Goal: Task Accomplishment & Management: Manage account settings

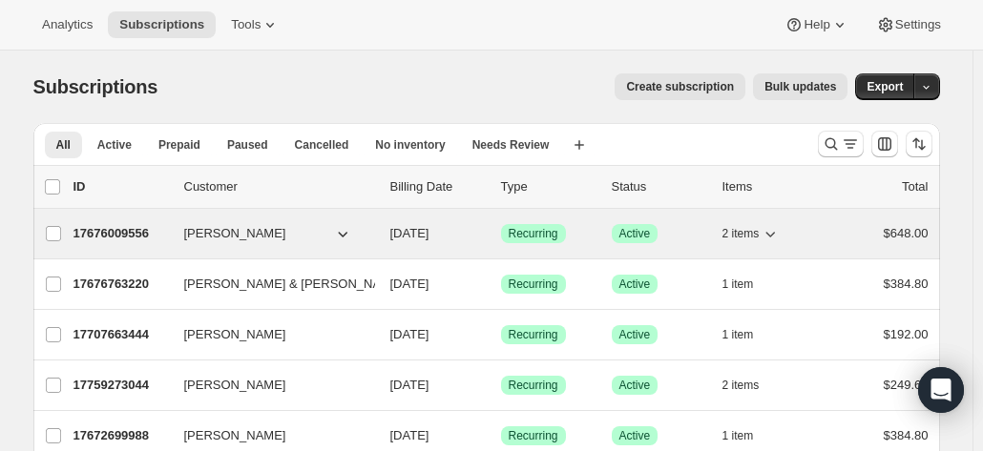
click at [130, 232] on p "17676009556" at bounding box center [120, 233] width 95 height 19
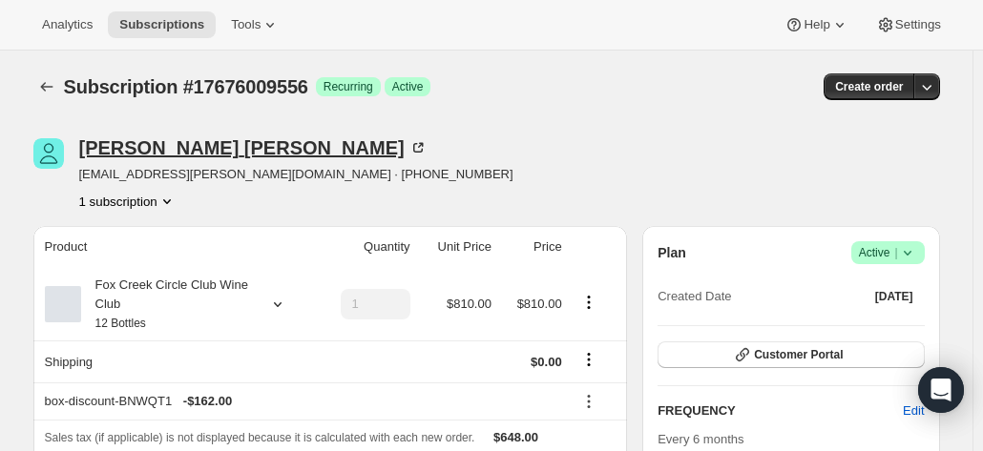
click at [418, 144] on icon at bounding box center [421, 146] width 6 height 6
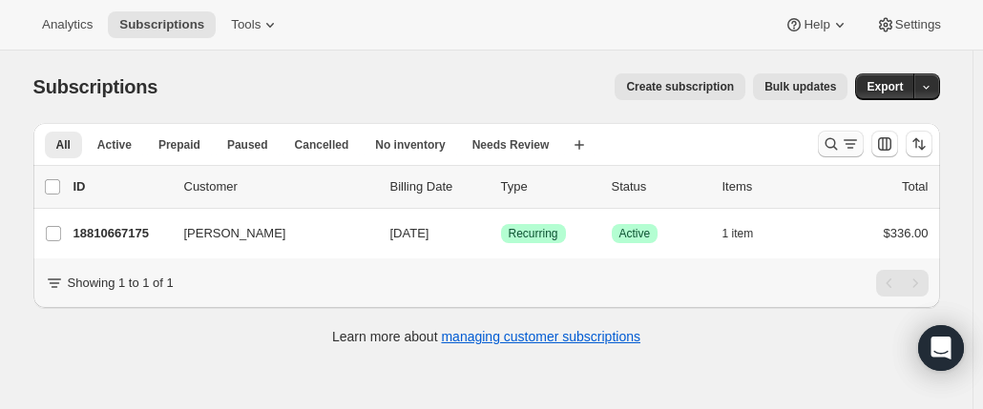
click at [829, 142] on icon "Search and filter results" at bounding box center [831, 144] width 12 height 12
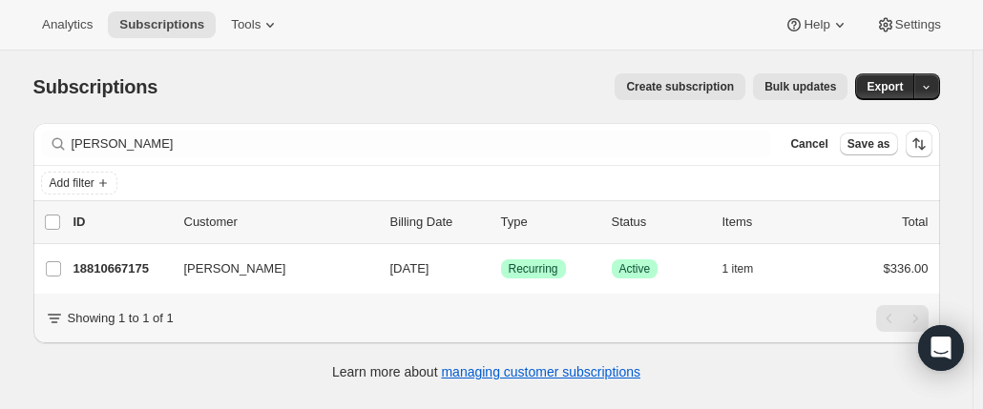
drag, startPoint x: 72, startPoint y: 127, endPoint x: 6, endPoint y: 114, distance: 67.2
click at [6, 117] on div "Subscriptions. This page is ready Subscriptions Create subscription Bulk update…" at bounding box center [486, 255] width 973 height 409
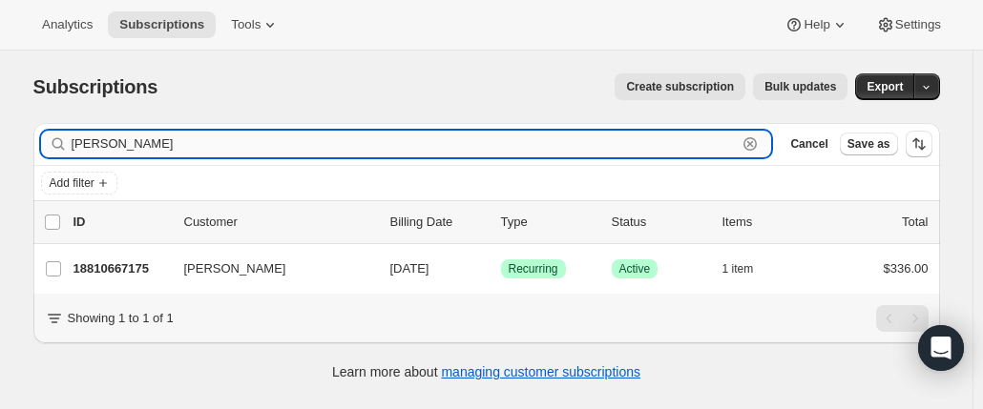
click at [179, 140] on input "ryan obst" at bounding box center [405, 144] width 666 height 27
drag, startPoint x: 174, startPoint y: 140, endPoint x: -40, endPoint y: 140, distance: 213.8
click at [0, 140] on html "Analytics Subscriptions Tools Help Settings Skip to content Subscriptions. This…" at bounding box center [491, 204] width 983 height 409
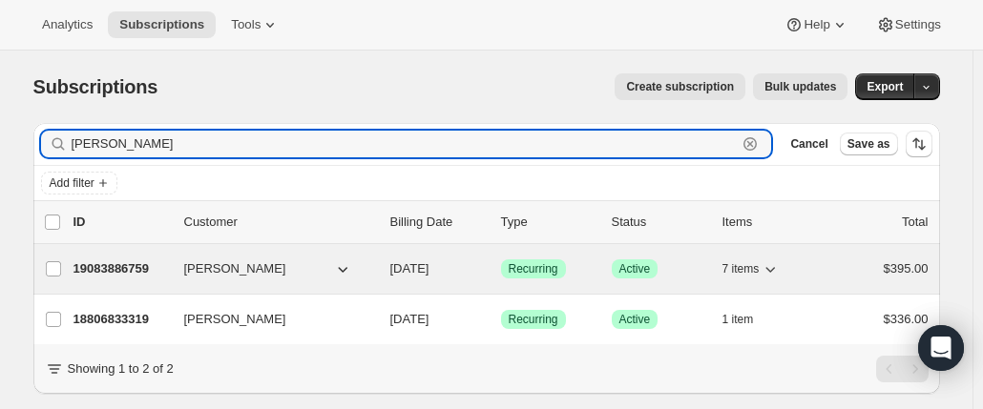
type input "vicki"
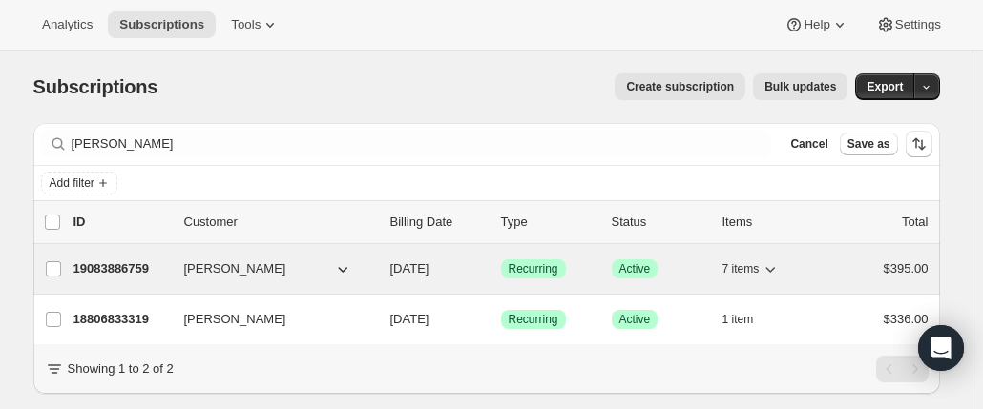
click at [161, 265] on p "19083886759" at bounding box center [120, 269] width 95 height 19
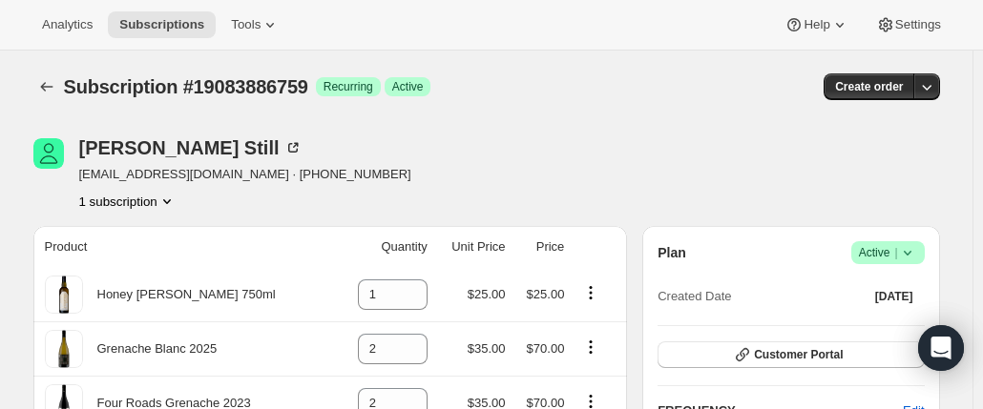
click at [955, 49] on div "Analytics Subscriptions Tools Help Settings" at bounding box center [491, 25] width 983 height 51
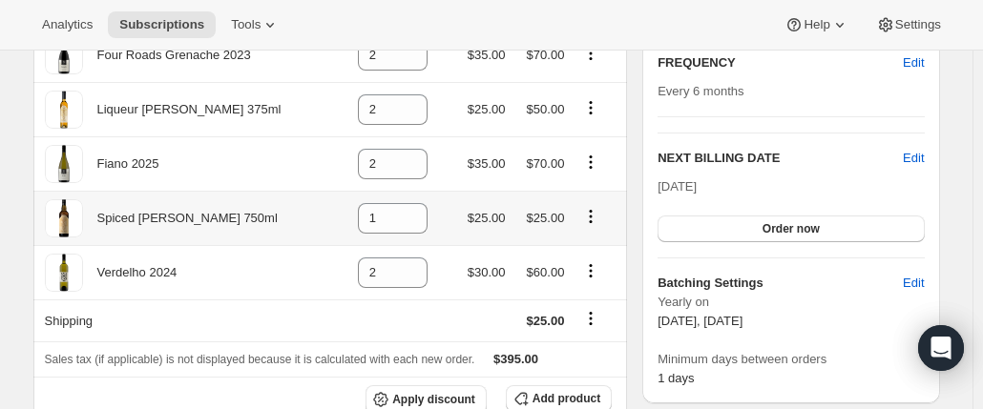
scroll to position [573, 0]
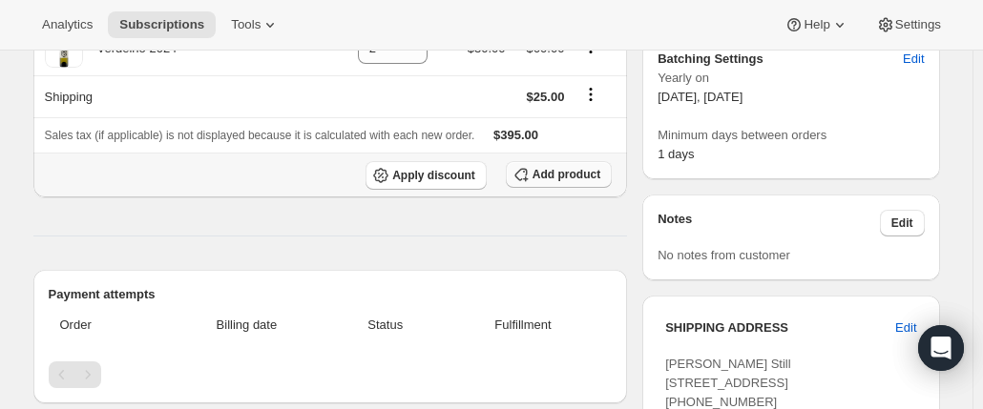
click at [554, 172] on span "Add product" at bounding box center [567, 174] width 68 height 15
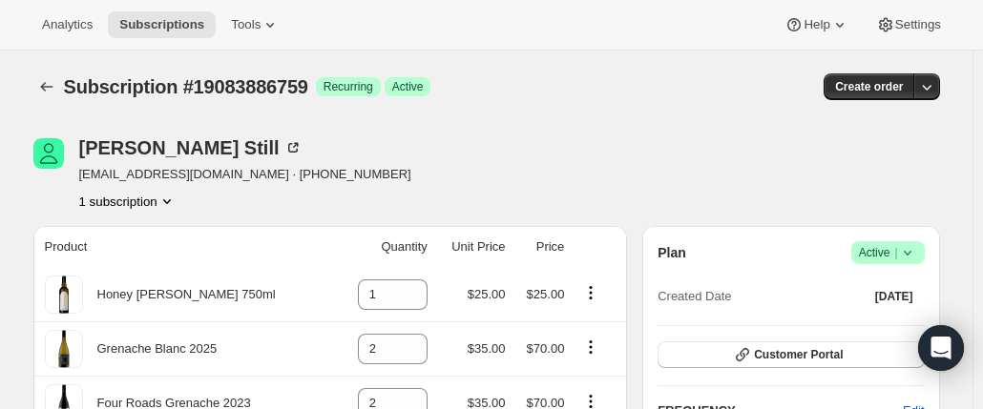
scroll to position [0, 0]
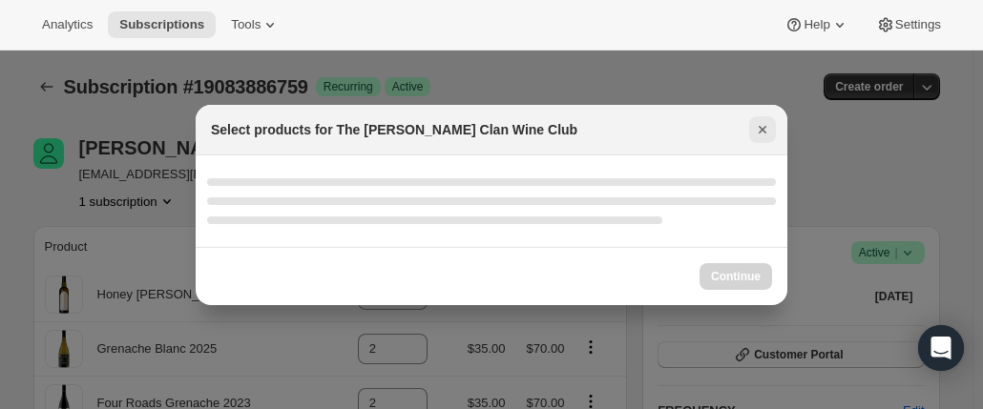
select select "gid://shopify/ProductVariant/46927751086247"
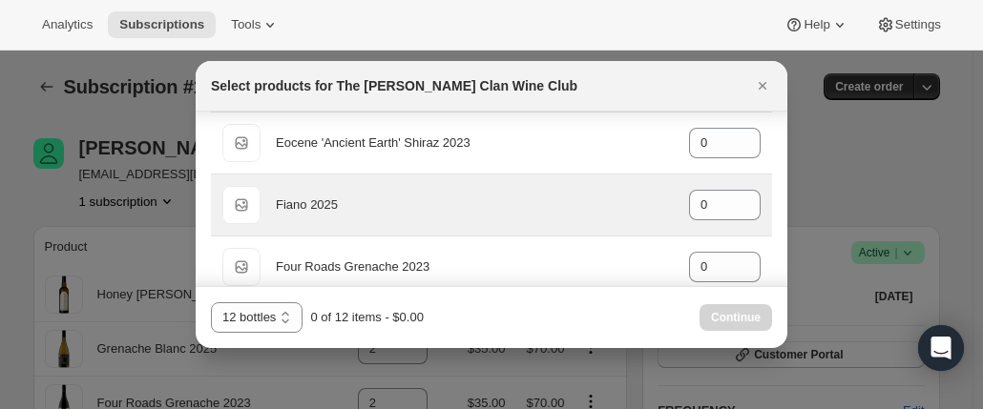
scroll to position [286, 0]
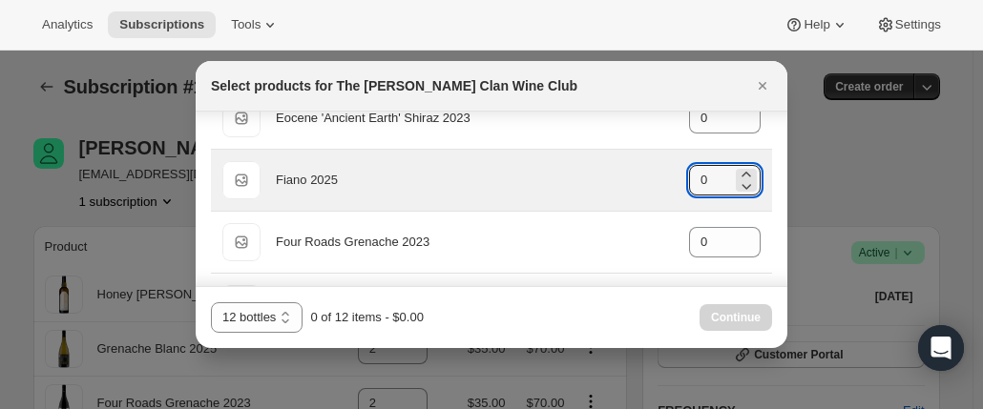
drag, startPoint x: 702, startPoint y: 177, endPoint x: 620, endPoint y: 167, distance: 82.6
click at [620, 167] on div "Default Title Fiano 2025 gid://shopify/ProductVariant/46914039808167 0" at bounding box center [491, 180] width 538 height 38
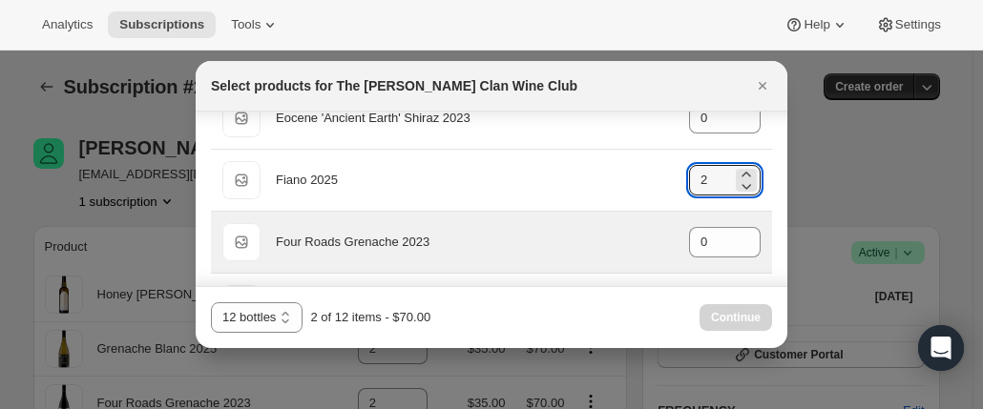
scroll to position [382, 0]
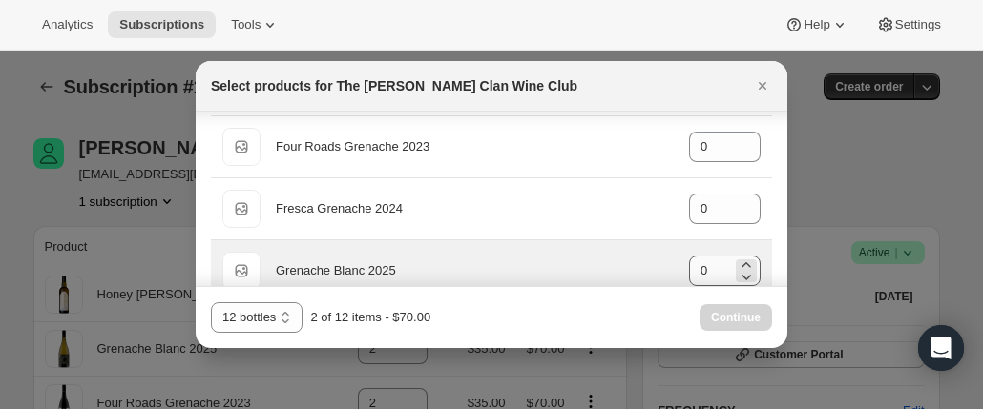
type input "2"
drag, startPoint x: 707, startPoint y: 261, endPoint x: 636, endPoint y: 264, distance: 71.7
click at [636, 264] on div "Default Title Grenache Blanc 2025 gid://shopify/ProductVariant/46914041970855 0" at bounding box center [491, 271] width 538 height 38
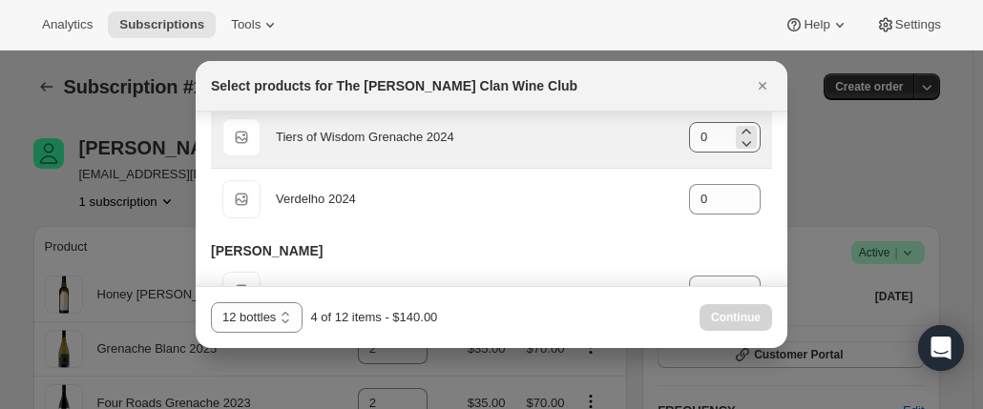
scroll to position [1050, 0]
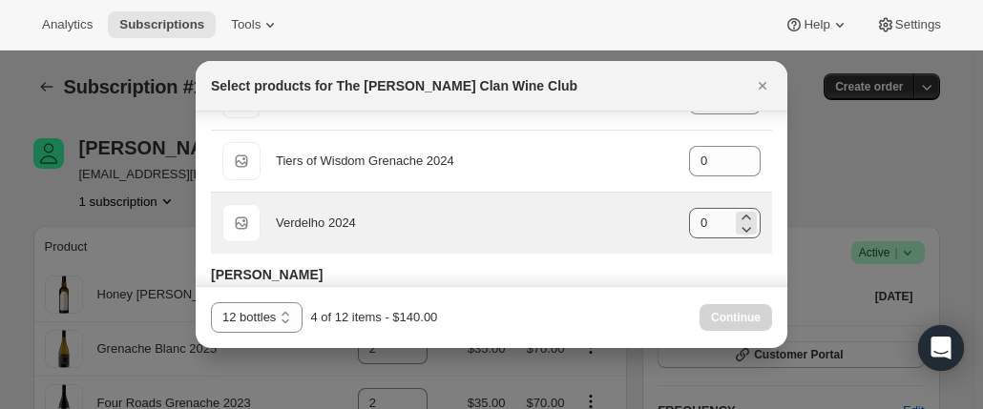
type input "2"
drag, startPoint x: 703, startPoint y: 215, endPoint x: 667, endPoint y: 211, distance: 36.5
click at [667, 211] on div "Default Title Verdelho 2024 gid://shopify/ProductVariant/46914044756135 0" at bounding box center [491, 223] width 538 height 38
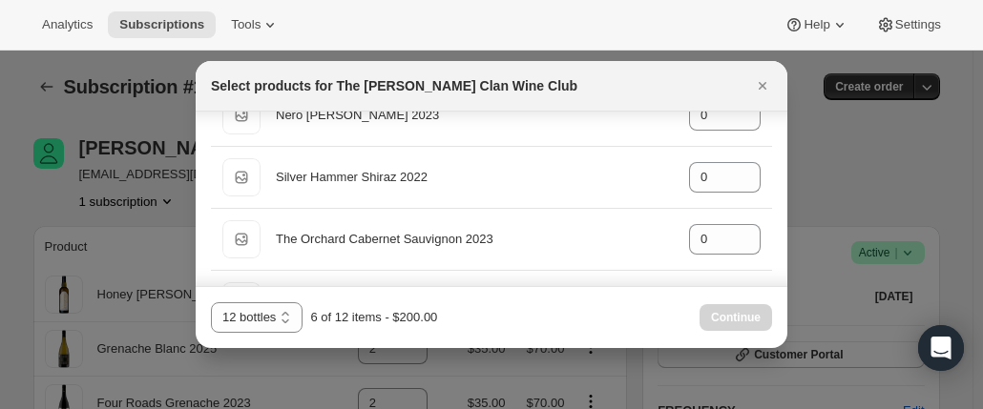
scroll to position [764, 0]
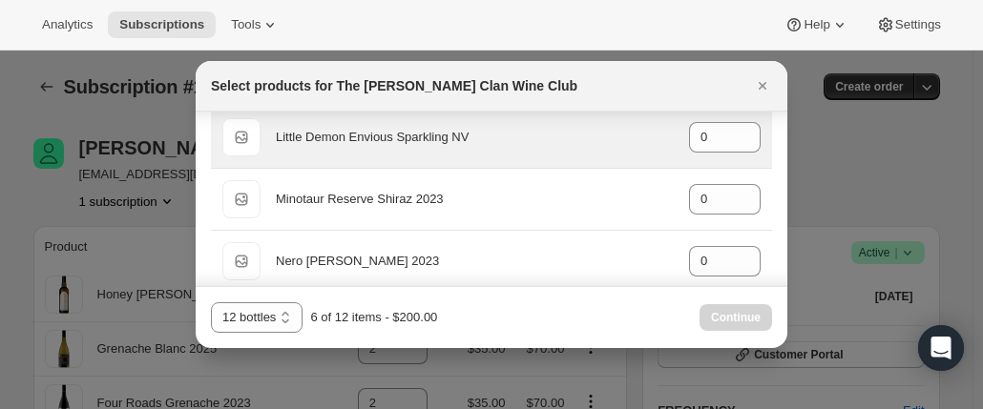
type input "2"
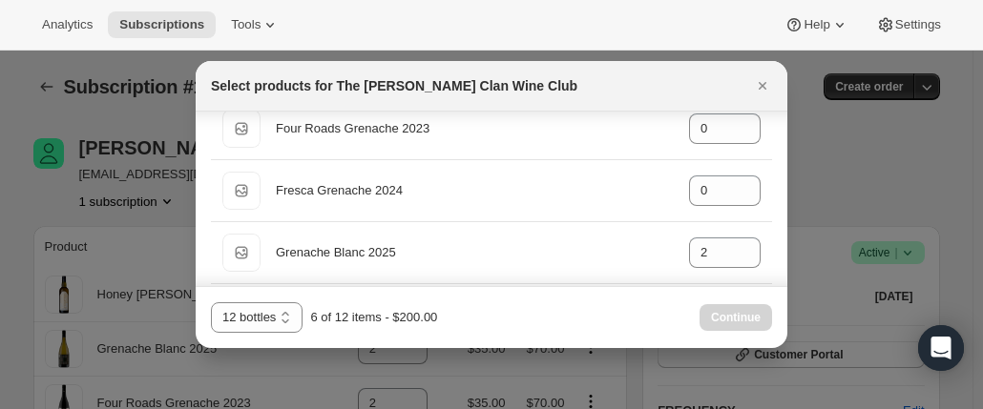
scroll to position [382, 0]
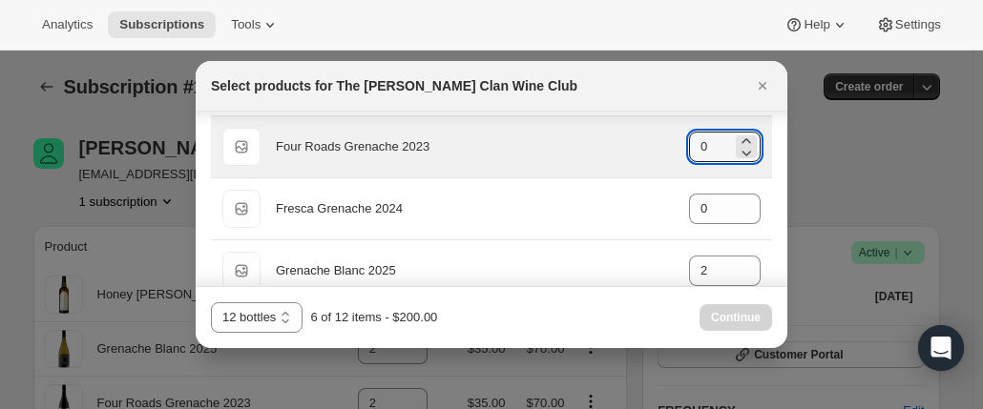
click at [671, 146] on div "Default Title Four Roads Grenache 2023 gid://shopify/ProductVariant/46914041512…" at bounding box center [491, 147] width 538 height 38
drag, startPoint x: 701, startPoint y: 138, endPoint x: 680, endPoint y: 138, distance: 21.0
click at [689, 138] on input "0" at bounding box center [710, 147] width 43 height 31
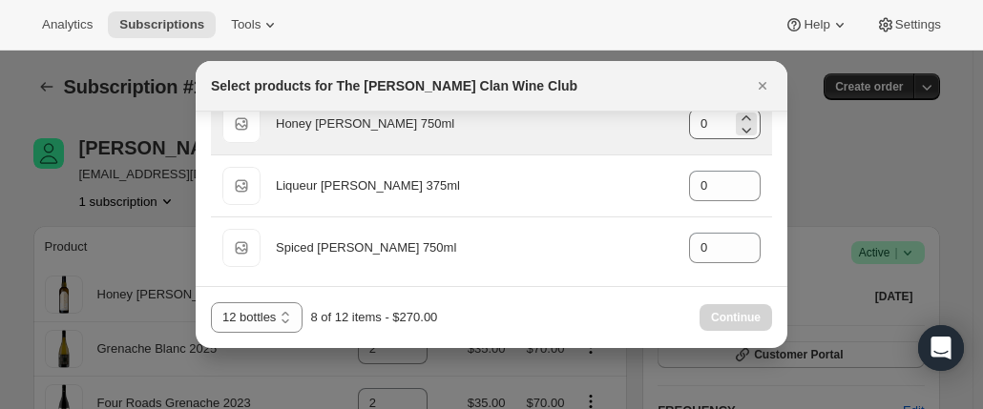
type input "2"
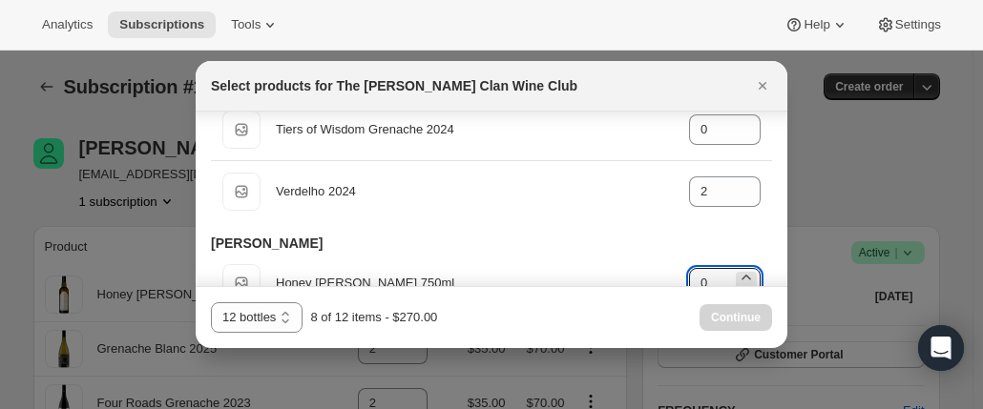
drag, startPoint x: 702, startPoint y: 119, endPoint x: 666, endPoint y: 116, distance: 36.4
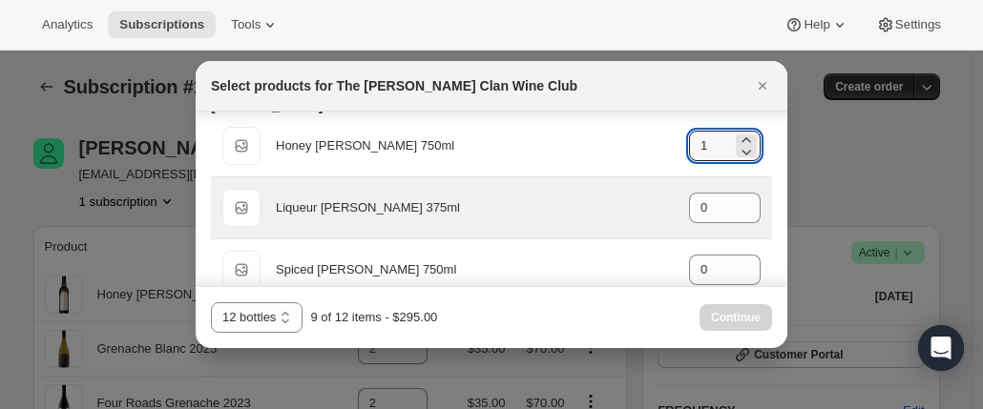
scroll to position [1241, 0]
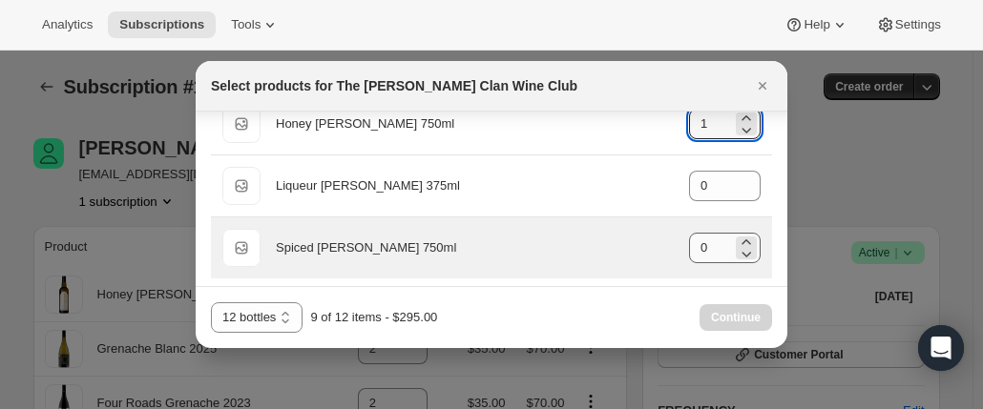
type input "1"
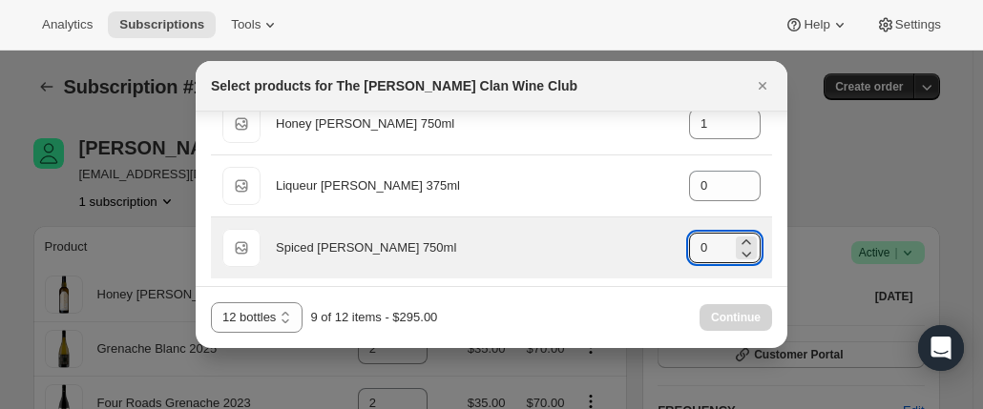
drag, startPoint x: 682, startPoint y: 242, endPoint x: 650, endPoint y: 242, distance: 32.5
click at [650, 242] on div "Default Title Spiced Mead 750ml gid://shopify/ProductVariant/46914044559527 0" at bounding box center [491, 248] width 538 height 38
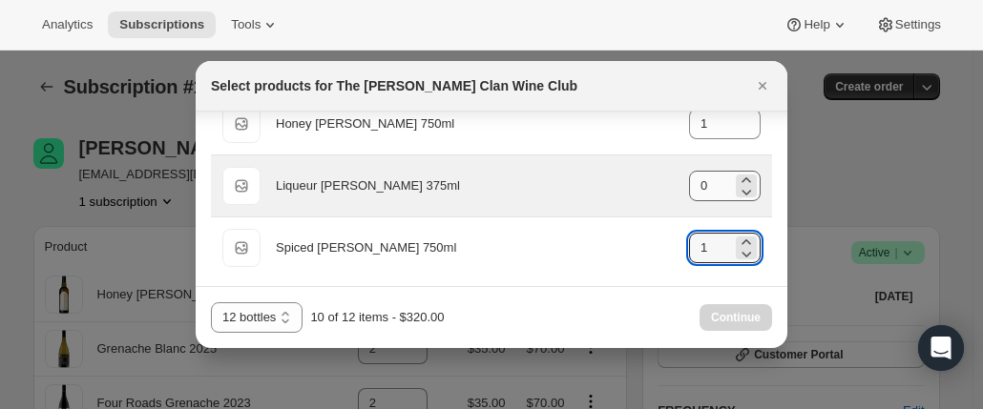
type input "1"
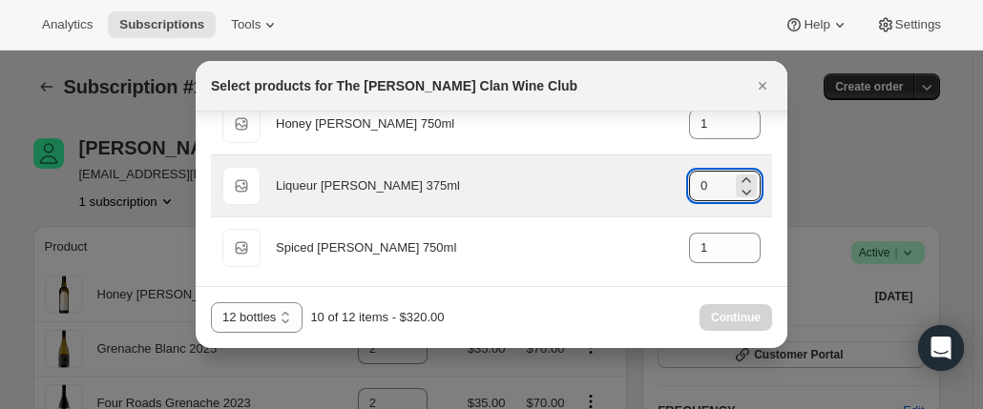
drag, startPoint x: 702, startPoint y: 186, endPoint x: 632, endPoint y: 177, distance: 70.3
click at [632, 177] on div "Default Title Liqueur Mead 375ml gid://shopify/ProductVariant/46914043642023 0" at bounding box center [491, 186] width 538 height 38
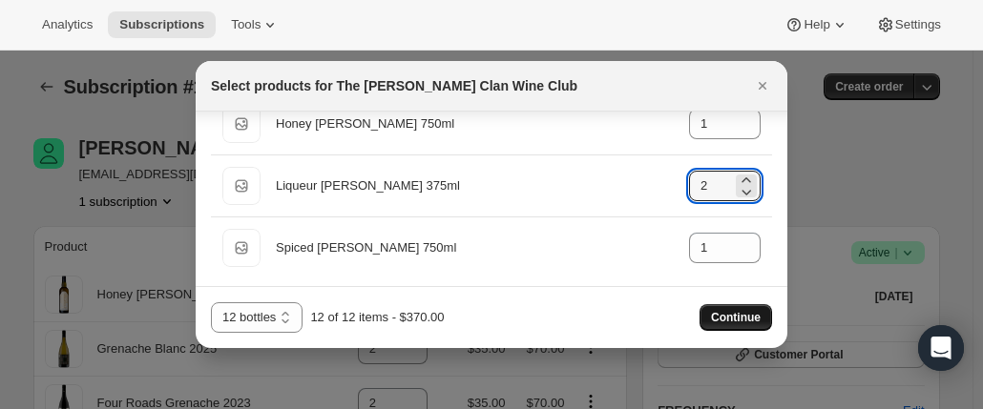
type input "2"
click at [739, 321] on span "Continue" at bounding box center [736, 317] width 50 height 15
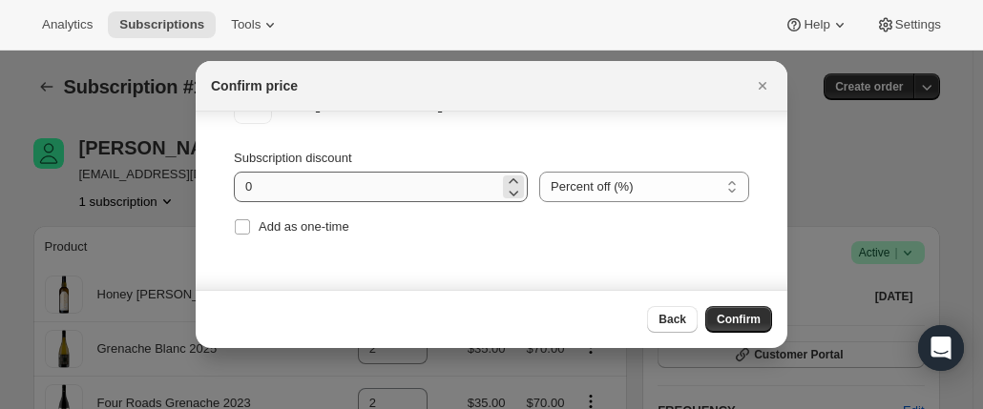
scroll to position [0, 0]
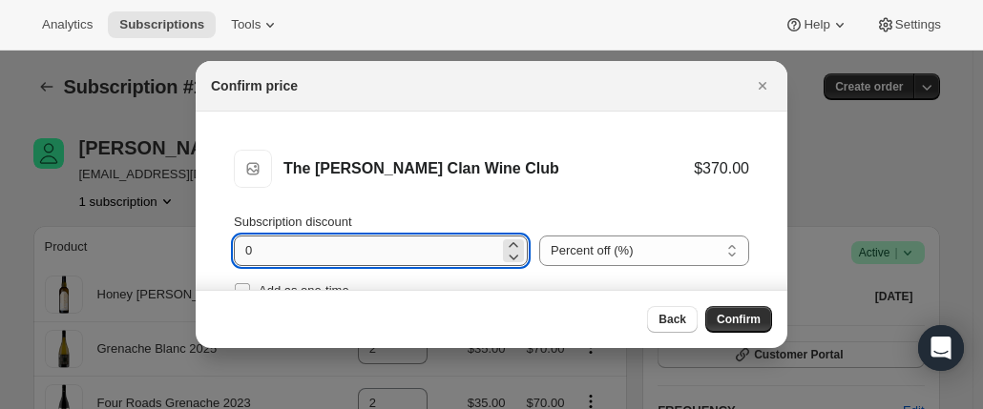
drag, startPoint x: 277, startPoint y: 240, endPoint x: 233, endPoint y: 241, distance: 43.9
click at [234, 241] on input "0" at bounding box center [366, 251] width 265 height 31
click at [372, 184] on div "The Maxwell Clan Wine Club The Maxwell Clan Wine Club $370.00" at bounding box center [491, 169] width 515 height 38
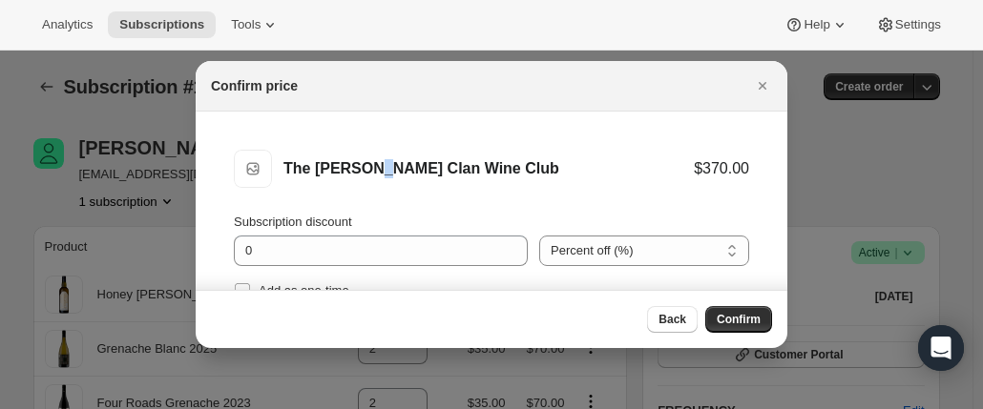
click at [743, 308] on button "Confirm" at bounding box center [738, 319] width 67 height 27
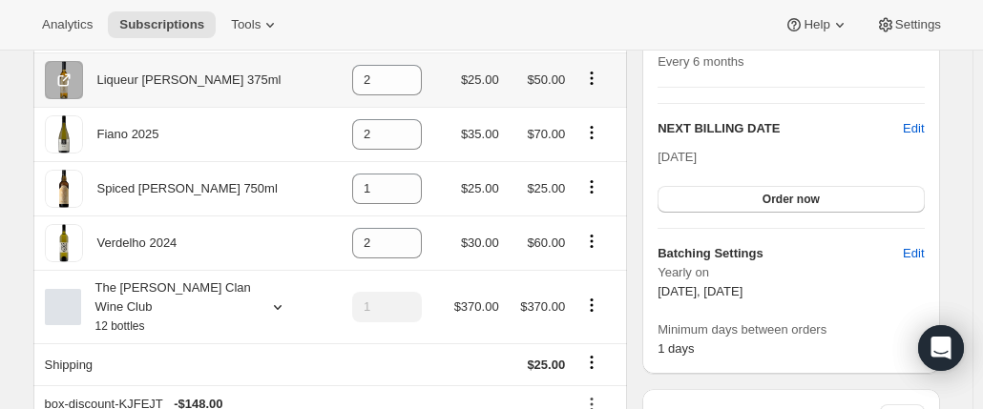
scroll to position [477, 0]
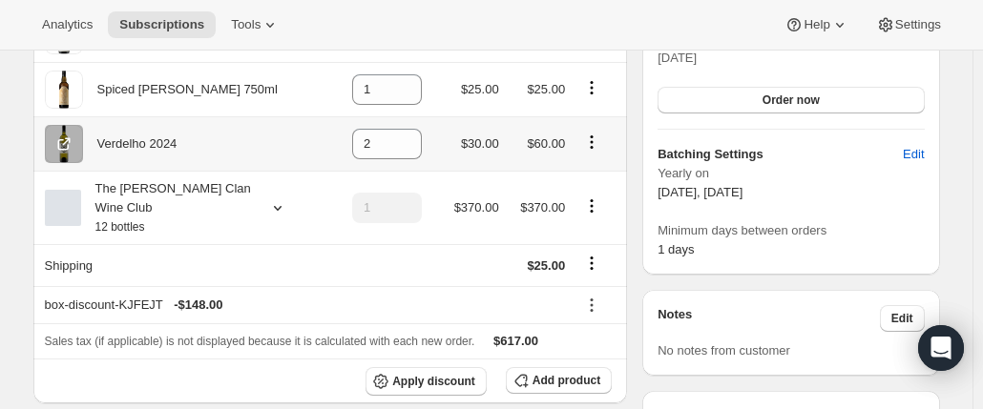
click at [591, 145] on icon "Product actions" at bounding box center [591, 142] width 19 height 19
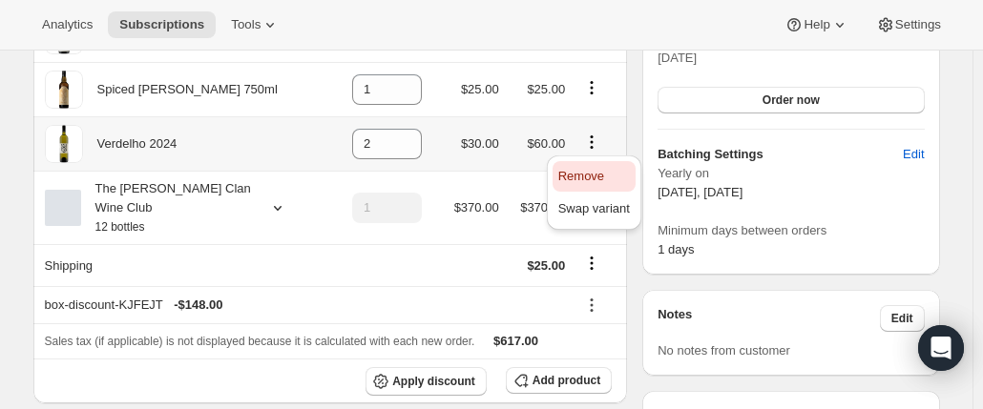
click at [580, 173] on span "Remove" at bounding box center [581, 176] width 46 height 14
type input "0"
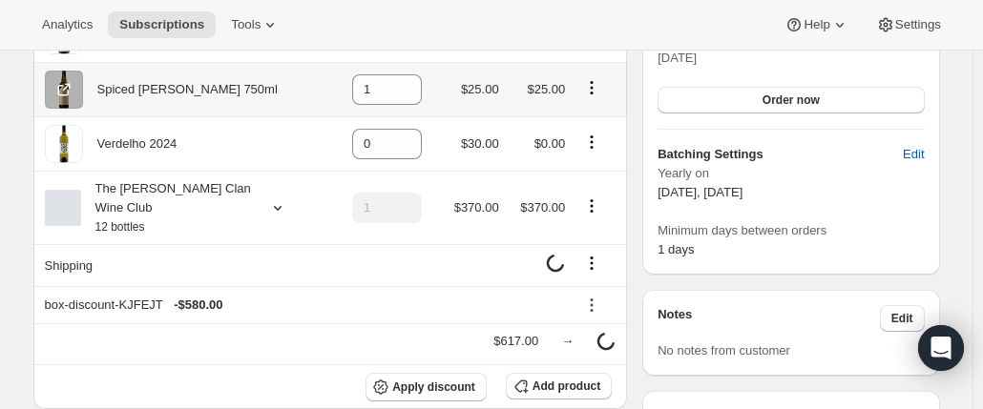
click at [590, 83] on icon "Product actions" at bounding box center [591, 87] width 19 height 19
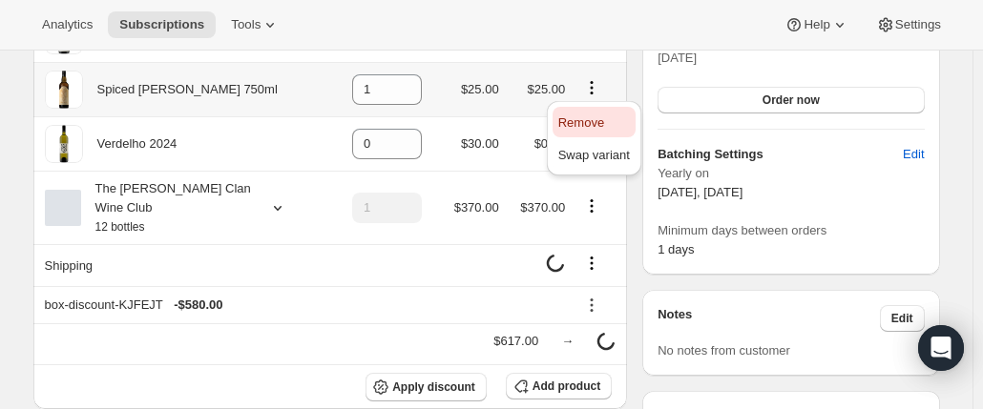
click at [577, 119] on span "Remove" at bounding box center [581, 122] width 46 height 14
type input "0"
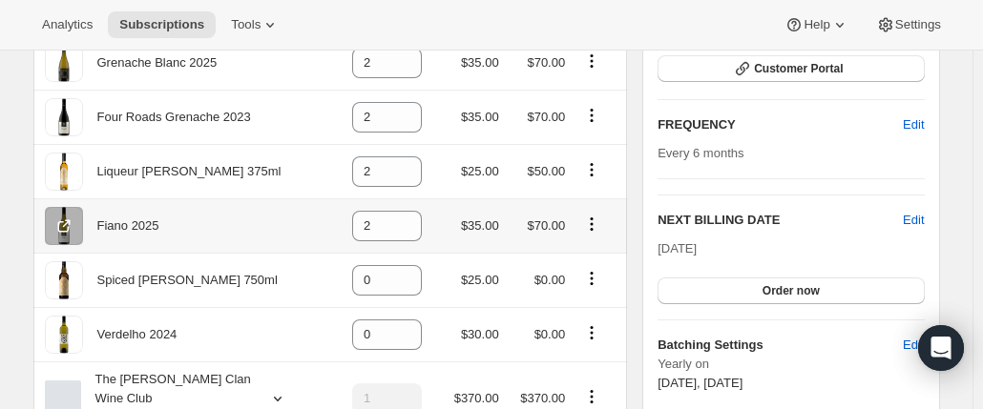
click at [592, 220] on icon "Product actions" at bounding box center [591, 224] width 19 height 19
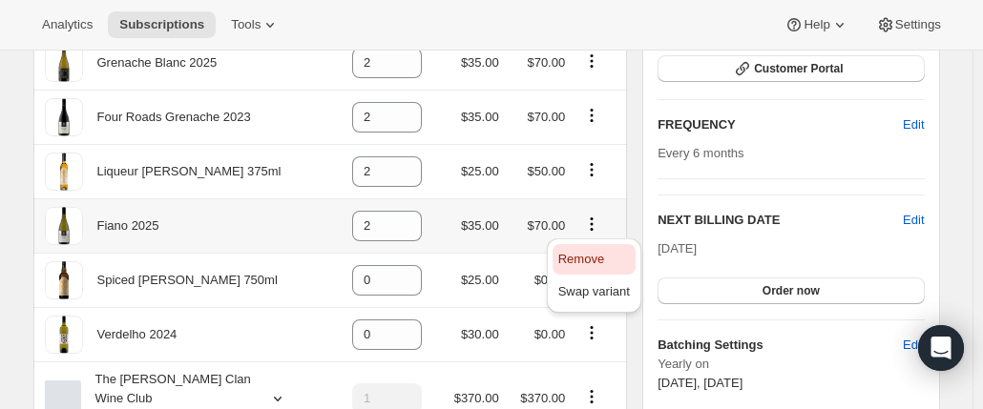
click at [576, 259] on span "Remove" at bounding box center [581, 259] width 46 height 14
type input "0"
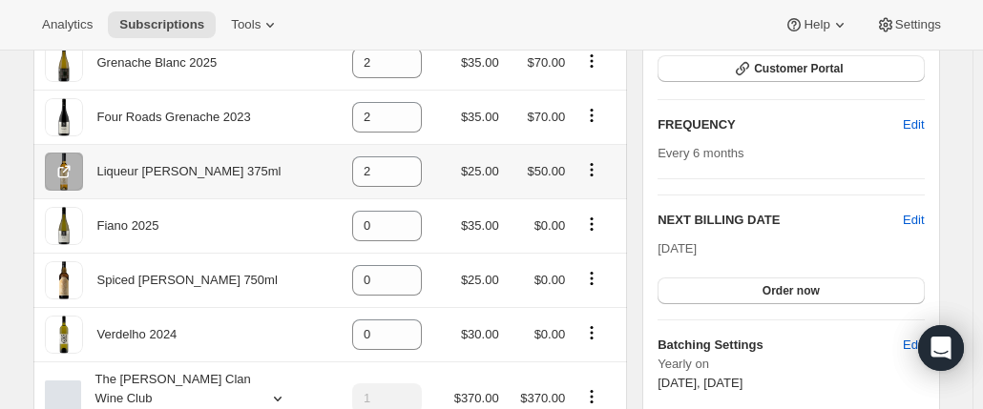
click at [592, 169] on icon "Product actions" at bounding box center [592, 169] width 3 height 3
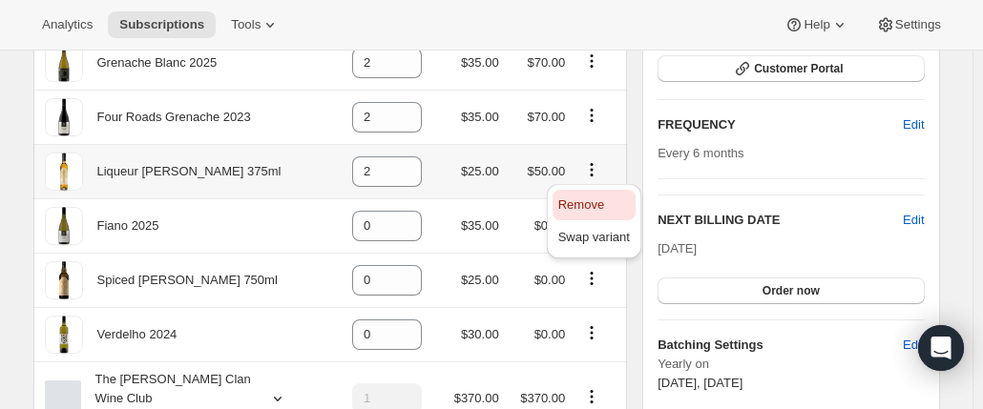
click at [578, 202] on span "Remove" at bounding box center [581, 205] width 46 height 14
type input "0"
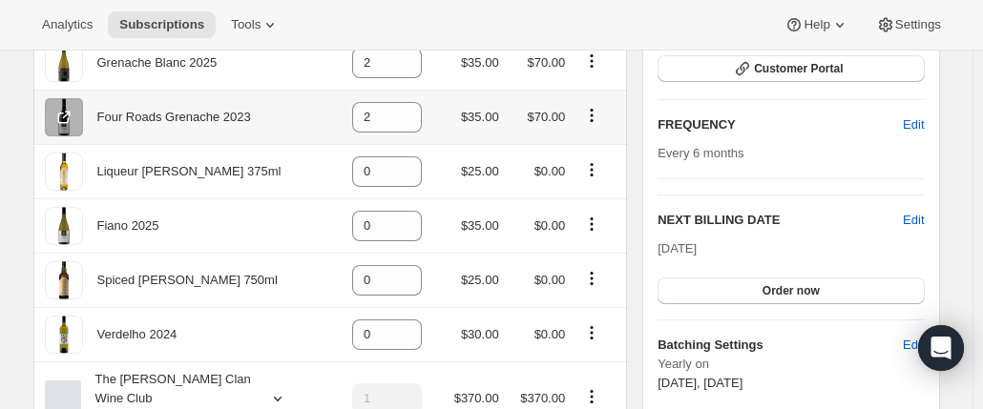
click at [597, 112] on icon "Product actions" at bounding box center [591, 115] width 19 height 19
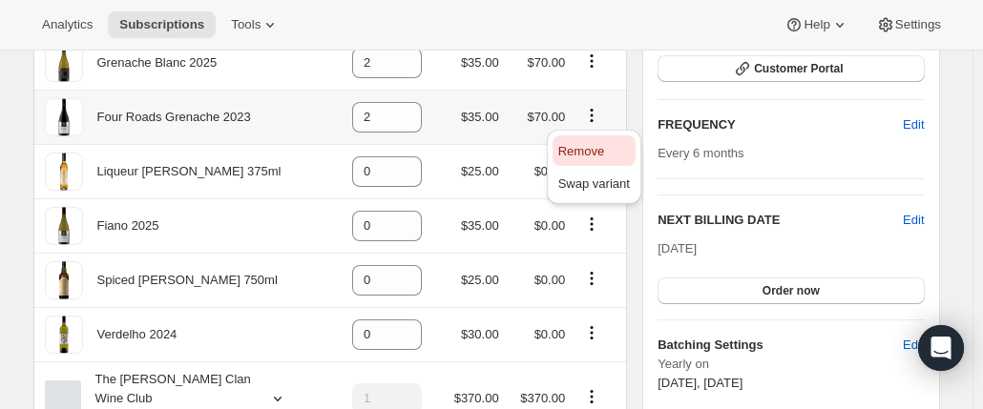
click at [578, 145] on span "Remove" at bounding box center [581, 151] width 46 height 14
type input "0"
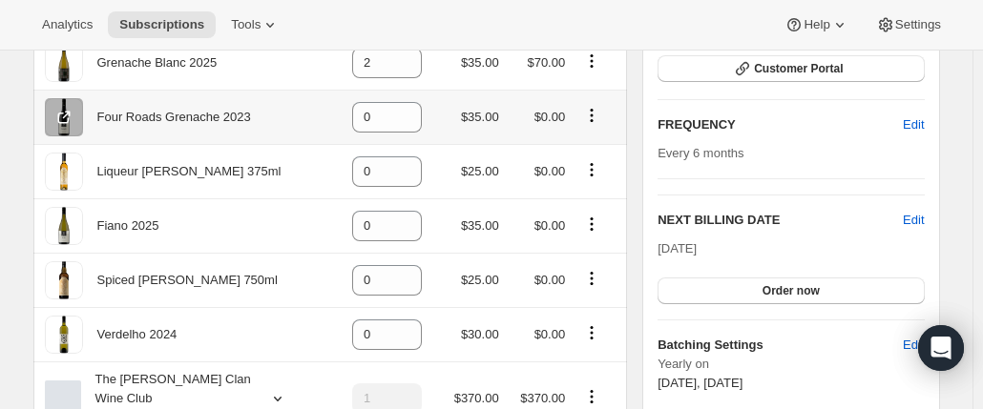
scroll to position [191, 0]
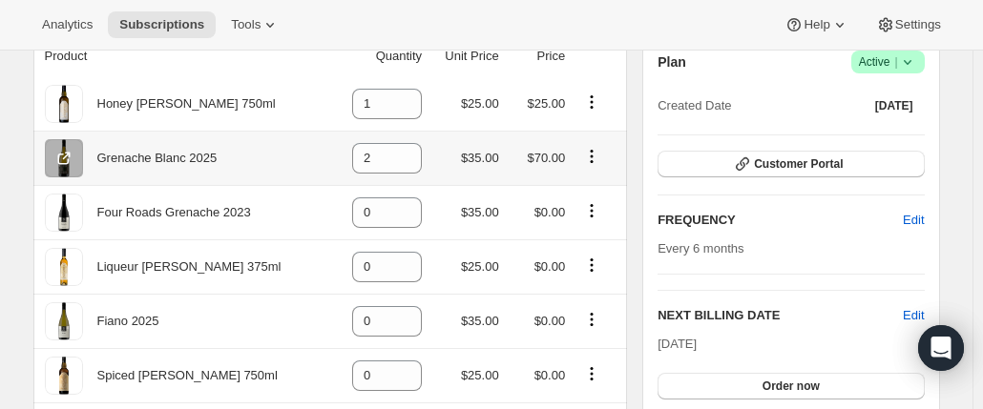
click at [588, 157] on icon "Product actions" at bounding box center [591, 156] width 19 height 19
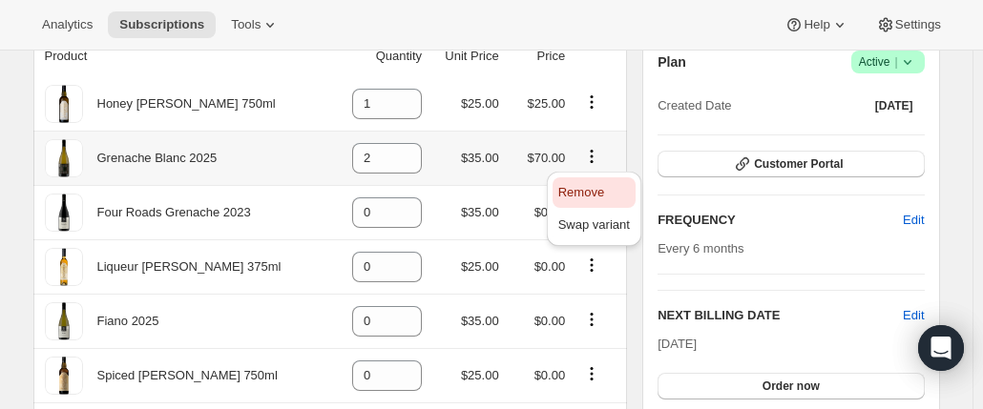
click at [582, 196] on span "Remove" at bounding box center [581, 192] width 46 height 14
type input "0"
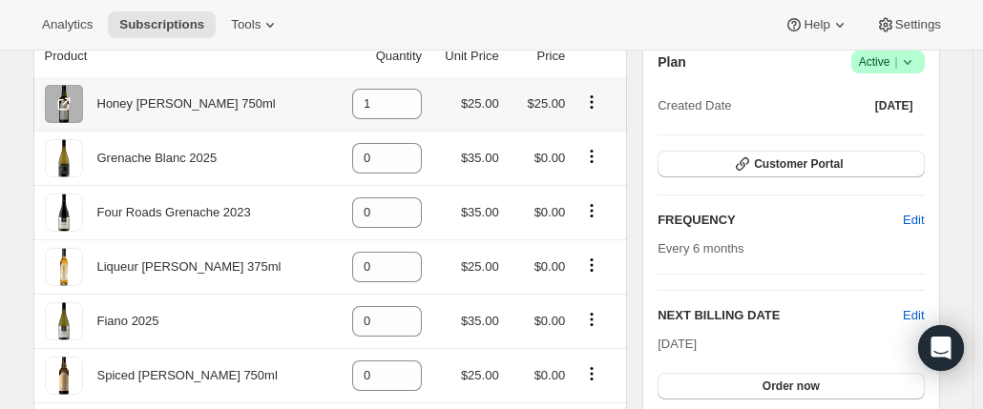
click at [588, 103] on icon "Product actions" at bounding box center [591, 102] width 19 height 19
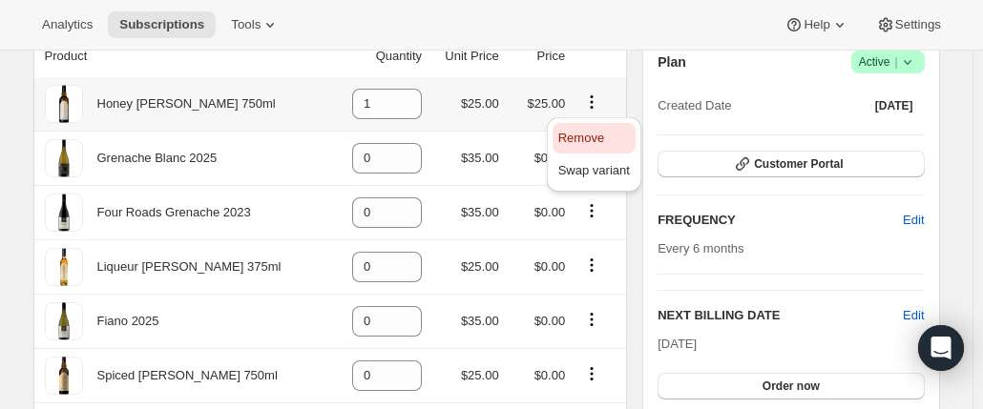
click at [581, 135] on span "Remove" at bounding box center [581, 138] width 46 height 14
type input "0"
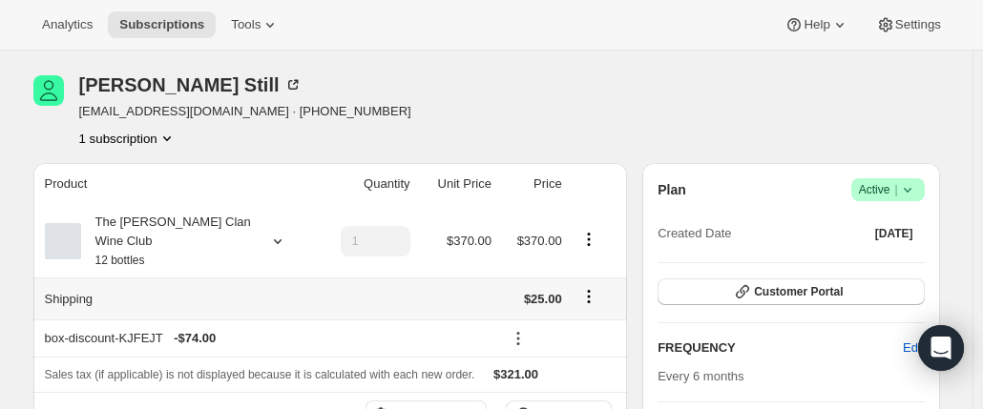
scroll to position [0, 0]
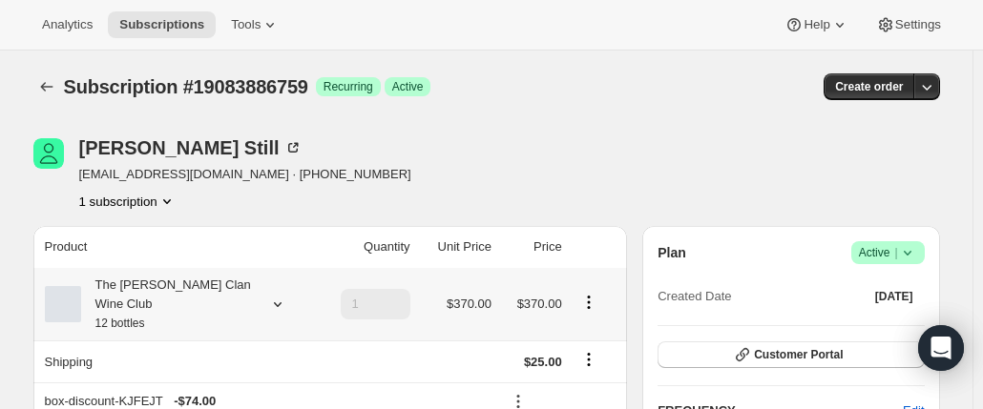
click at [250, 299] on div "The Maxwell Clan Wine Club 12 bottles" at bounding box center [167, 304] width 172 height 57
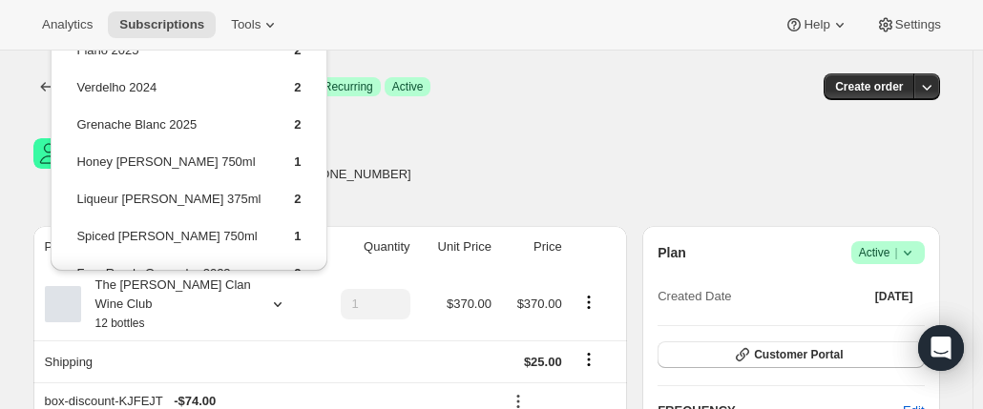
click at [485, 148] on div "Vicki Still vickistillnow@gmail.com · +61404013898 1 subscription" at bounding box center [350, 174] width 635 height 73
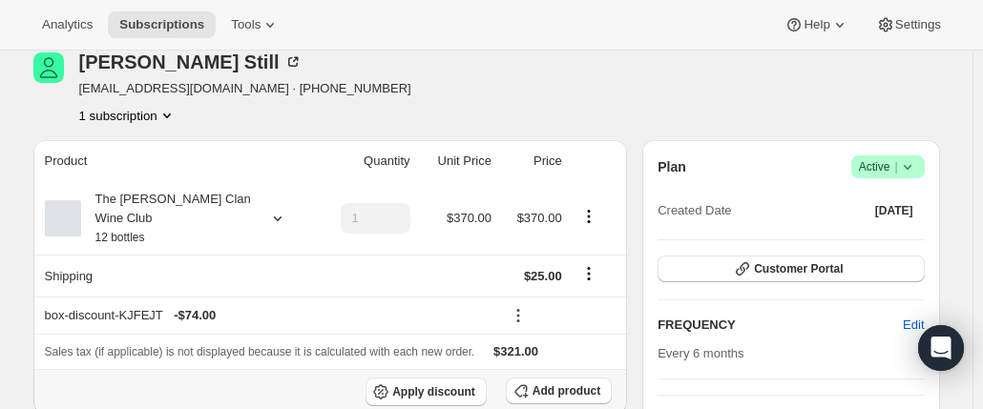
scroll to position [191, 0]
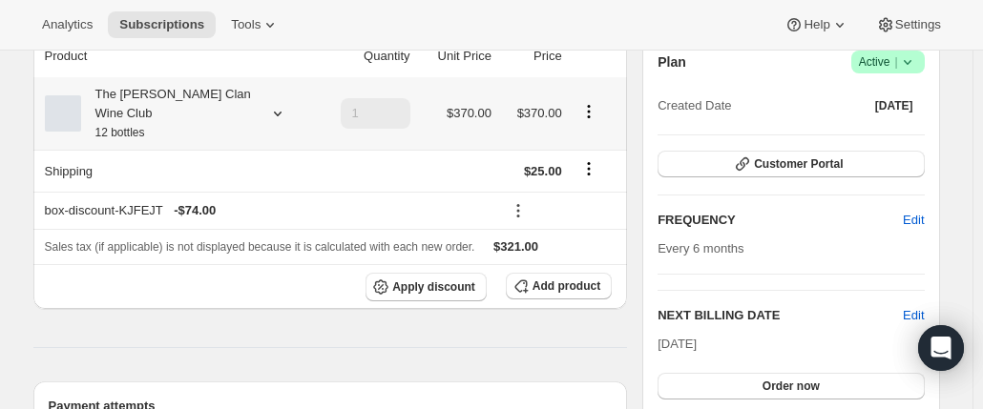
click at [188, 99] on div "The Maxwell Clan Wine Club 12 bottles" at bounding box center [167, 113] width 172 height 57
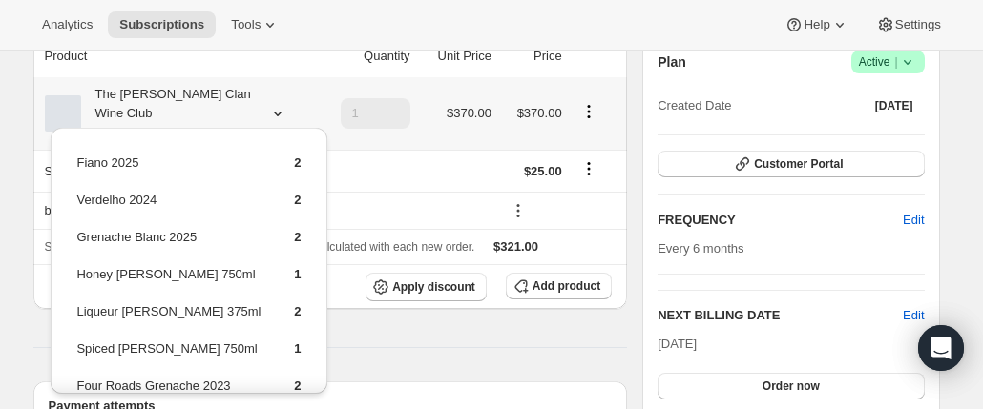
click at [214, 93] on div "The Maxwell Clan Wine Club 12 bottles" at bounding box center [167, 113] width 172 height 57
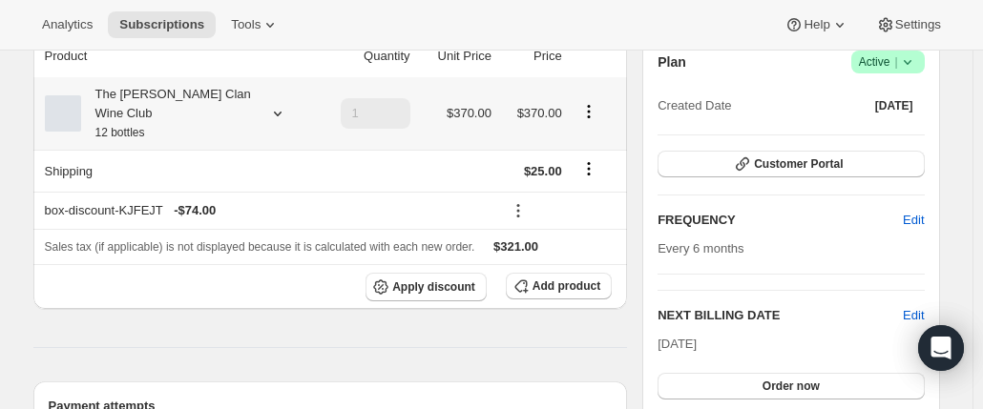
click at [198, 89] on div "The Maxwell Clan Wine Club 12 bottles" at bounding box center [167, 113] width 172 height 57
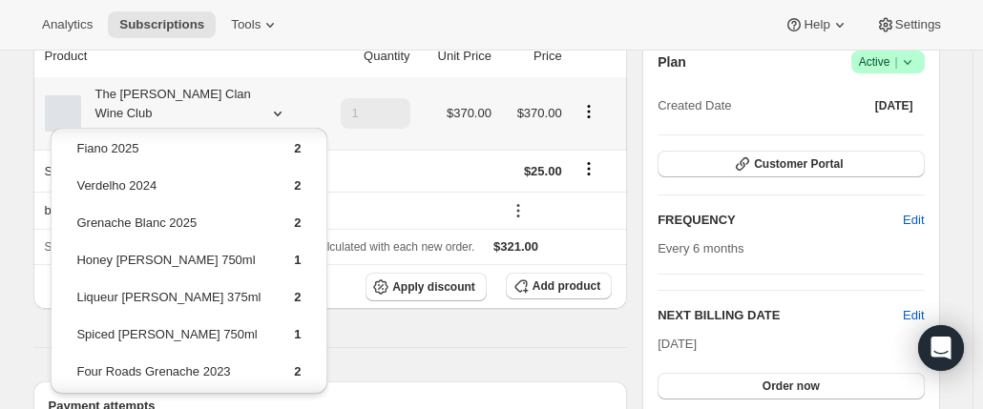
scroll to position [0, 0]
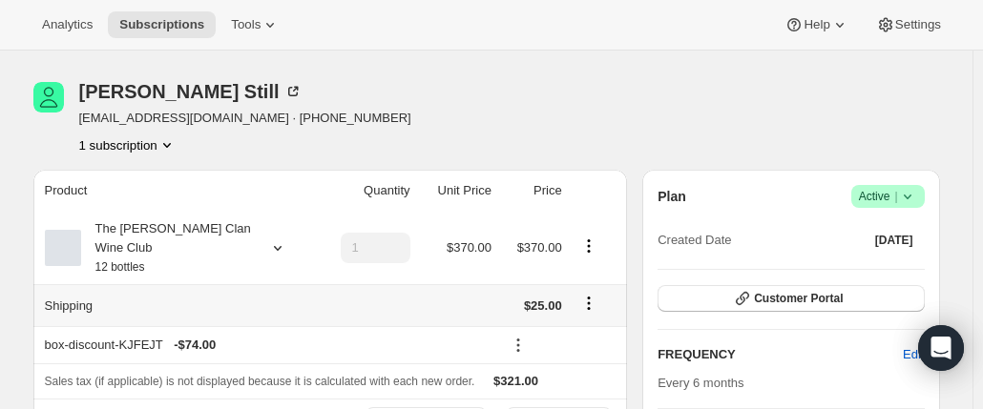
scroll to position [95, 0]
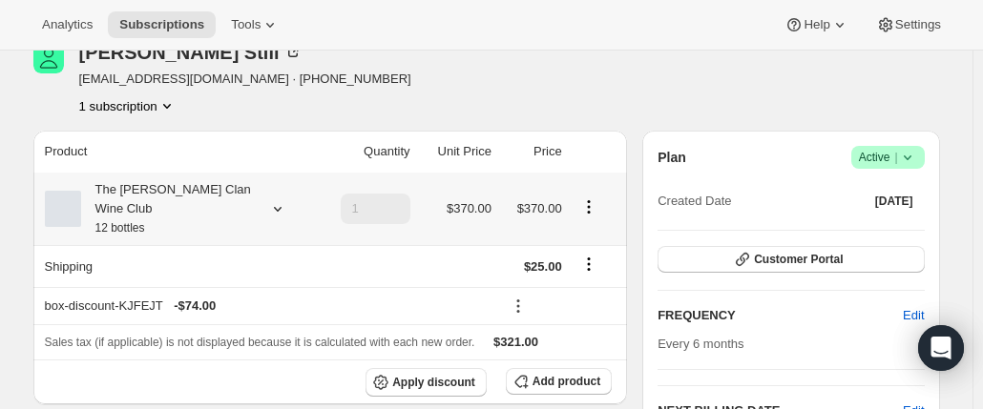
click at [241, 191] on div "The Maxwell Clan Wine Club 12 bottles" at bounding box center [167, 208] width 172 height 57
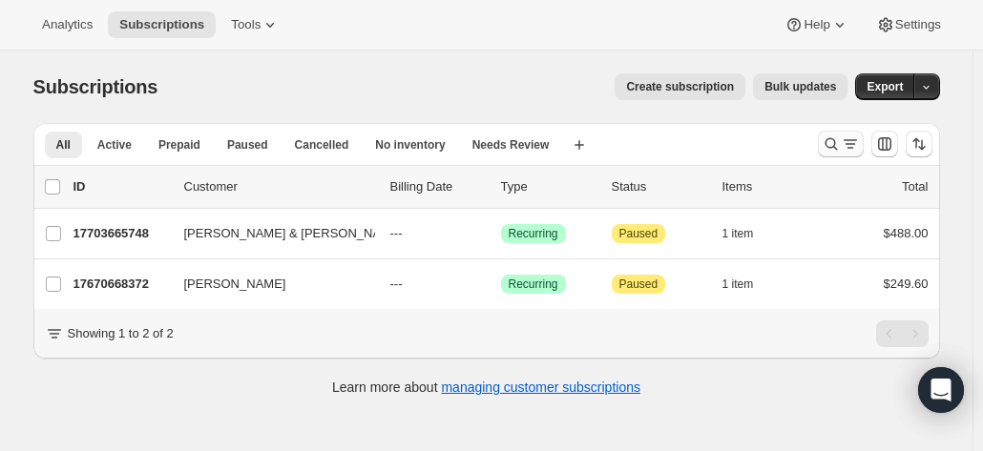
click at [827, 135] on button "Search and filter results" at bounding box center [841, 144] width 46 height 27
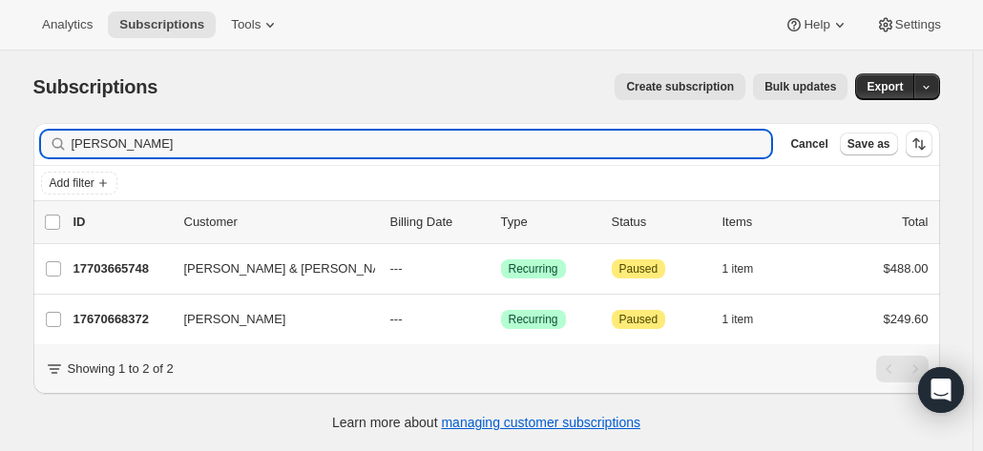
drag, startPoint x: 215, startPoint y: 142, endPoint x: -116, endPoint y: 138, distance: 331.2
click at [0, 138] on html "Analytics Subscriptions Tools Help Settings Skip to content Subscriptions. This…" at bounding box center [491, 225] width 983 height 451
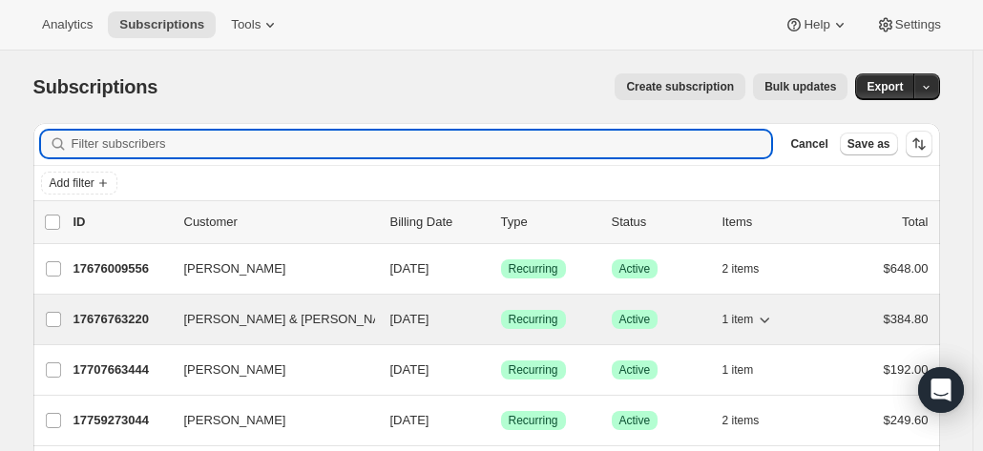
scroll to position [95, 0]
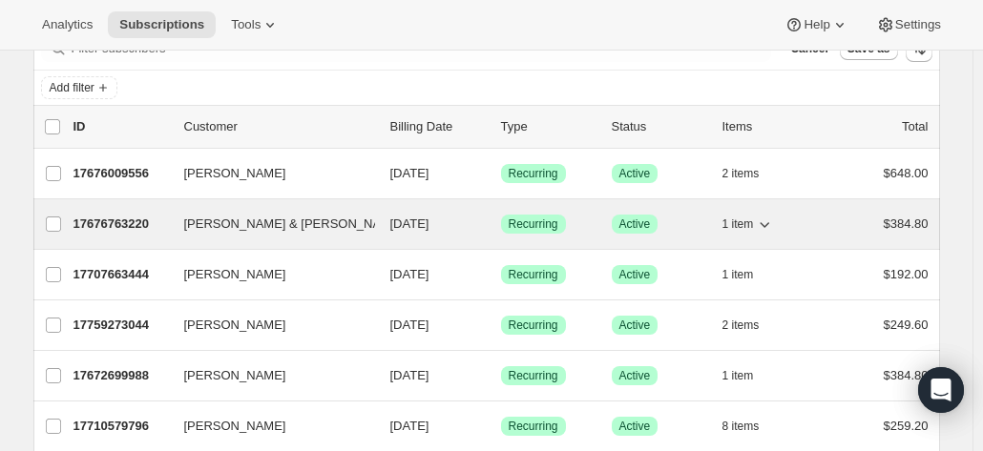
click at [120, 222] on p "17676763220" at bounding box center [120, 224] width 95 height 19
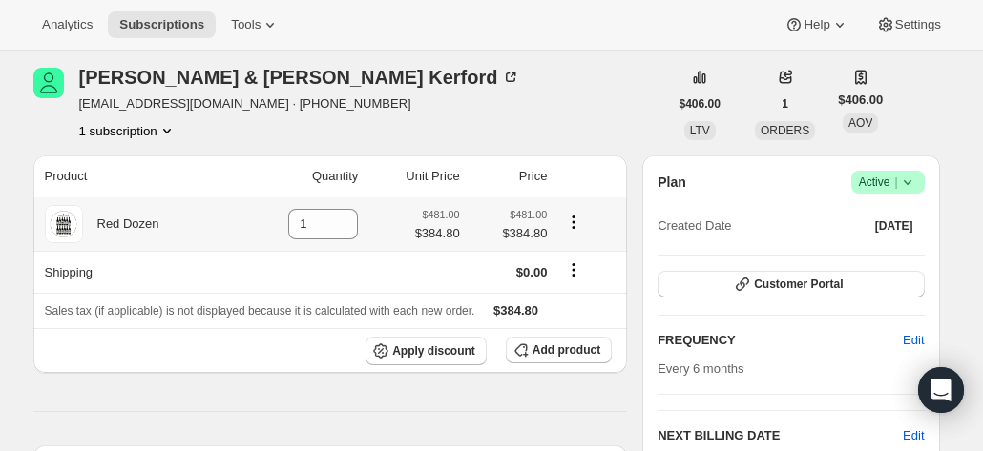
scroll to position [95, 0]
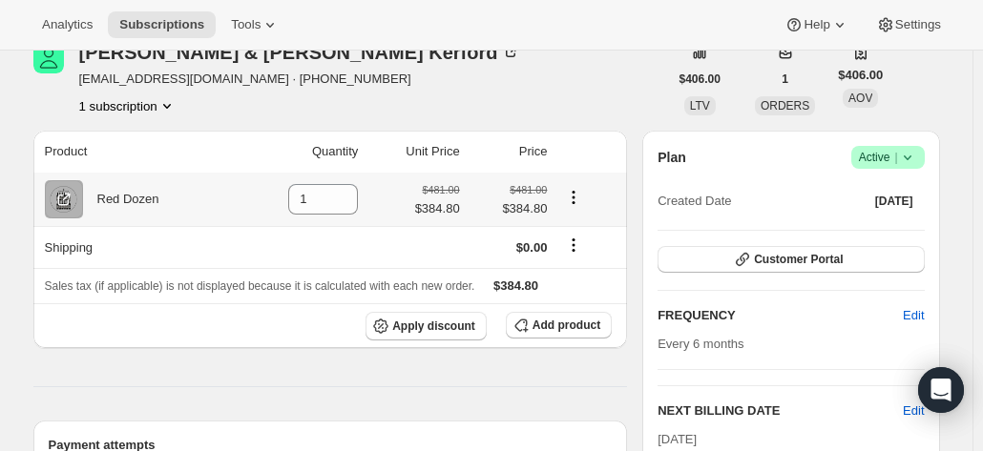
click at [580, 203] on icon "Product actions" at bounding box center [573, 197] width 19 height 19
click at [453, 215] on span "$384.80" at bounding box center [437, 208] width 45 height 19
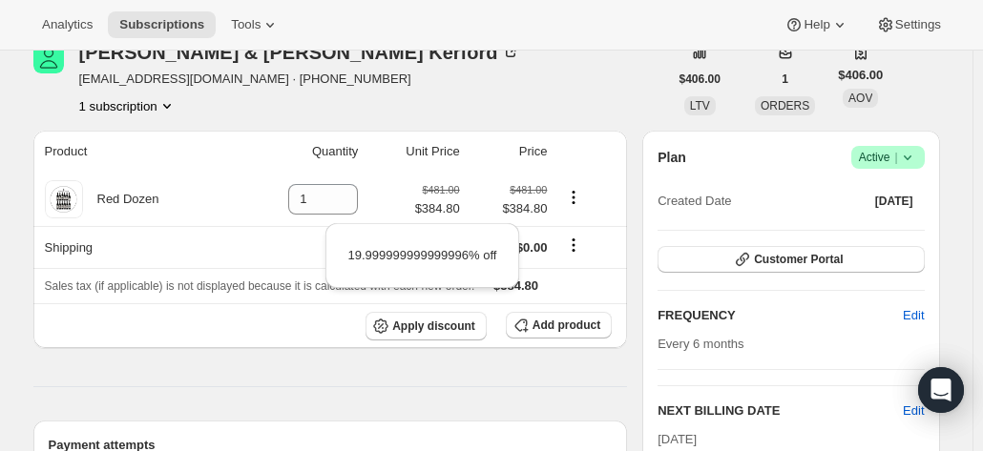
click at [531, 93] on div "Brad & Jayne Kerford bradkerford@hotmail.com · +61484766451 1 subscription" at bounding box center [350, 79] width 635 height 73
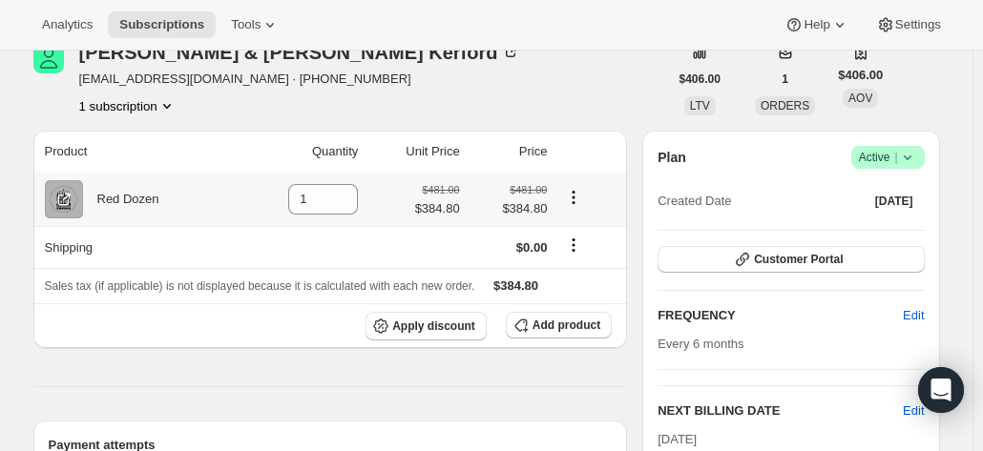
click at [576, 199] on icon "Product actions" at bounding box center [573, 197] width 19 height 19
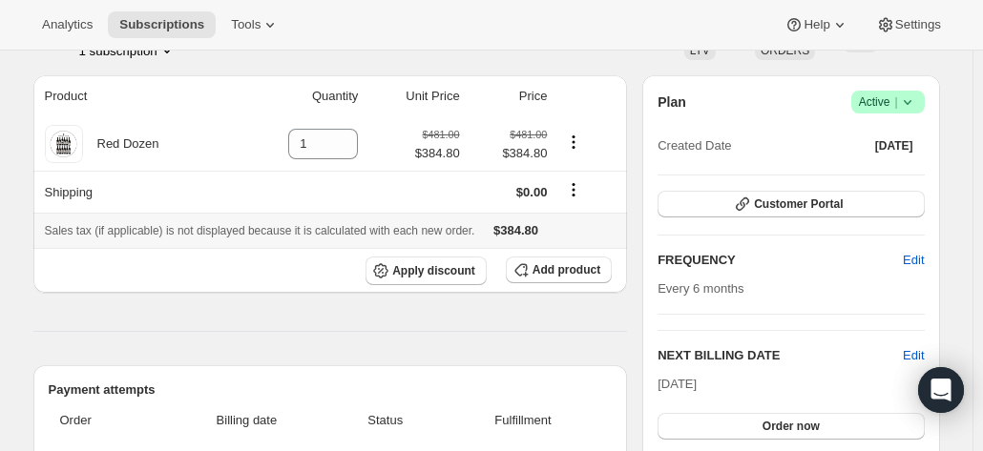
scroll to position [191, 0]
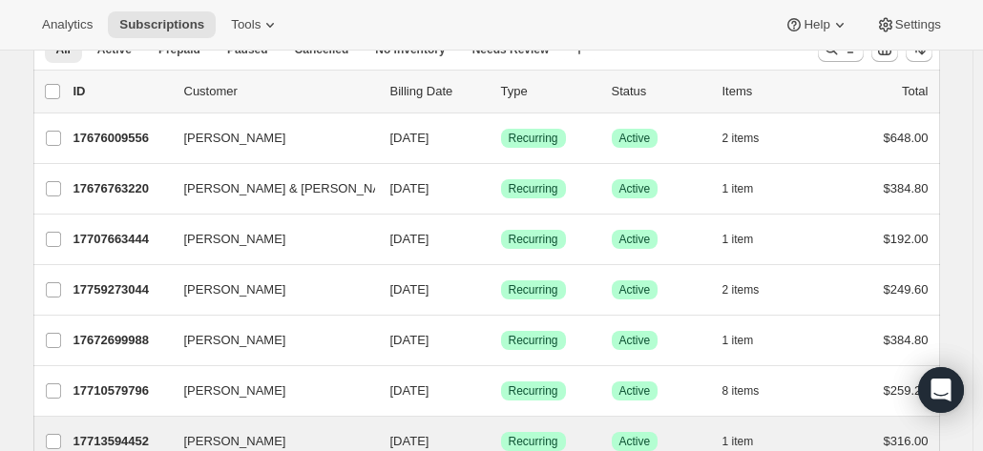
scroll to position [191, 0]
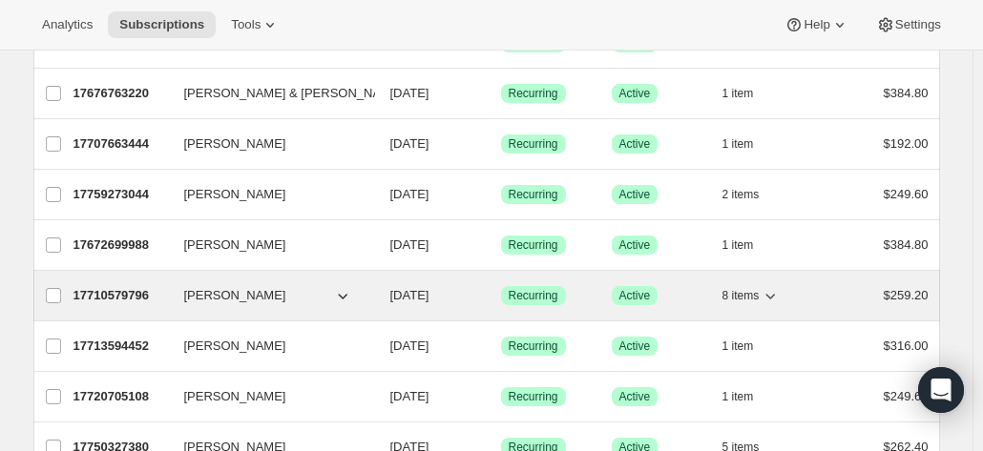
click at [95, 293] on p "17710579796" at bounding box center [120, 295] width 95 height 19
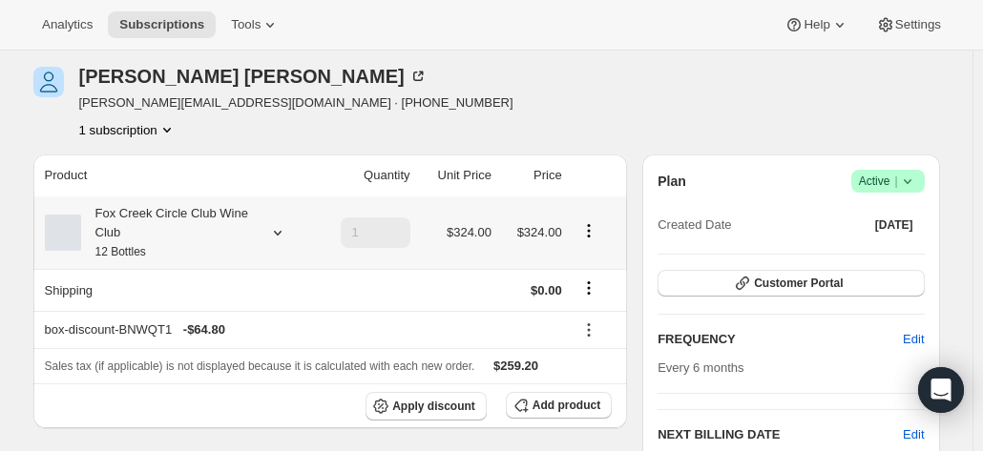
scroll to position [191, 0]
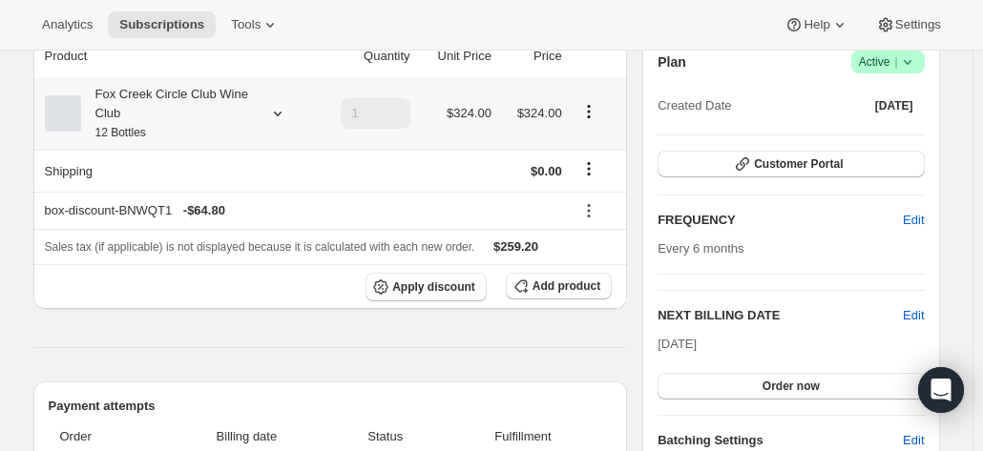
click at [184, 106] on div "Fox Creek Circle Club Wine Club 12 Bottles" at bounding box center [167, 113] width 172 height 57
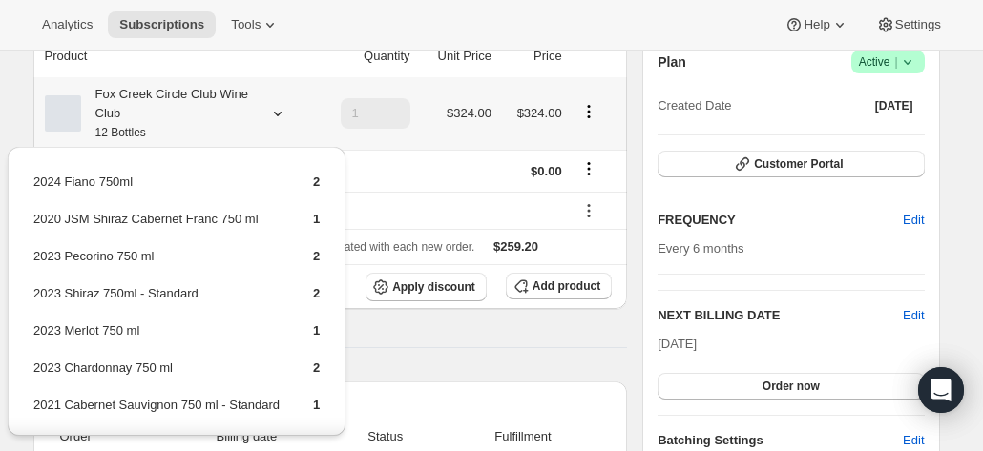
click at [184, 106] on div "Fox Creek Circle Club Wine Club 12 Bottles" at bounding box center [167, 113] width 172 height 57
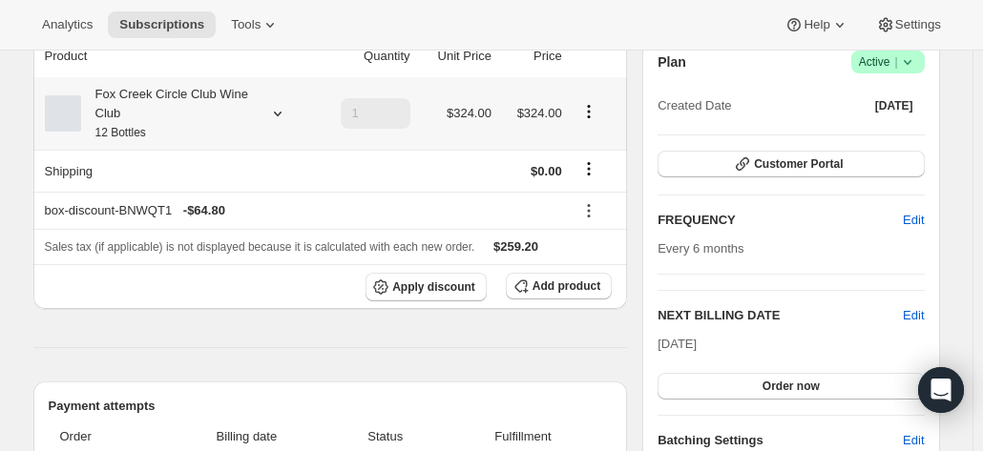
click at [181, 109] on div "Fox Creek Circle Club Wine Club 12 Bottles" at bounding box center [167, 113] width 172 height 57
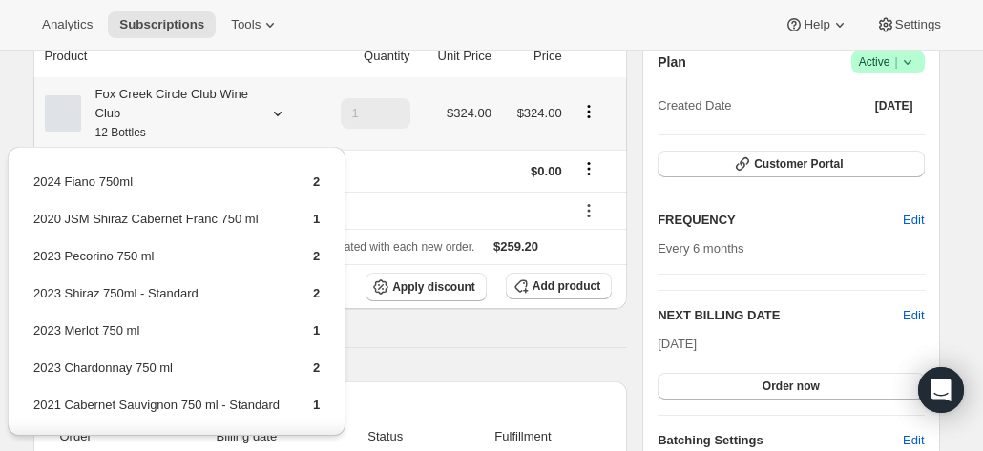
click at [181, 109] on div "Fox Creek Circle Club Wine Club 12 Bottles" at bounding box center [167, 113] width 172 height 57
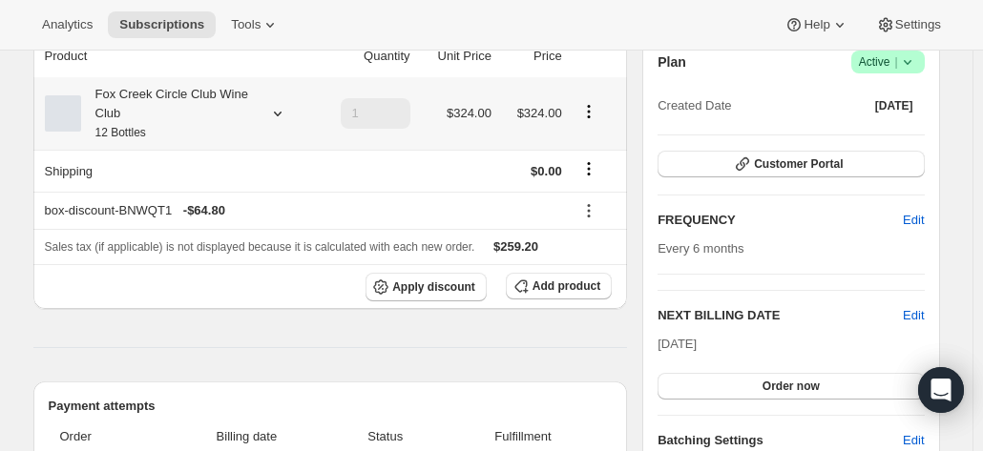
scroll to position [95, 0]
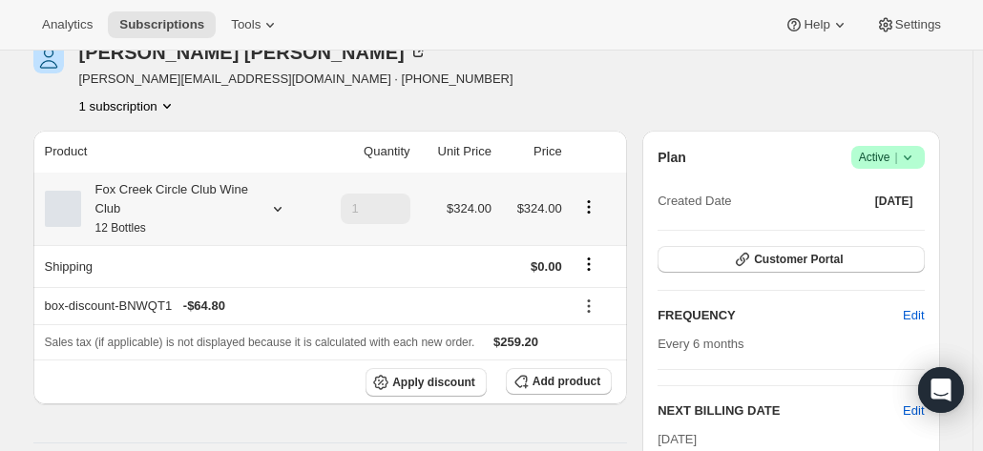
click at [170, 196] on div "Fox Creek Circle Club Wine Club 12 Bottles" at bounding box center [167, 208] width 172 height 57
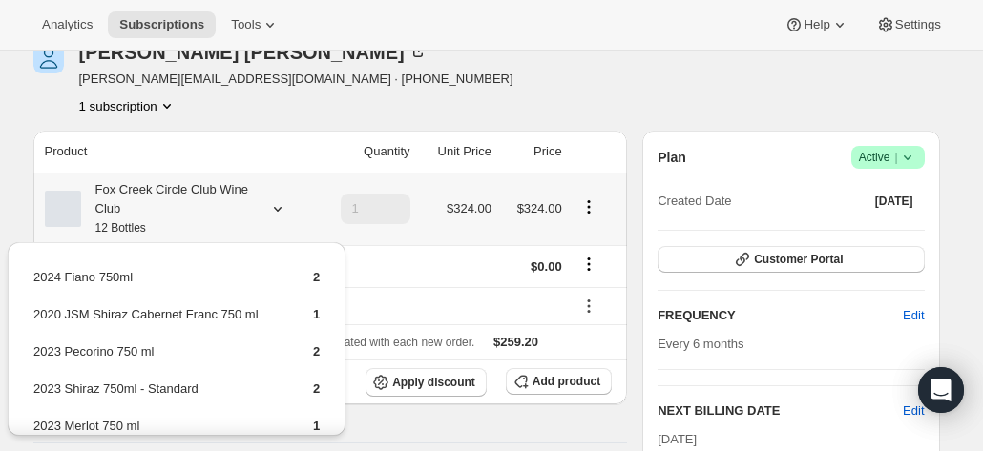
click at [170, 196] on div "Fox Creek Circle Club Wine Club 12 Bottles" at bounding box center [167, 208] width 172 height 57
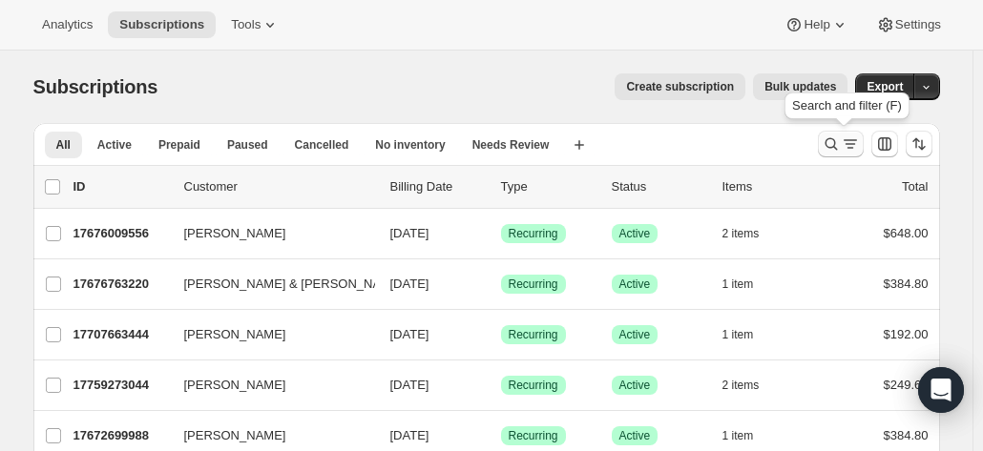
drag, startPoint x: 832, startPoint y: 139, endPoint x: 842, endPoint y: 140, distance: 9.6
click at [841, 140] on icon "Search and filter results" at bounding box center [831, 144] width 19 height 19
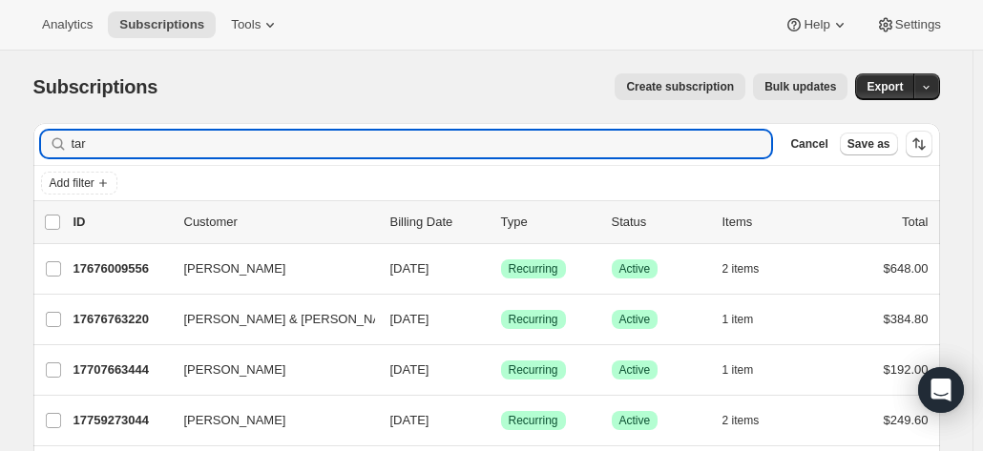
type input "tara"
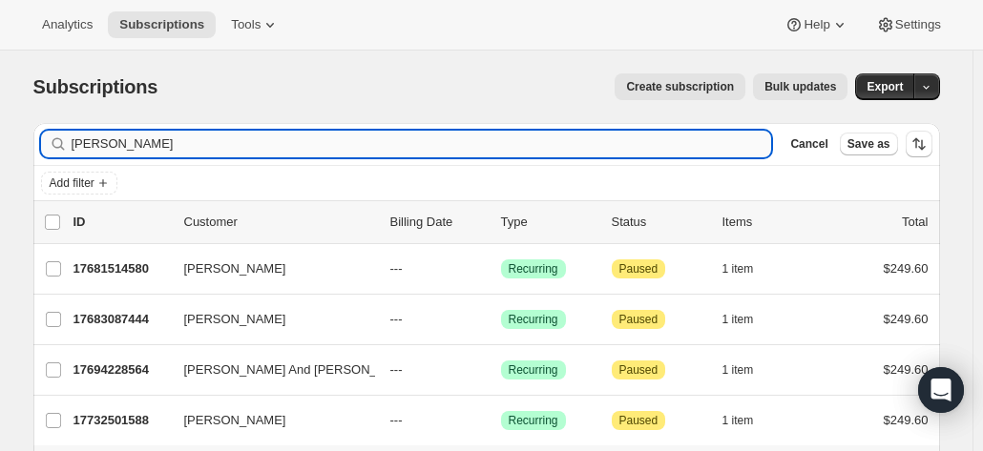
click at [130, 145] on input "tara" at bounding box center [422, 144] width 701 height 27
drag, startPoint x: 128, startPoint y: 145, endPoint x: 38, endPoint y: 136, distance: 90.2
click at [38, 136] on div "Filter subscribers tara Clear Cancel Save as" at bounding box center [486, 144] width 907 height 42
type input "h"
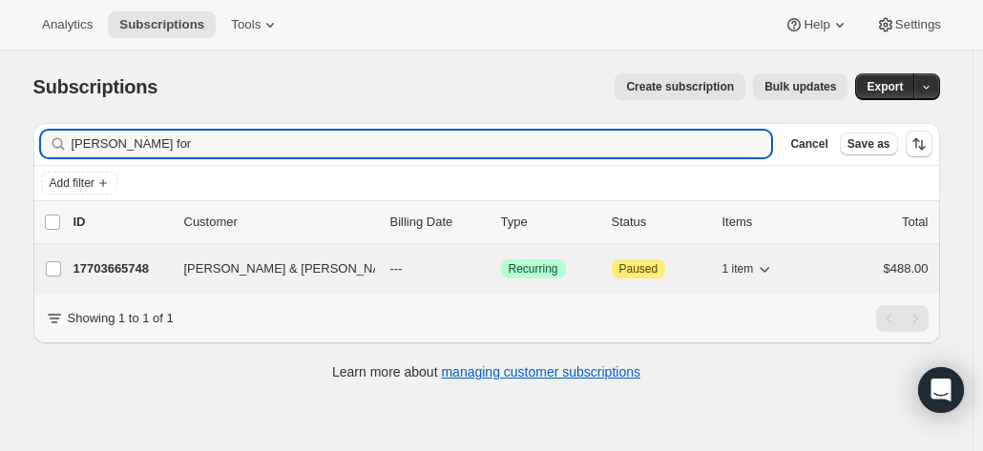
type input "jeff for"
click at [132, 268] on p "17703665748" at bounding box center [120, 269] width 95 height 19
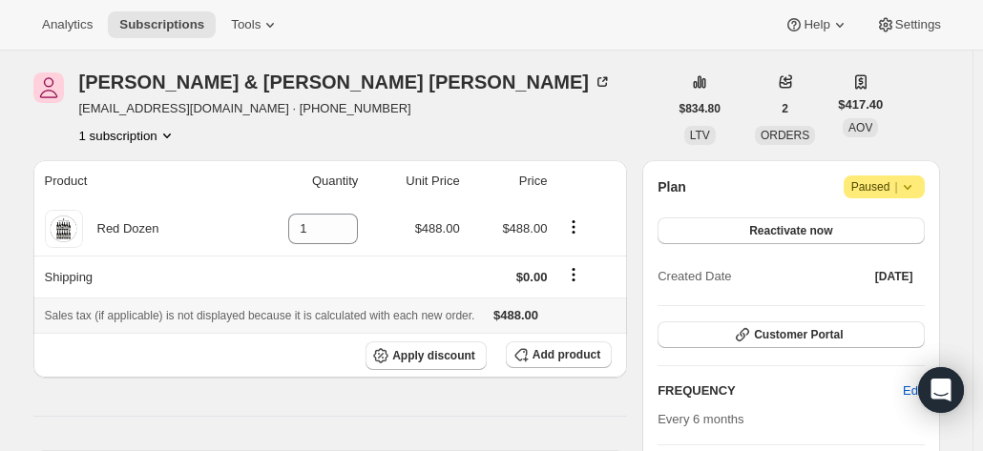
scroll to position [95, 0]
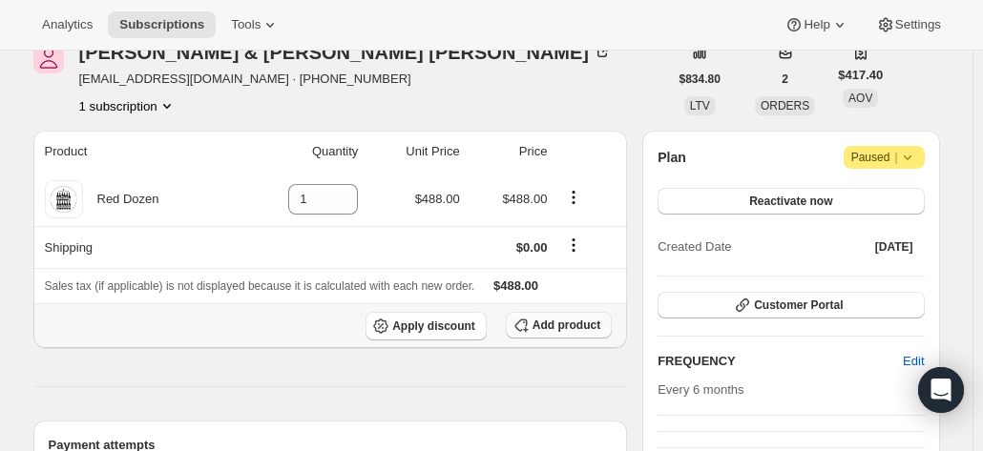
click at [557, 323] on span "Add product" at bounding box center [567, 325] width 68 height 15
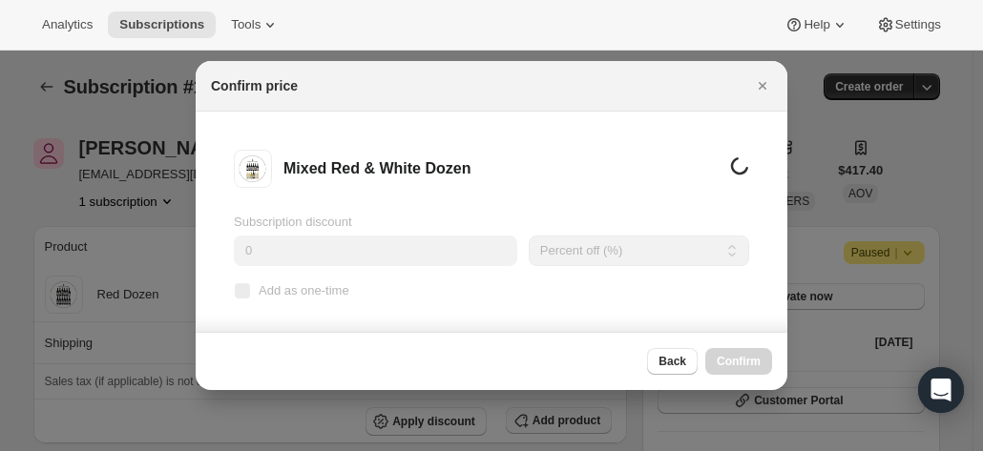
scroll to position [0, 0]
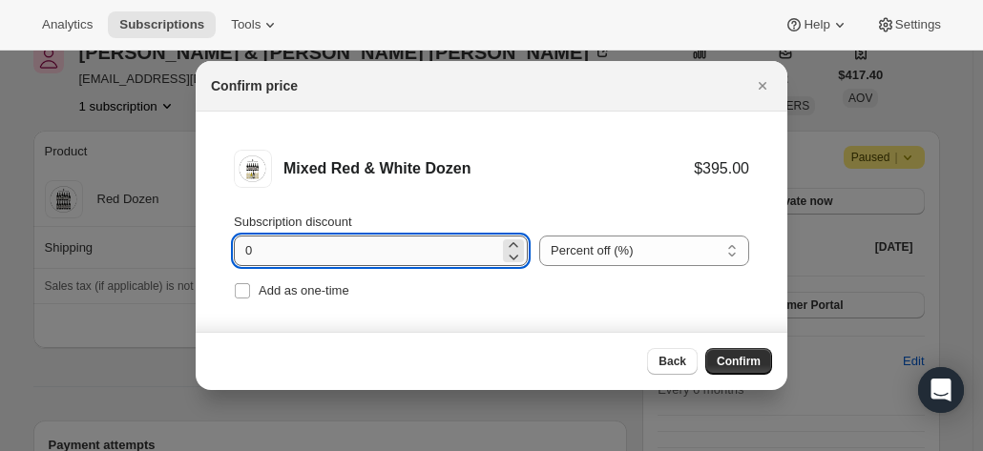
drag, startPoint x: 323, startPoint y: 258, endPoint x: 314, endPoint y: 253, distance: 9.8
click at [321, 256] on input "0" at bounding box center [366, 251] width 265 height 31
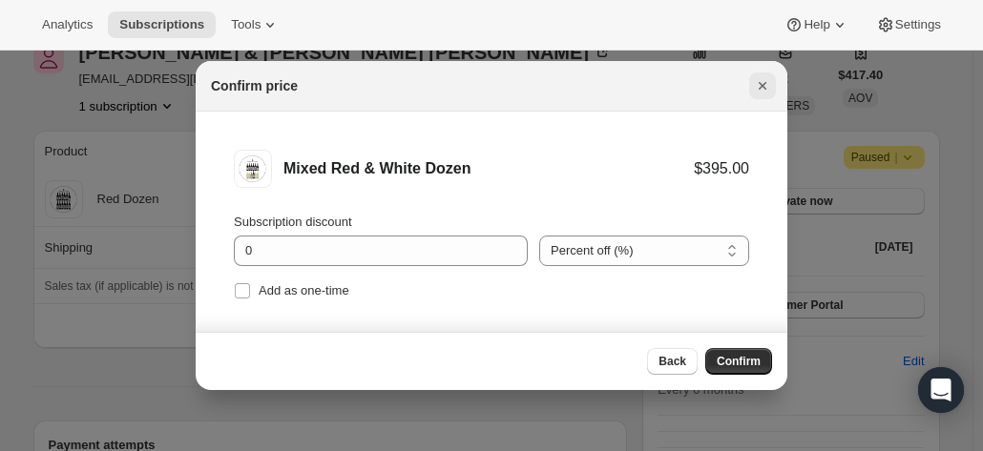
click at [758, 79] on icon "Close" at bounding box center [762, 85] width 19 height 19
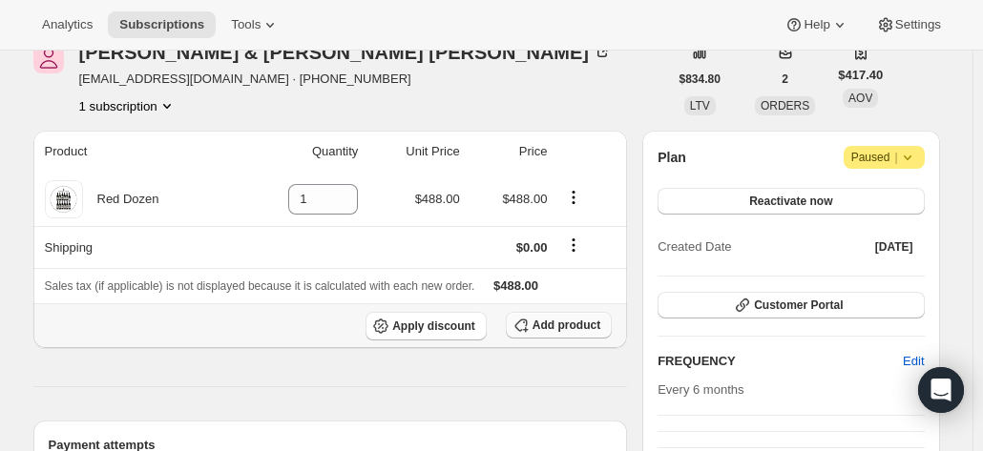
click at [540, 324] on span "Add product" at bounding box center [567, 325] width 68 height 15
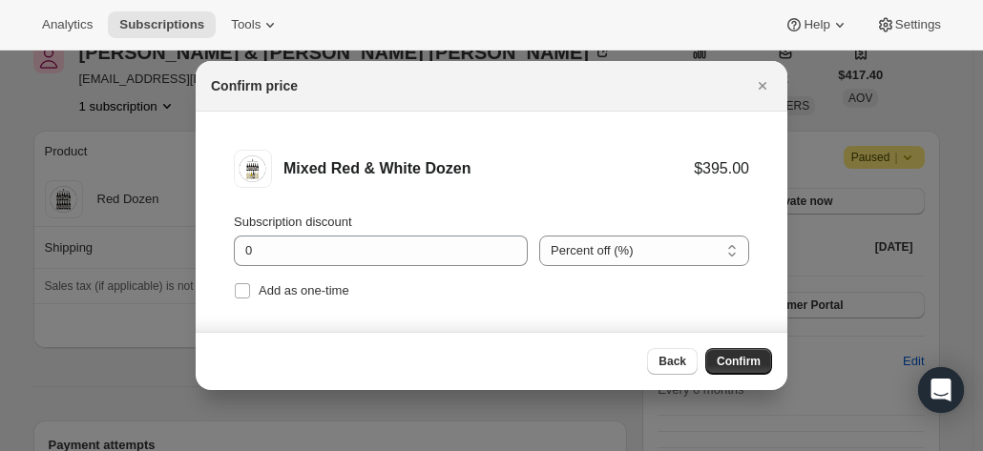
scroll to position [22, 0]
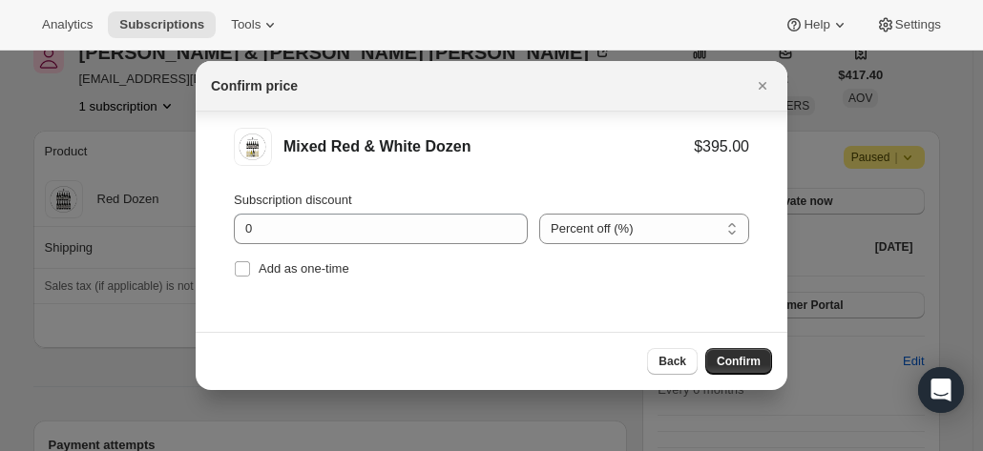
drag, startPoint x: 742, startPoint y: 357, endPoint x: 731, endPoint y: 341, distance: 19.3
click at [744, 348] on button "Confirm" at bounding box center [738, 361] width 67 height 27
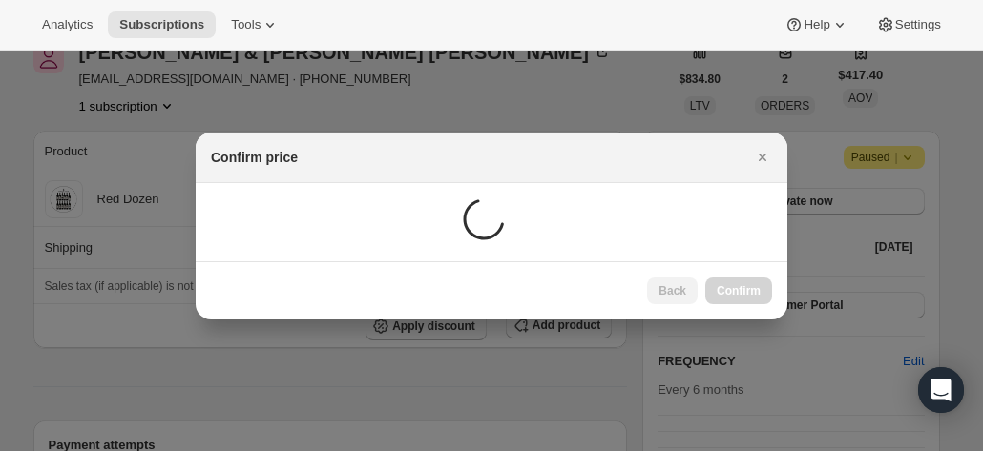
scroll to position [95, 0]
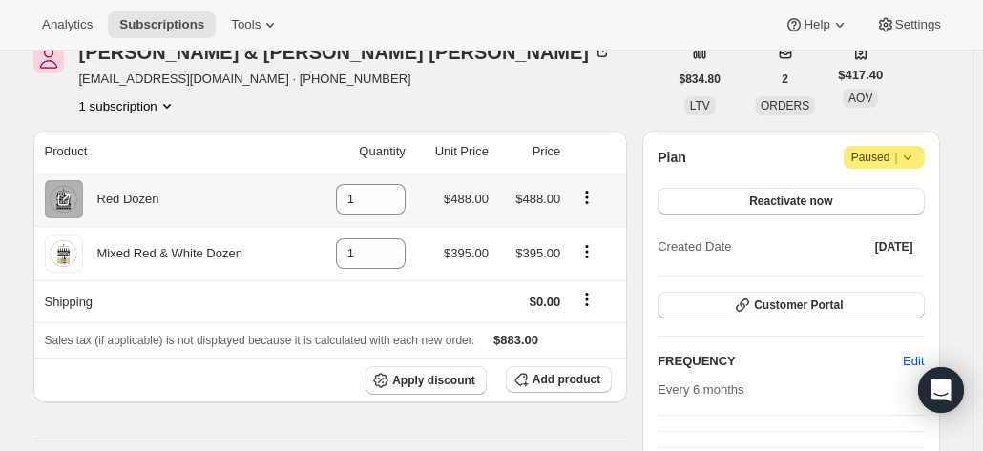
click at [592, 192] on icon "Product actions" at bounding box center [586, 197] width 19 height 19
drag, startPoint x: 379, startPoint y: 192, endPoint x: 309, endPoint y: 199, distance: 70.0
click at [309, 199] on tr "Red Dozen 1 $488.00 $488.00" at bounding box center [330, 199] width 595 height 53
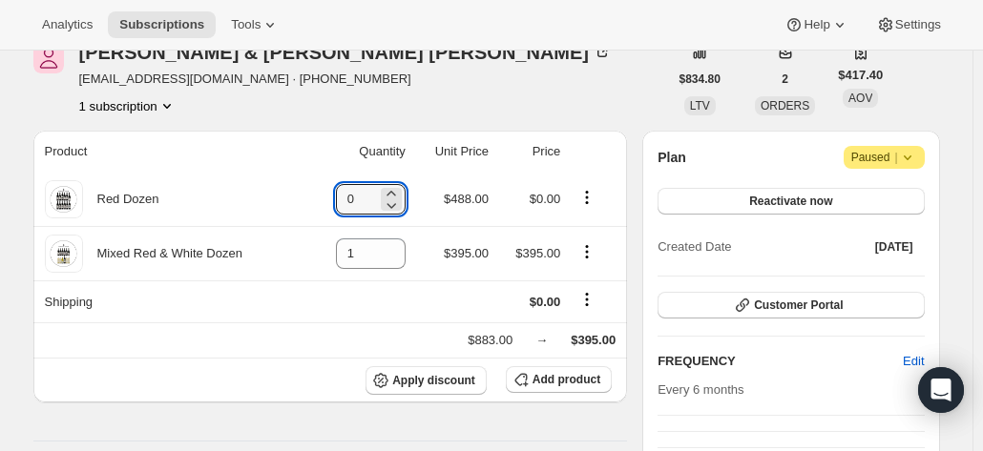
type input "0"
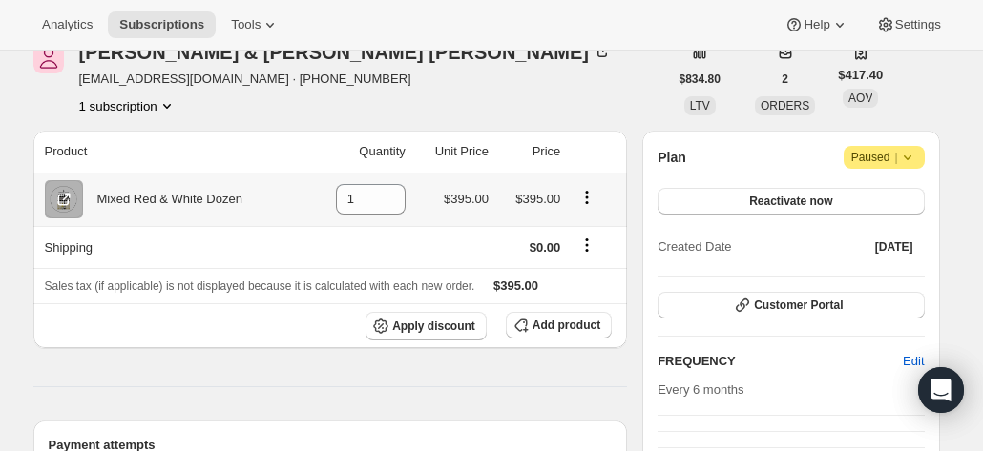
click at [594, 196] on icon "Product actions" at bounding box center [586, 197] width 19 height 19
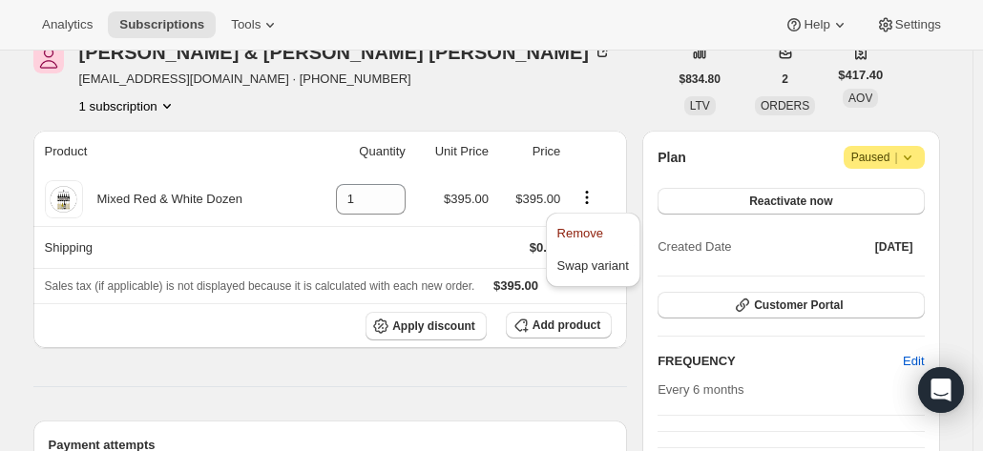
click at [465, 89] on div "Jeff & Maryanne Forster euthella4@gmail.com · +61747418681 1 subscription" at bounding box center [350, 79] width 635 height 73
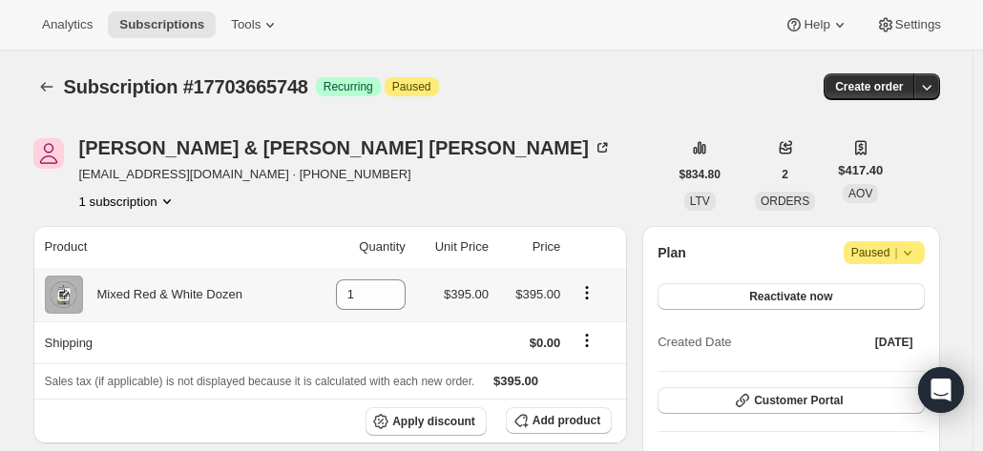
click at [587, 295] on icon "Product actions" at bounding box center [586, 292] width 19 height 19
click at [493, 142] on div "Jeff & Maryanne Forster euthella4@gmail.com · +61747418681 1 subscription" at bounding box center [350, 174] width 635 height 73
click at [589, 298] on icon "Product actions" at bounding box center [586, 292] width 19 height 19
click at [374, 159] on div "Jeff & Maryanne Forster euthella4@gmail.com · +61747418681 1 subscription" at bounding box center [350, 174] width 635 height 73
click at [395, 163] on div "Jeff & Maryanne Forster euthella4@gmail.com · +61747418681 1 subscription" at bounding box center [350, 174] width 635 height 73
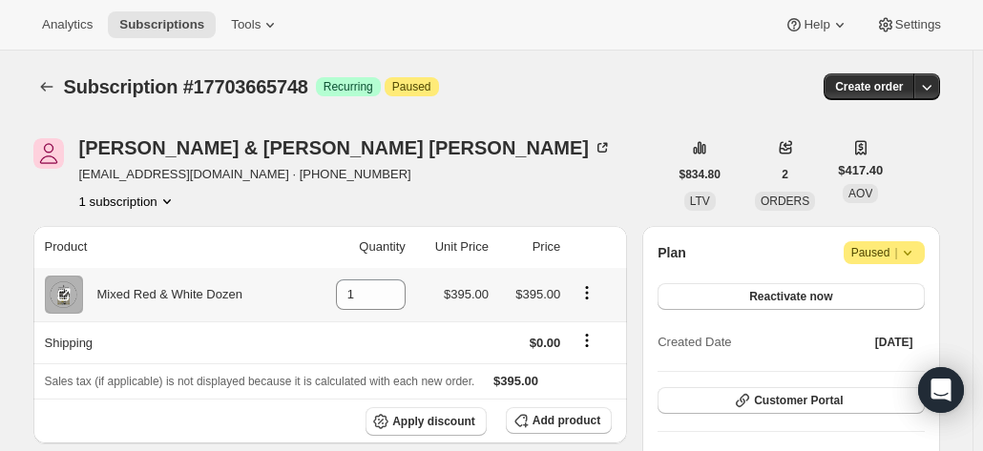
click at [587, 289] on icon "Product actions" at bounding box center [586, 292] width 19 height 19
click at [457, 165] on div "Jeff & Maryanne Forster euthella4@gmail.com · +61747418681 1 subscription" at bounding box center [350, 174] width 635 height 73
click at [565, 417] on span "Add product" at bounding box center [567, 420] width 68 height 15
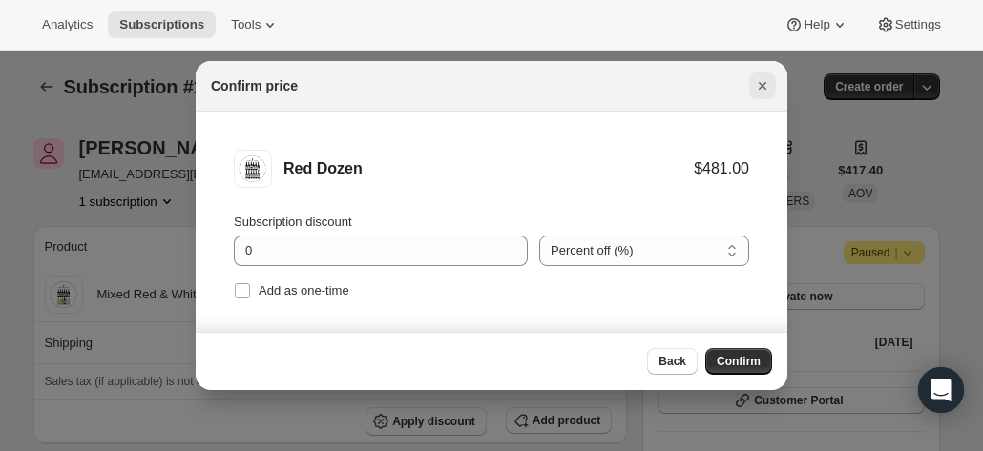
click at [769, 85] on icon "Close" at bounding box center [762, 85] width 19 height 19
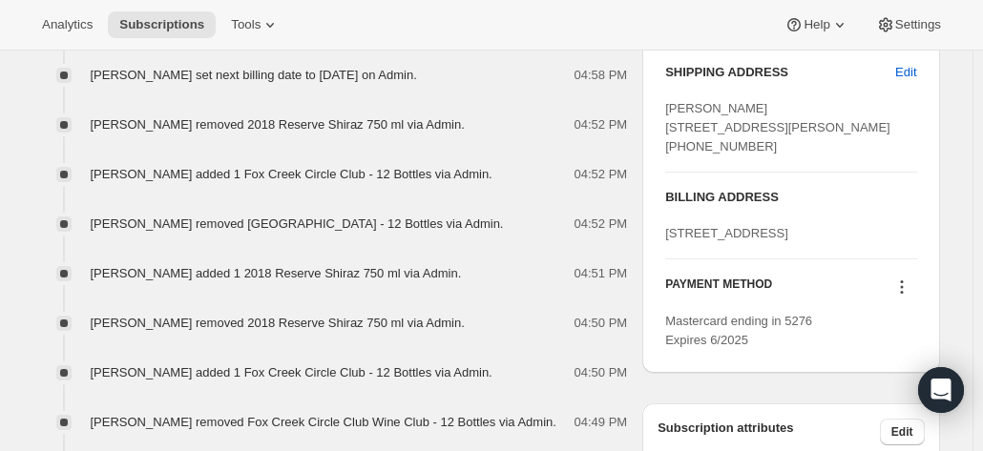
scroll to position [859, 0]
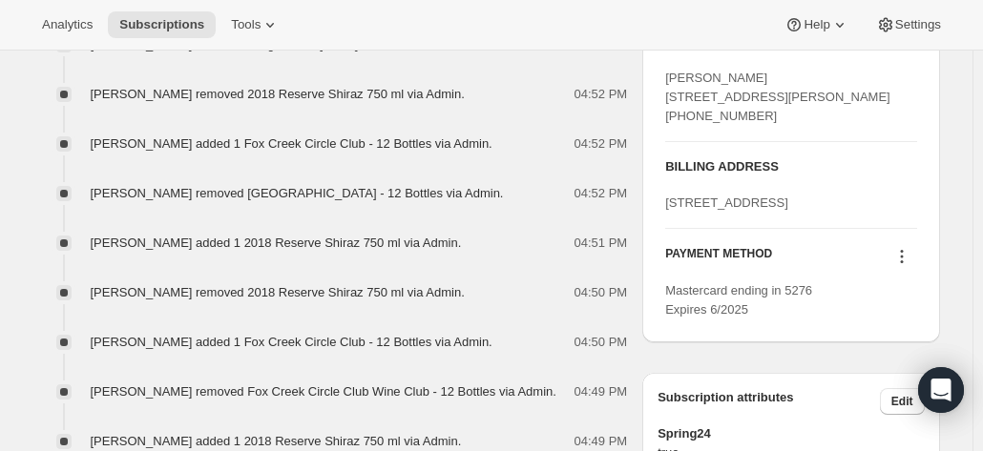
click at [910, 266] on icon at bounding box center [901, 256] width 19 height 19
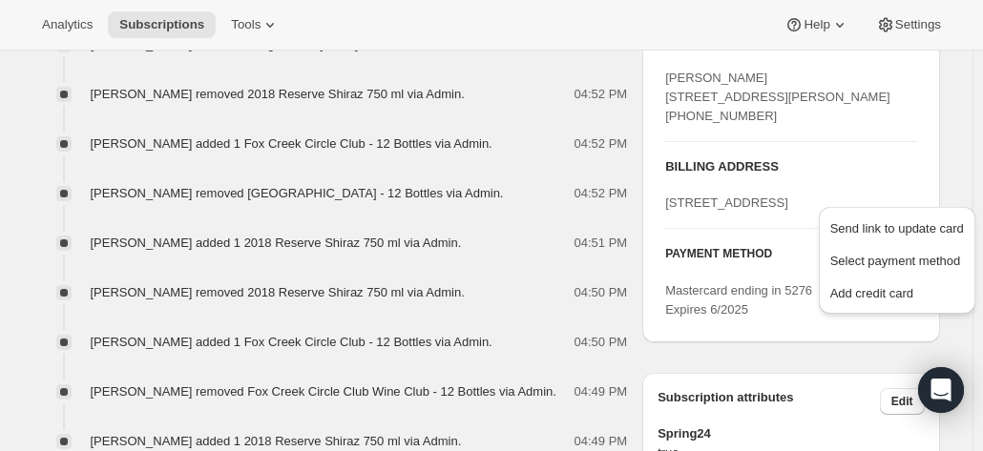
click at [909, 266] on icon at bounding box center [901, 256] width 19 height 19
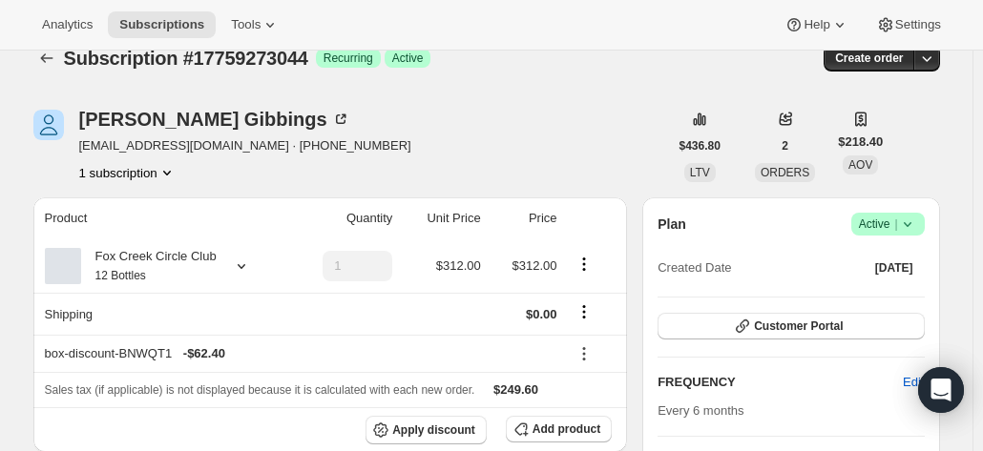
scroll to position [0, 0]
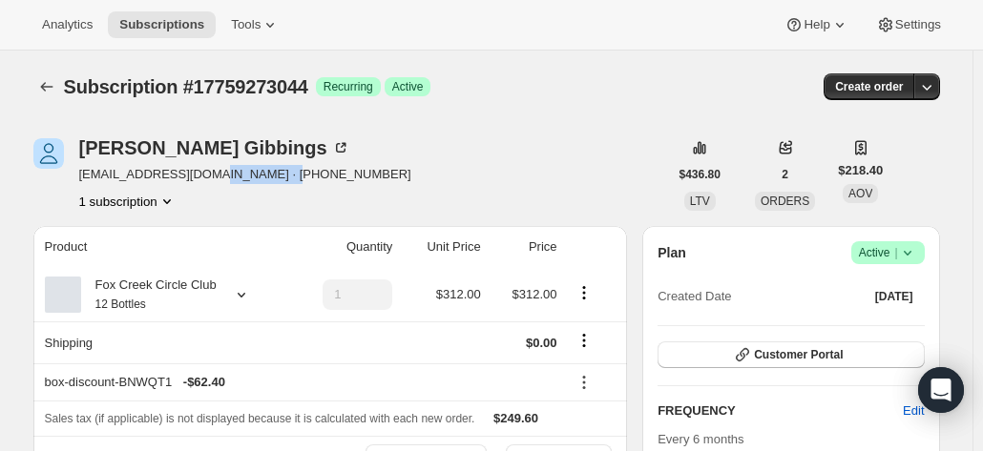
drag, startPoint x: 308, startPoint y: 173, endPoint x: 209, endPoint y: 171, distance: 99.3
click at [209, 171] on div "Sue Gibbings ozmac@hotmail.com · +61417669885 1 subscription" at bounding box center [350, 174] width 635 height 73
copy span "+61417669885"
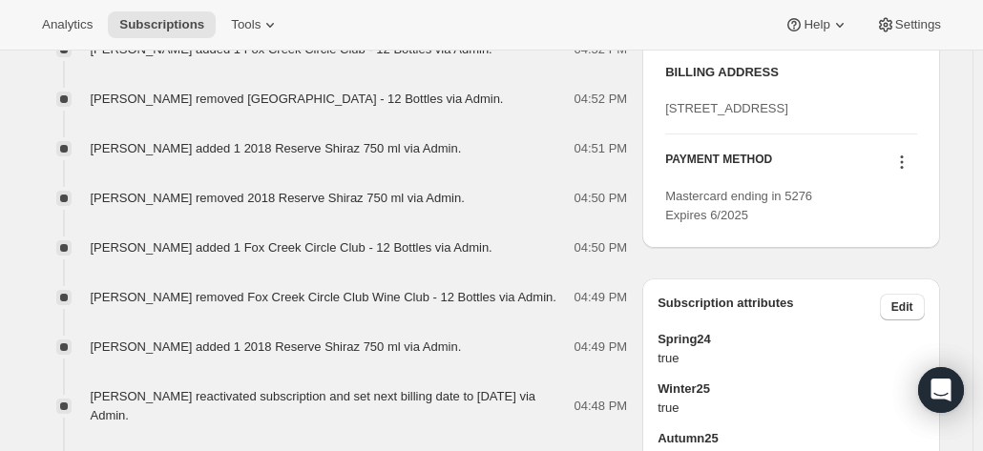
scroll to position [954, 0]
click at [909, 171] on icon at bounding box center [901, 161] width 19 height 19
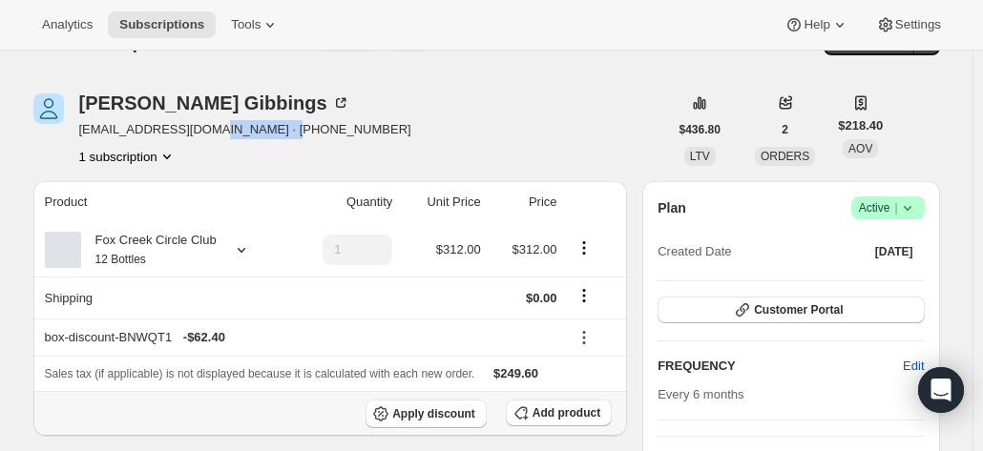
scroll to position [0, 0]
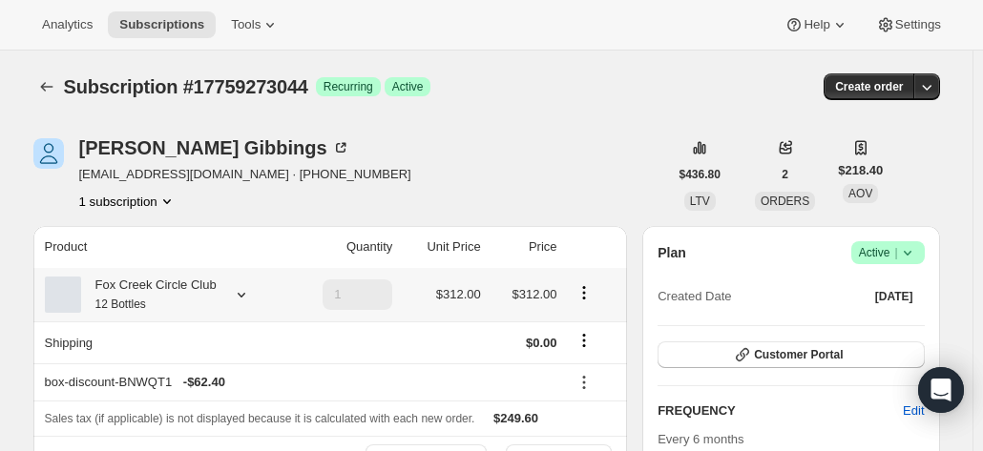
click at [189, 285] on div "Fox Creek Circle Club 12 Bottles" at bounding box center [149, 295] width 136 height 38
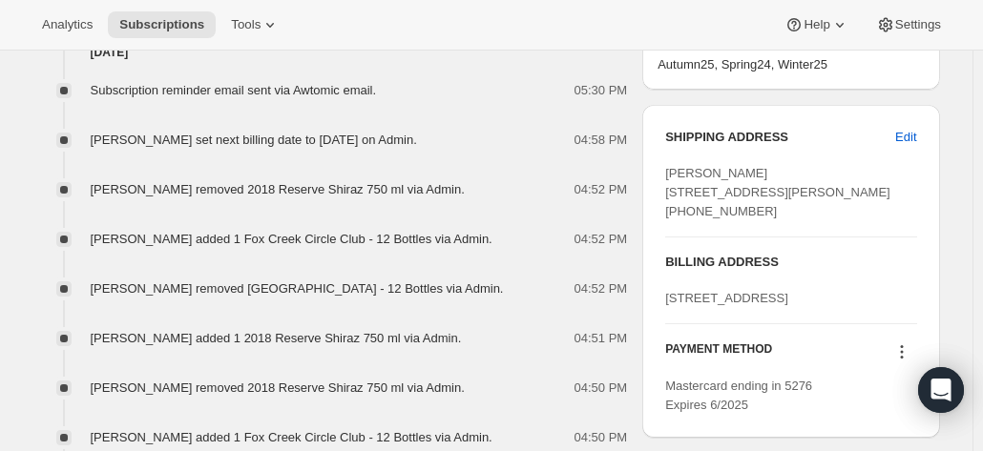
scroll to position [954, 0]
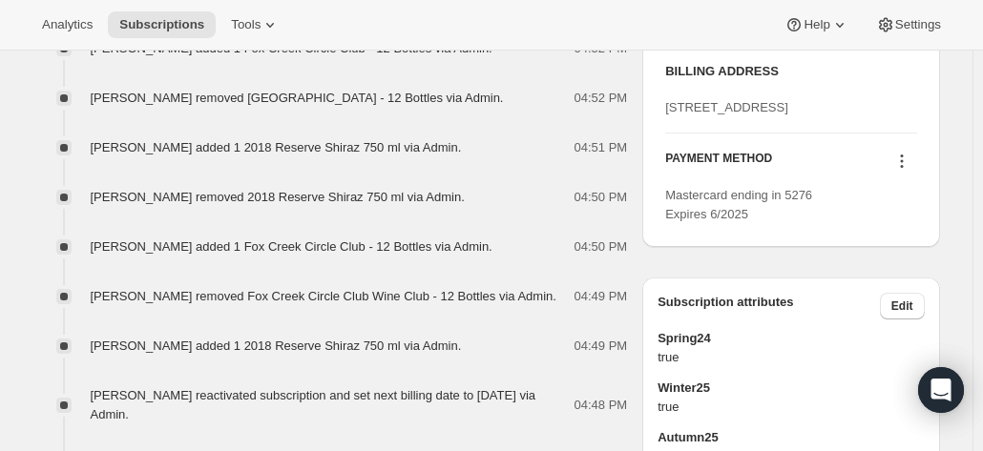
click at [903, 171] on icon at bounding box center [901, 161] width 19 height 19
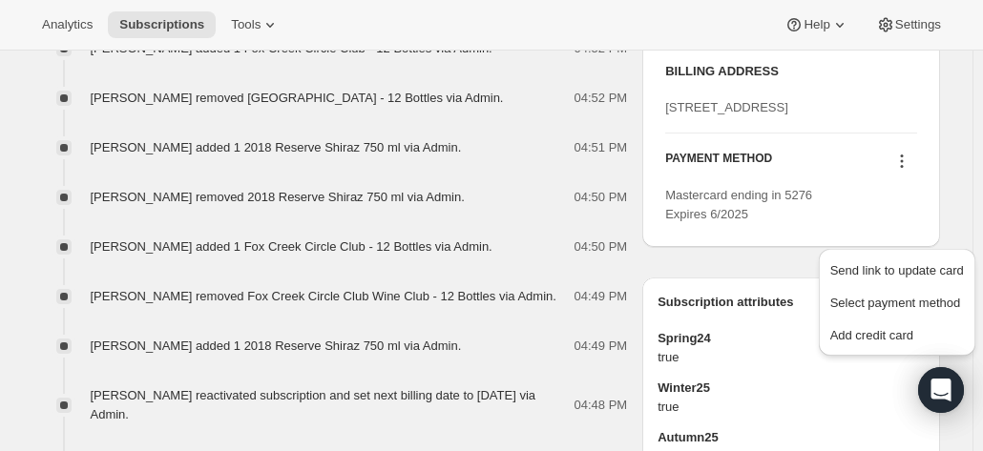
click at [926, 186] on div "SHIPPING ADDRESS Edit Sue Gibbings 11 Wigley Street Largs Bay SA, 5016 Australi…" at bounding box center [790, 80] width 297 height 333
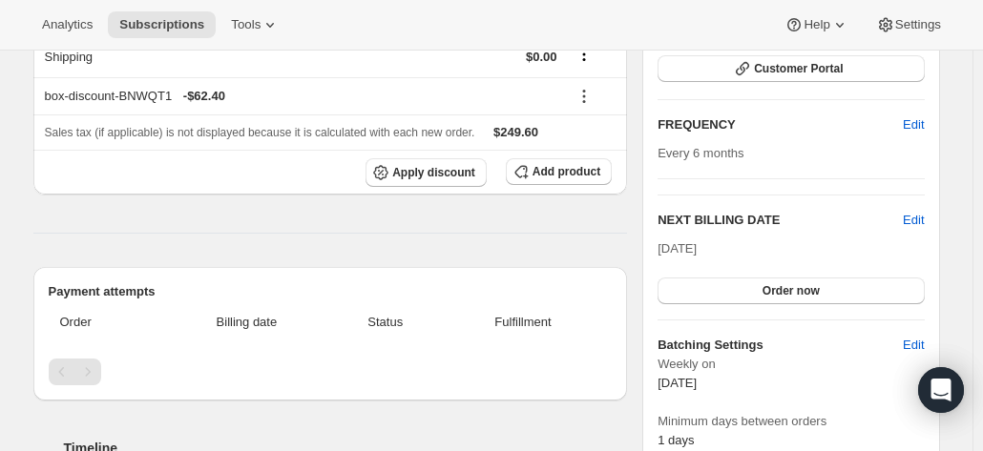
scroll to position [191, 0]
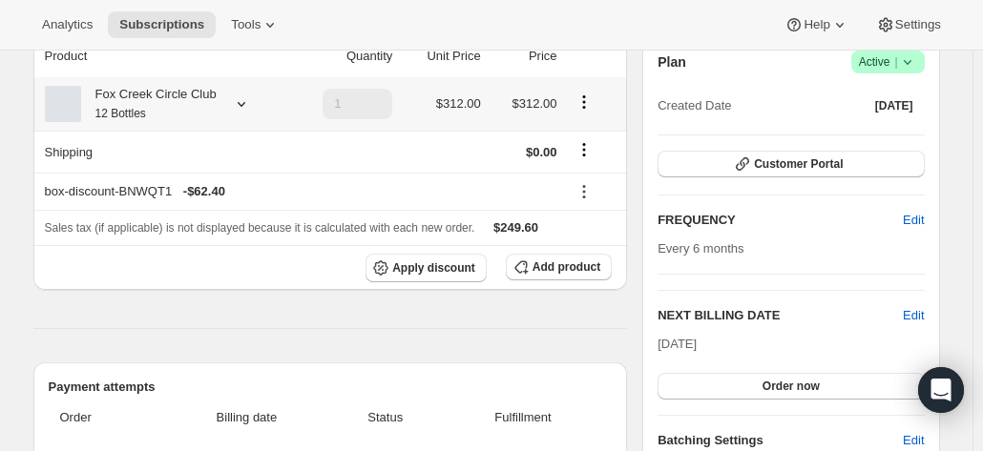
click at [237, 102] on icon at bounding box center [241, 103] width 19 height 19
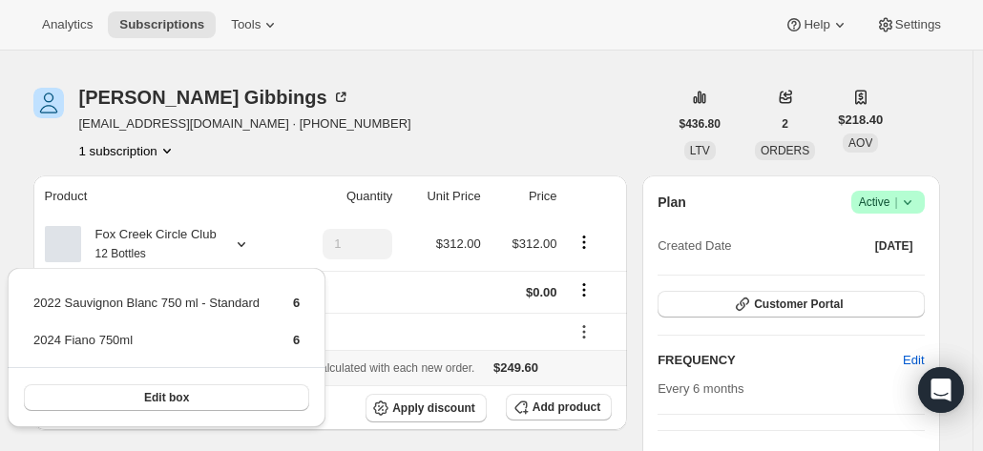
scroll to position [0, 0]
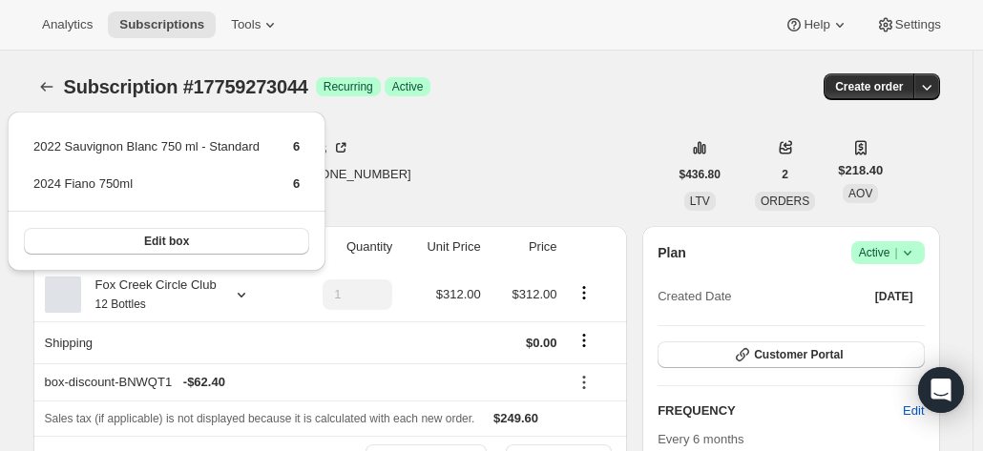
click at [450, 155] on div "Sue Gibbings ozmac@hotmail.com · +61417669885 1 subscription" at bounding box center [350, 174] width 635 height 73
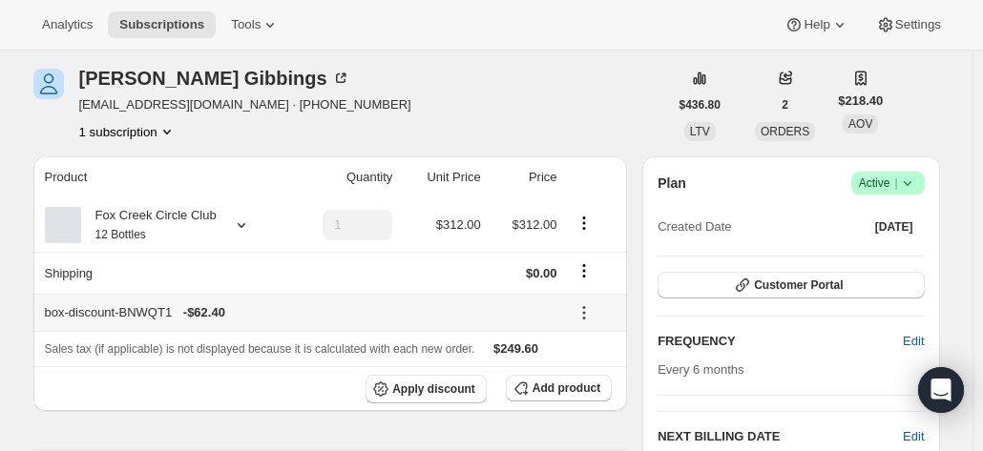
scroll to position [95, 0]
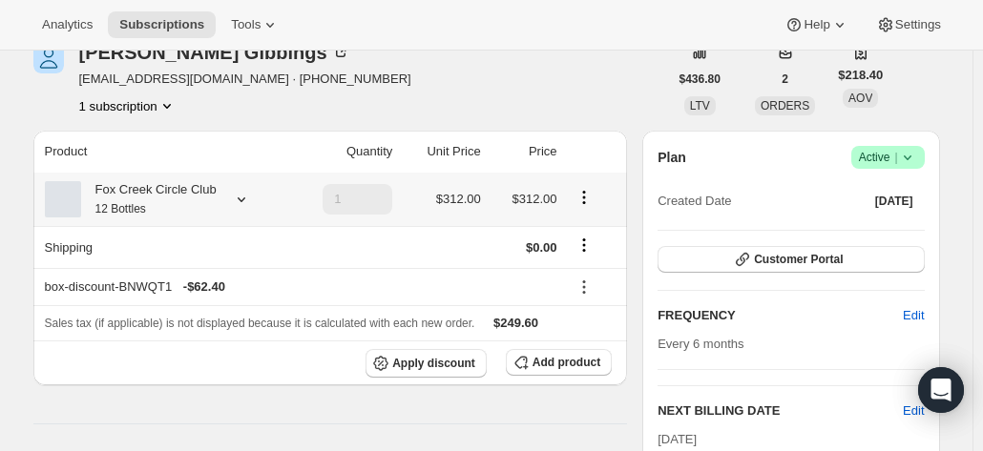
click at [141, 219] on div "Fox Creek Circle Club 12 Bottles" at bounding box center [149, 199] width 136 height 38
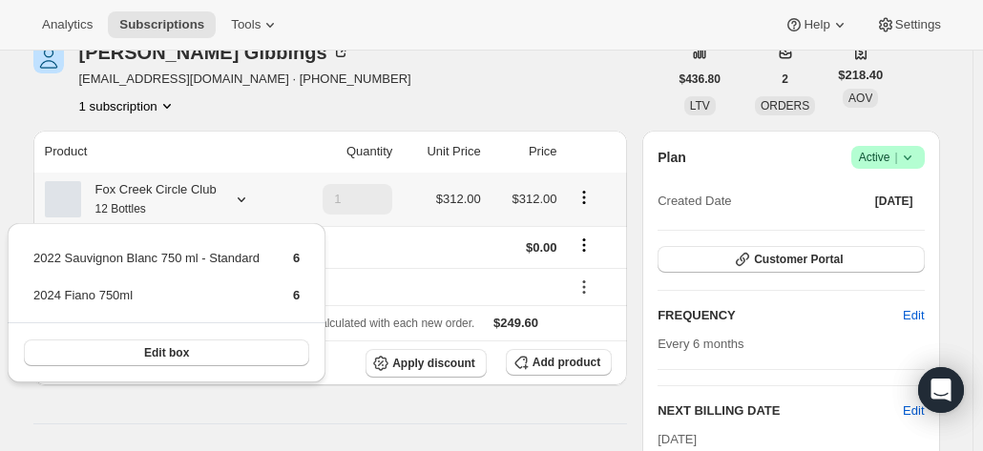
click at [141, 219] on div "2022 Sauvignon Blanc 750 ml - Standard 6 2024 Fiano 750ml 6 Edit box" at bounding box center [166, 308] width 333 height 179
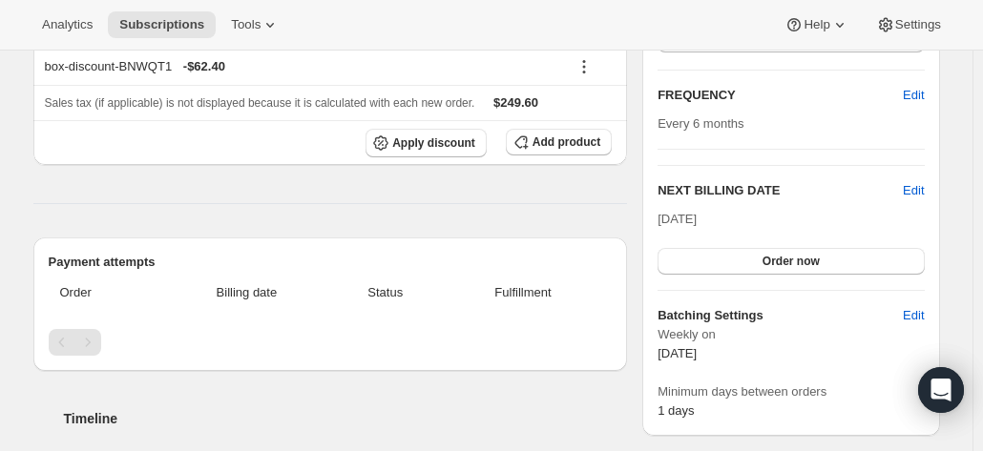
scroll to position [286, 0]
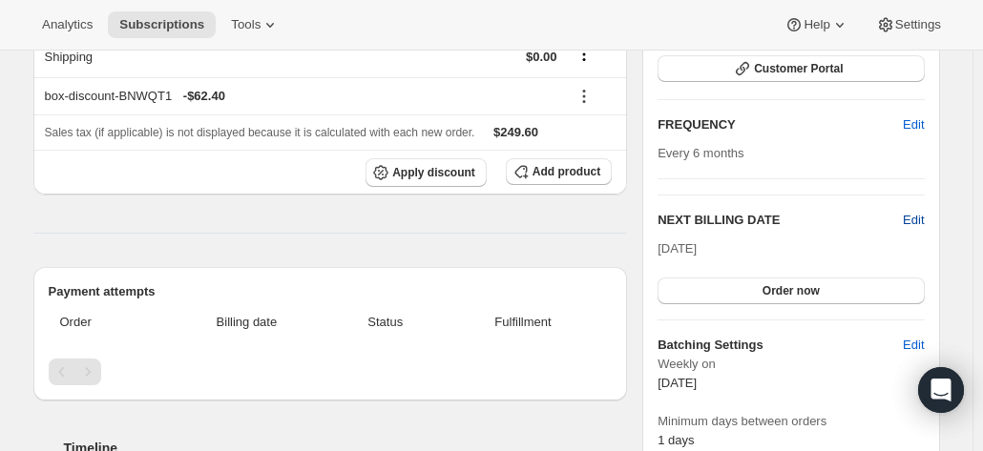
click at [909, 220] on span "Edit" at bounding box center [913, 220] width 21 height 19
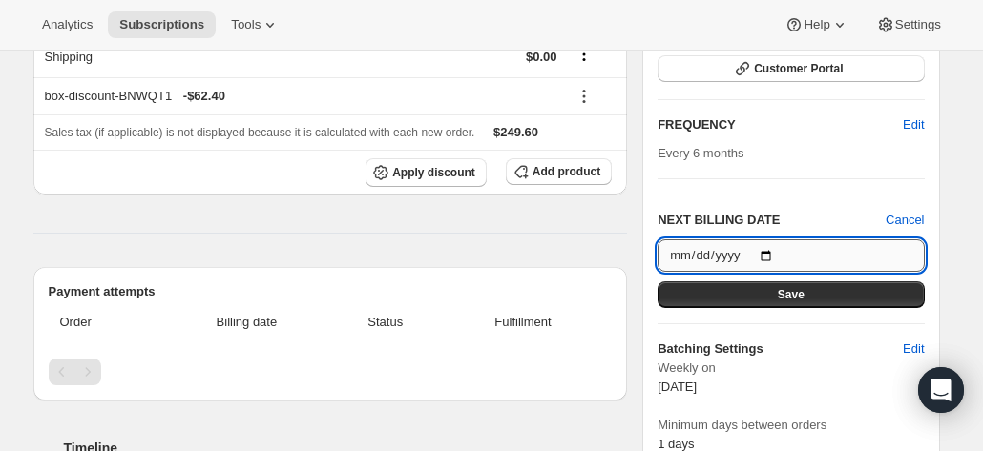
click at [710, 256] on input "2025-10-06" at bounding box center [791, 256] width 266 height 32
click at [772, 257] on input "2025-10-06" at bounding box center [791, 256] width 266 height 32
type input "2025-10-03"
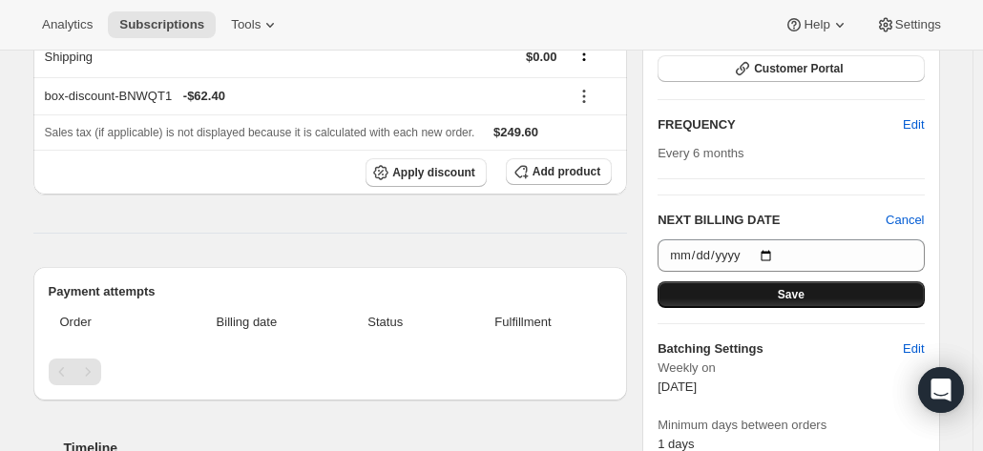
click at [764, 289] on button "Save" at bounding box center [791, 295] width 266 height 27
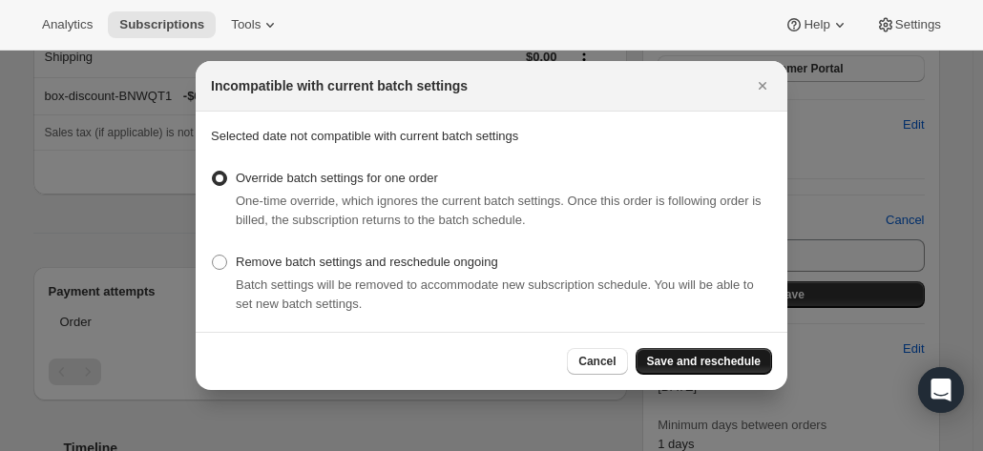
click at [710, 358] on span "Save and reschedule" at bounding box center [704, 361] width 114 height 15
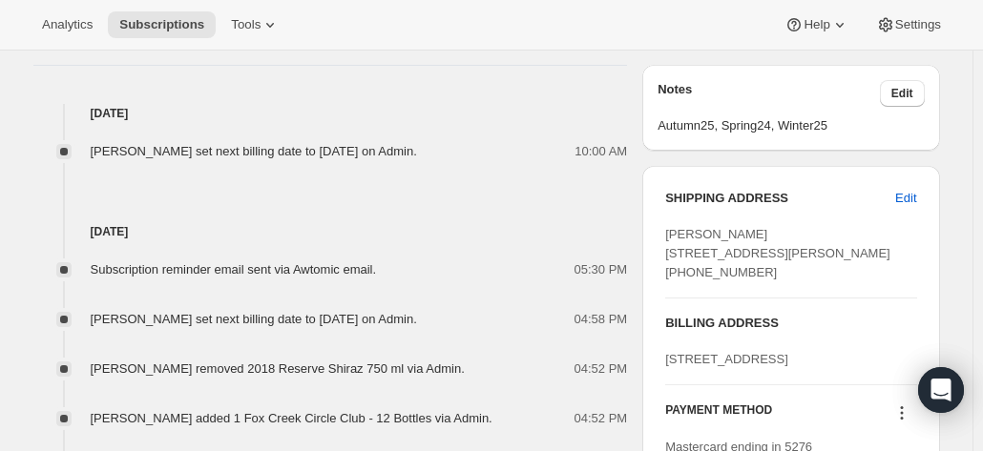
scroll to position [886, 0]
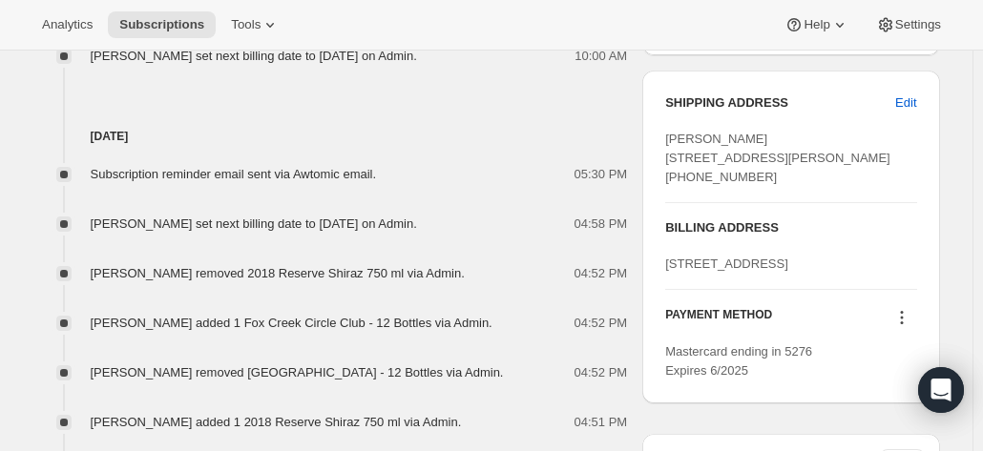
drag, startPoint x: 763, startPoint y: 213, endPoint x: 666, endPoint y: 131, distance: 126.6
click at [666, 131] on div "SHIPPING ADDRESS Edit Sue Gibbings 11 Wigley Street Largs Bay SA, 5016 Australi…" at bounding box center [790, 237] width 297 height 333
copy span "Sue Gibbings 11 Wigley Street Largs Bay SA, 5016 Australia +61417669885"
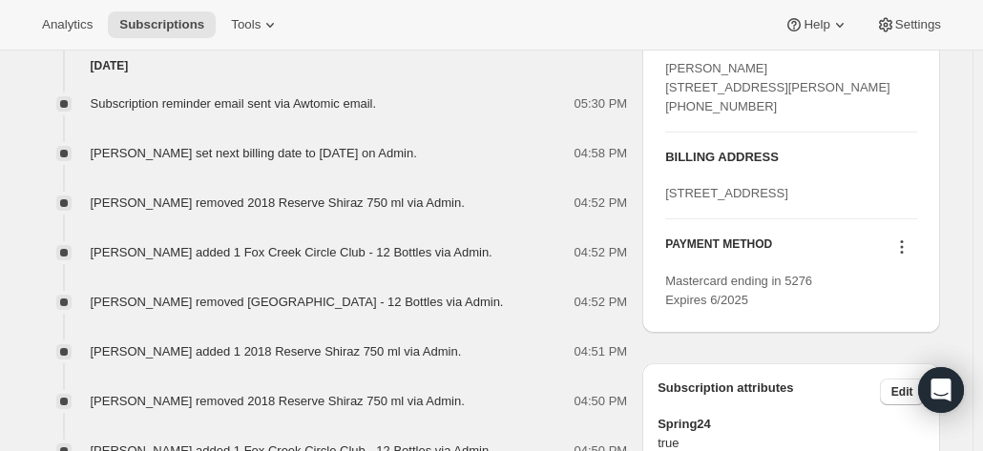
scroll to position [981, 0]
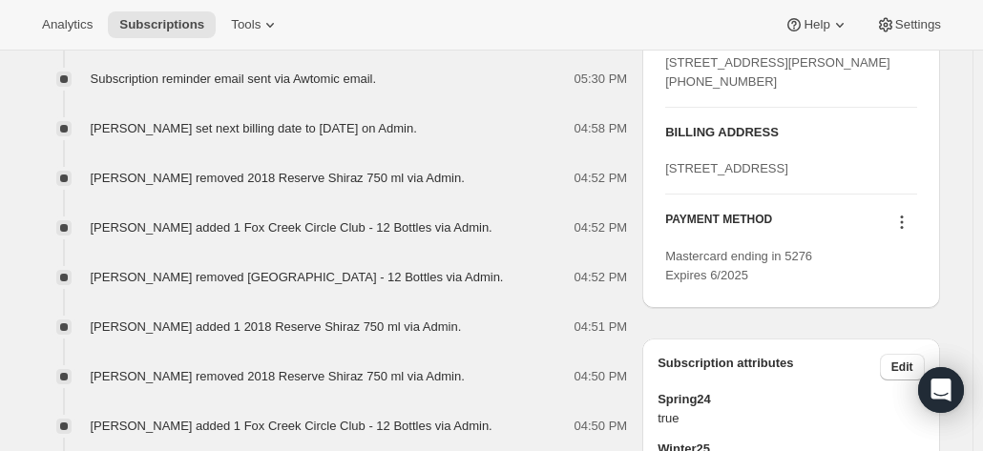
click at [907, 232] on icon at bounding box center [901, 222] width 19 height 19
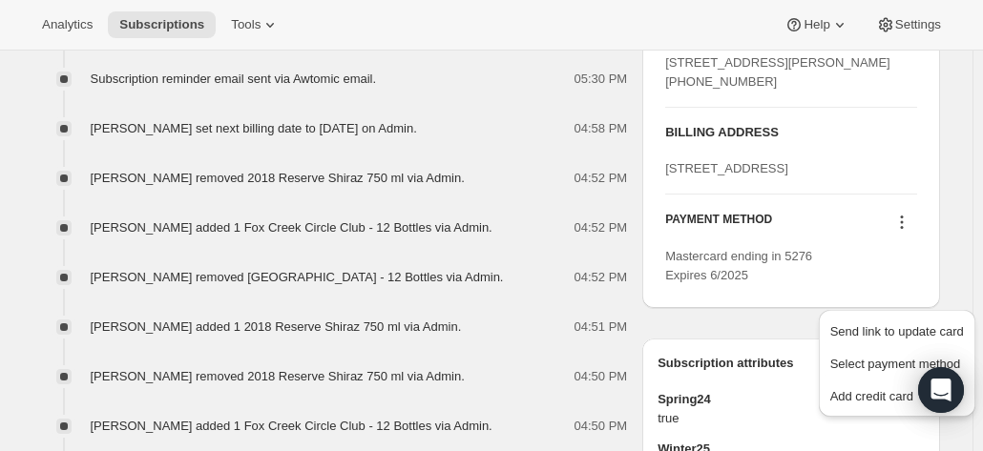
drag, startPoint x: 849, startPoint y: 384, endPoint x: 896, endPoint y: 269, distance: 123.7
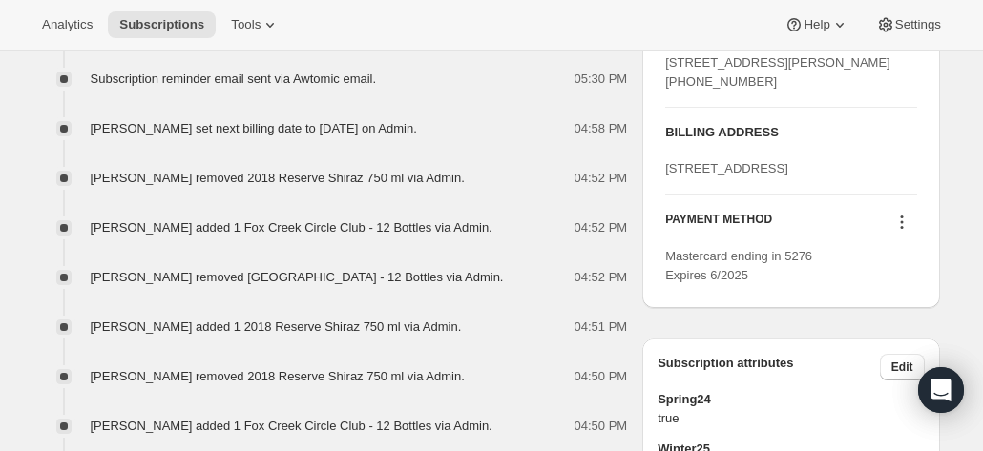
click at [905, 232] on icon at bounding box center [901, 222] width 19 height 19
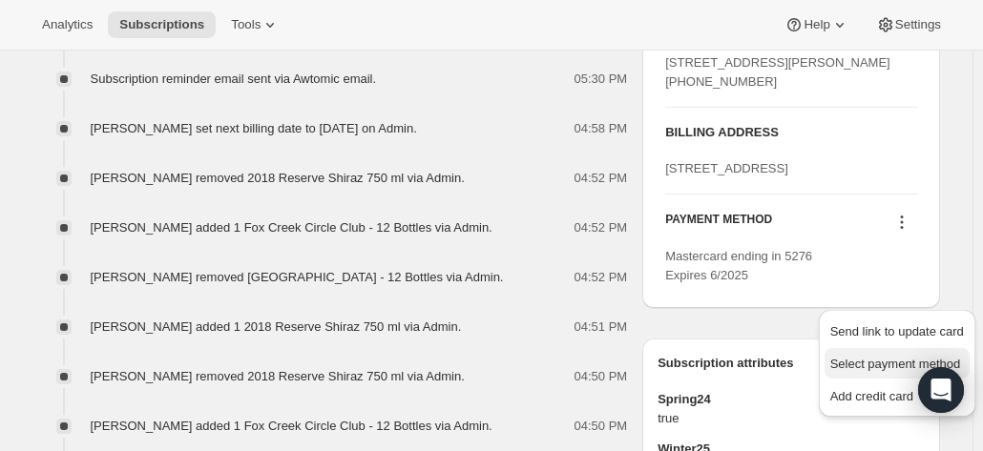
click at [869, 364] on span "Select payment method" at bounding box center [895, 364] width 131 height 14
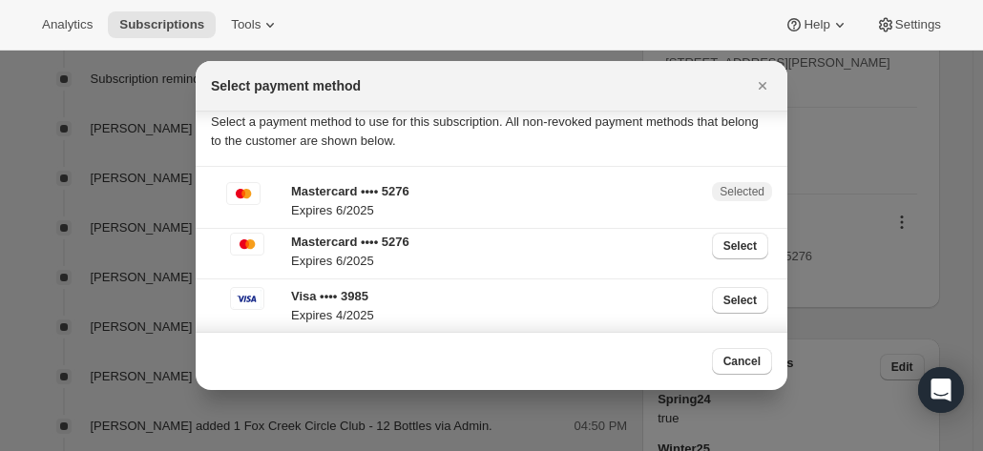
scroll to position [0, 0]
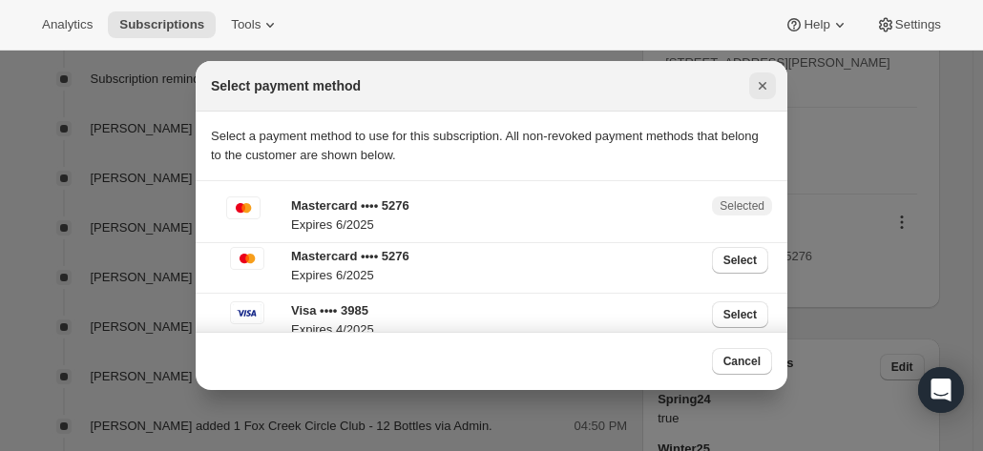
click at [755, 82] on icon "Close" at bounding box center [762, 85] width 19 height 19
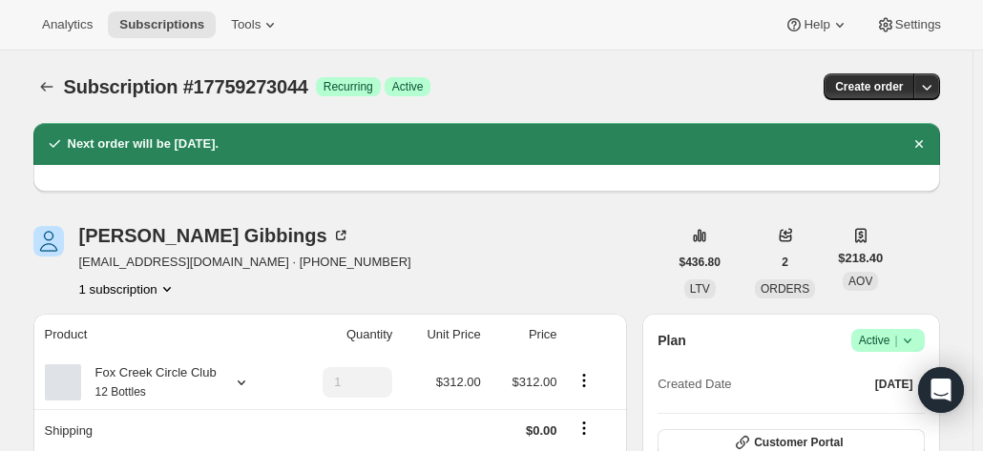
scroll to position [981, 0]
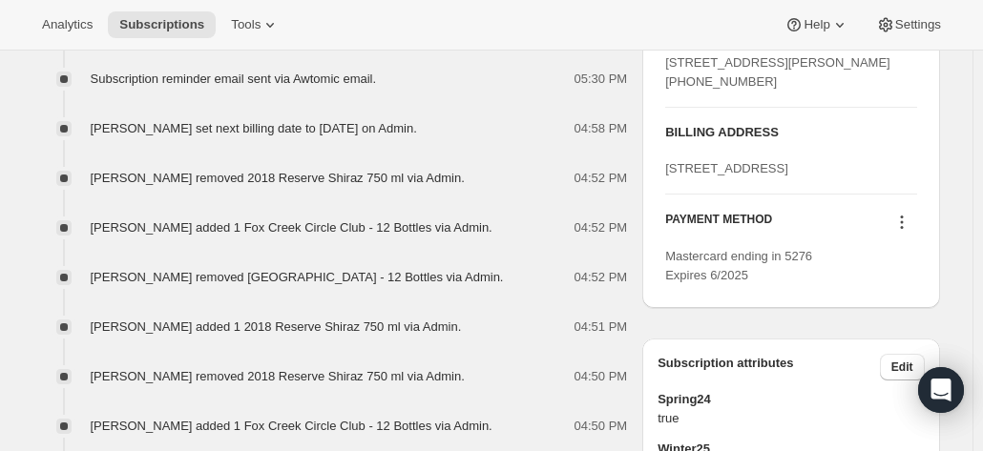
click at [907, 233] on button at bounding box center [902, 222] width 31 height 21
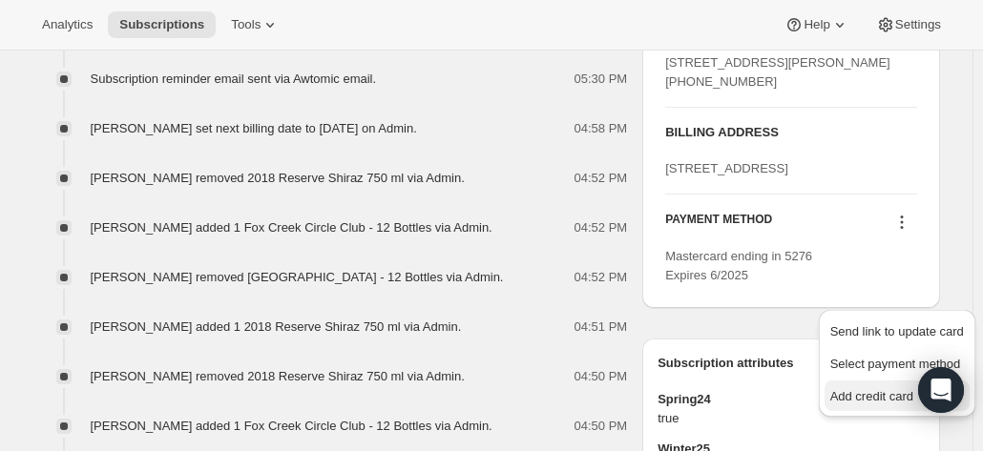
click at [852, 398] on span "Add credit card" at bounding box center [871, 396] width 83 height 14
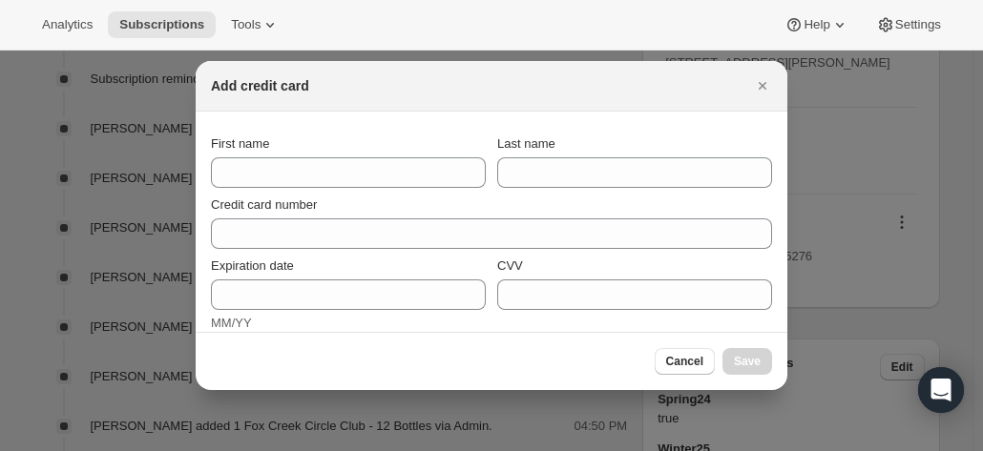
scroll to position [0, 0]
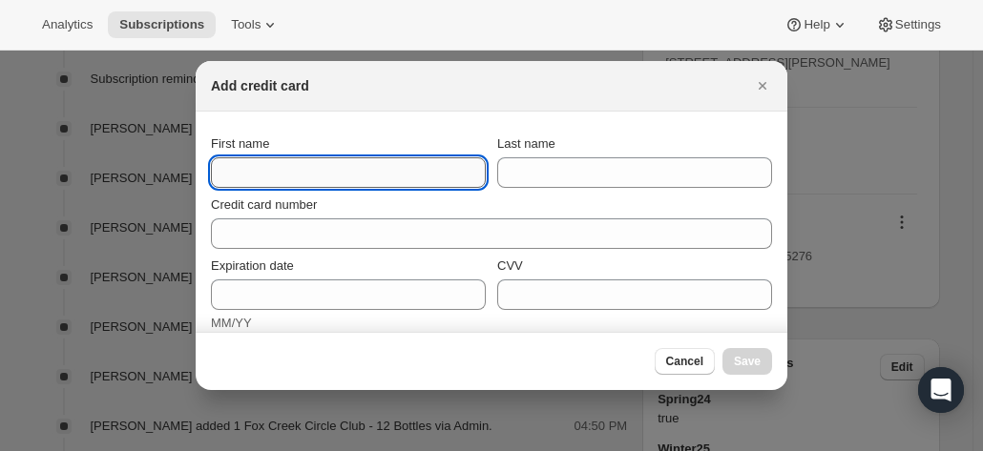
click at [309, 172] on input "First name" at bounding box center [348, 172] width 275 height 31
paste input "Sue Gibbings 11 Wigley Street Largs Bay SA, 5016 Australia +61417669885"
drag, startPoint x: 223, startPoint y: 179, endPoint x: 359, endPoint y: 184, distance: 135.6
click at [0, 154] on html "Analytics Subscriptions Tools Help Settings Skip to content Subscription #17759…" at bounding box center [491, 225] width 983 height 451
click at [325, 178] on input "Sue Gibbings 11 Wigley Street Largs Bay SA, 5016 Australia +61417669885" at bounding box center [348, 172] width 275 height 31
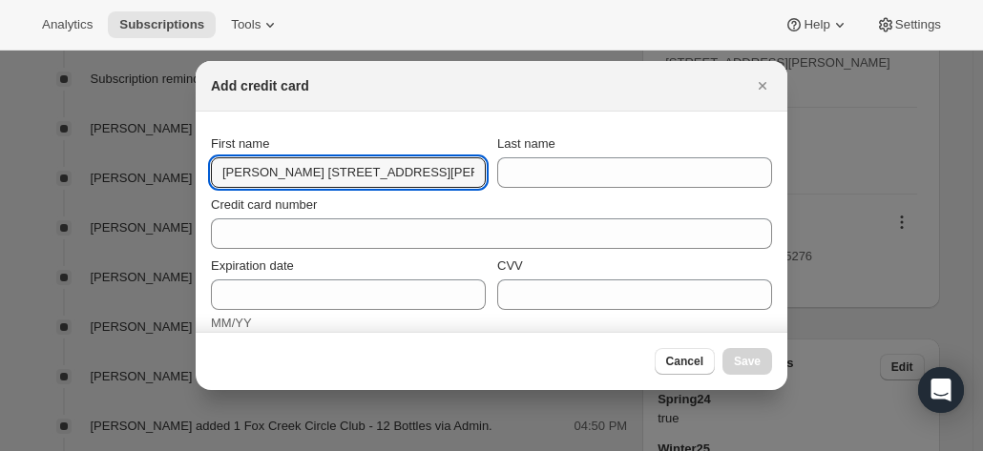
scroll to position [0, 159]
drag, startPoint x: 246, startPoint y: 177, endPoint x: 708, endPoint y: 196, distance: 462.3
click at [708, 196] on section "First name Sue Gibbings 11 Wigley Street Largs Bay SA, 5016 Australia +61417669…" at bounding box center [492, 389] width 592 height 554
type input "Sue"
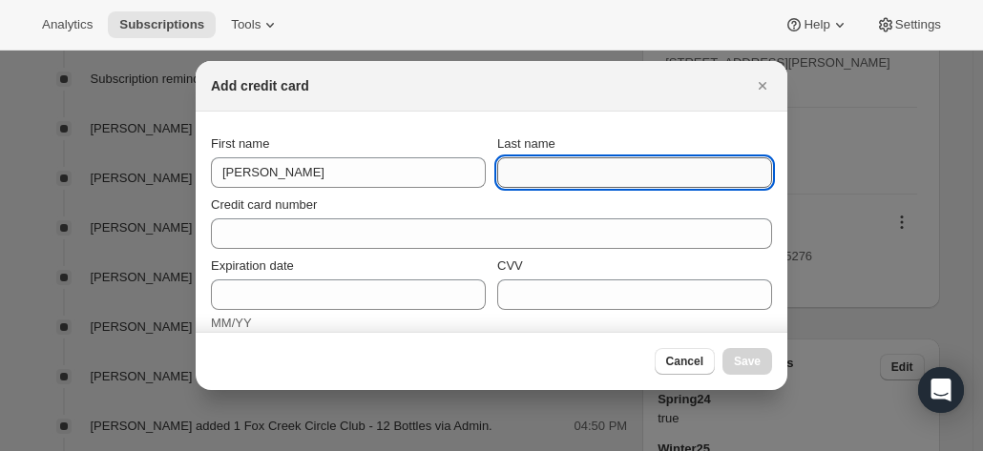
click at [577, 178] on input "Last name" at bounding box center [634, 172] width 275 height 31
paste input "Gibbings 11 Wigley Street Largs Bay SA, 5016 Australia +61417669885"
drag, startPoint x: 593, startPoint y: 167, endPoint x: 992, endPoint y: 154, distance: 399.2
click at [982, 154] on html "Analytics Subscriptions Tools Help Settings Skip to content Subscription #17759…" at bounding box center [491, 225] width 983 height 451
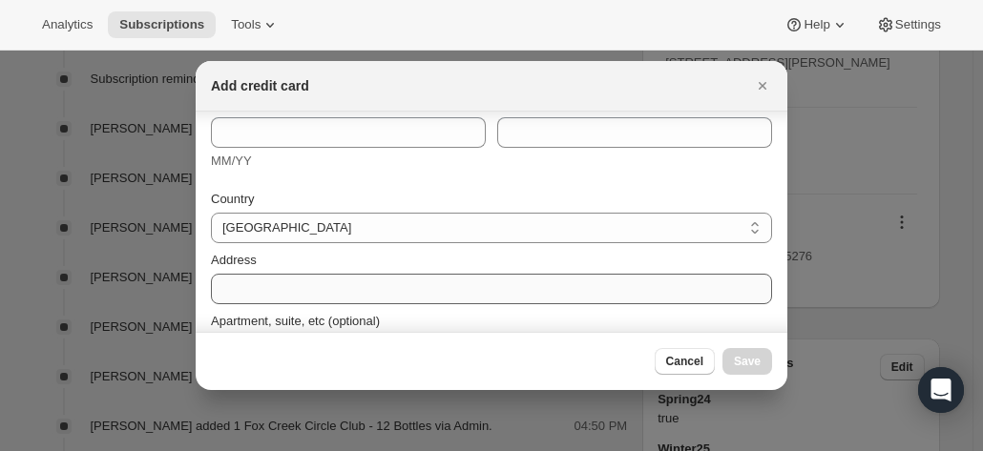
scroll to position [191, 0]
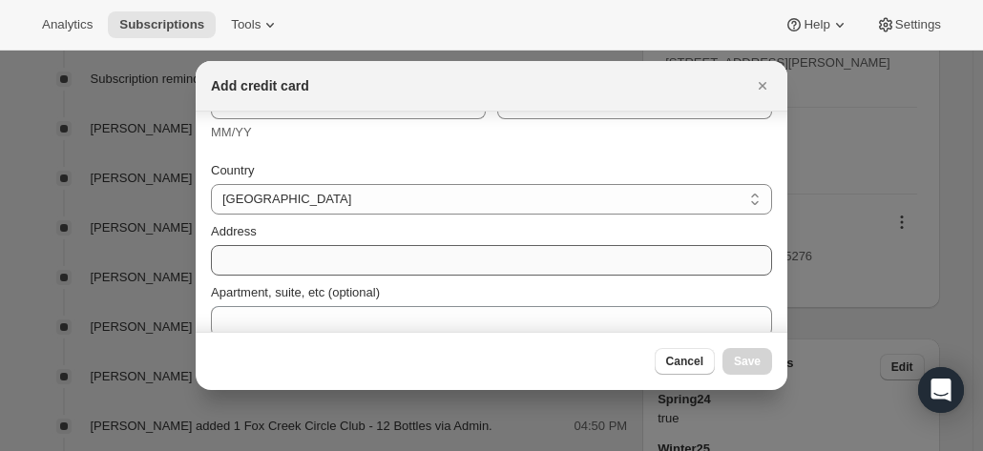
type input "Gibbings"
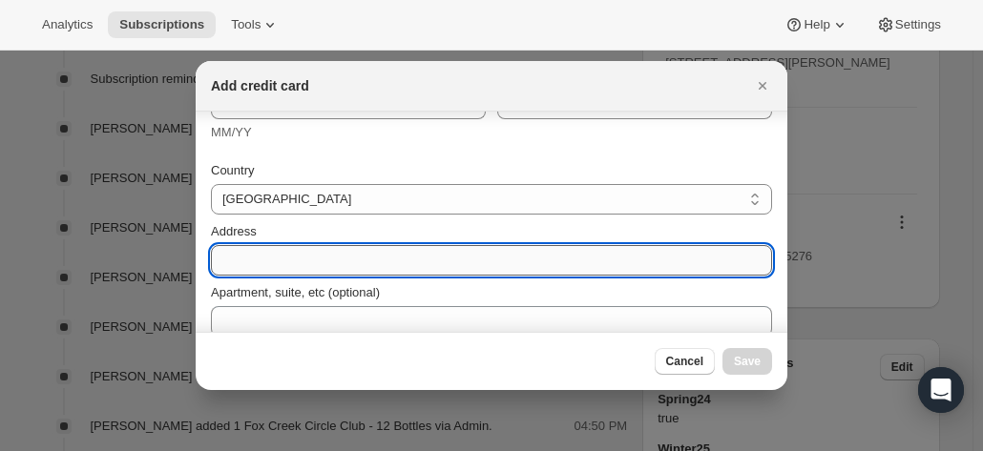
click at [284, 271] on input "Address" at bounding box center [491, 260] width 561 height 31
paste input "Gibbings 11 Wigley Street Largs Bay SA, 5016 Australia +61417669885"
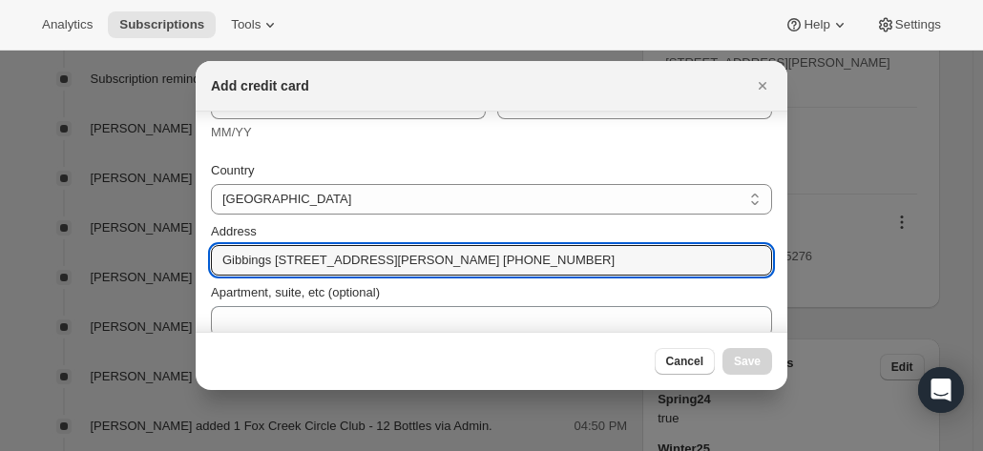
drag, startPoint x: 277, startPoint y: 264, endPoint x: 89, endPoint y: 250, distance: 188.6
drag, startPoint x: 315, startPoint y: 262, endPoint x: 681, endPoint y: 263, distance: 365.5
click at [681, 263] on input "11 Wigley Street Largs Bay SA, 5016 Australia +61417669885" at bounding box center [491, 260] width 561 height 31
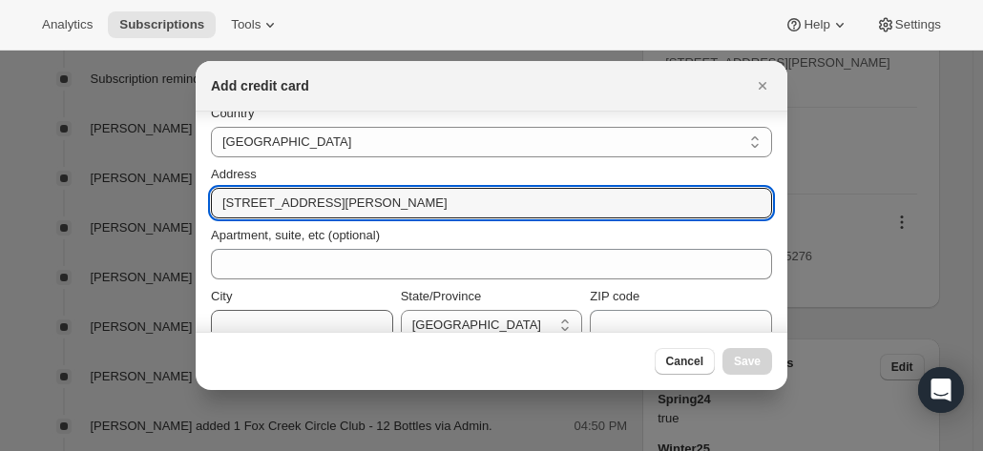
scroll to position [286, 0]
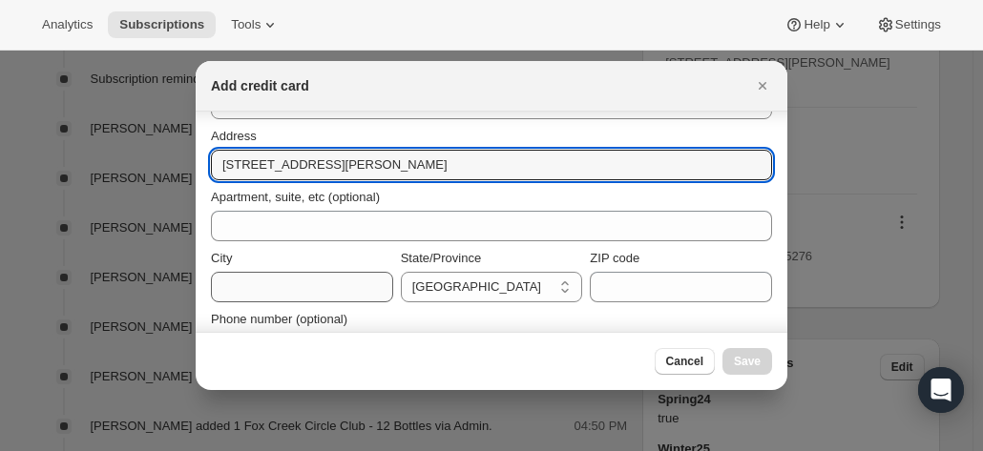
type input "11 Wigley Street"
click at [234, 286] on input "City" at bounding box center [302, 287] width 182 height 31
paste input "Largs Bay SA, 5016 Australia +61417669885"
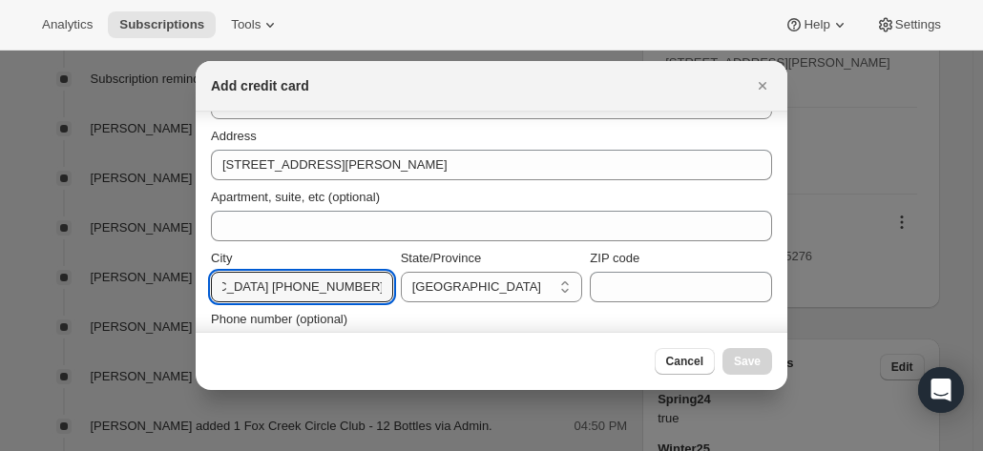
scroll to position [0, 0]
drag, startPoint x: 251, startPoint y: 288, endPoint x: 344, endPoint y: 304, distance: 94.0
click at [300, 282] on input "Largs Bay SA, 5016 Australia +61417669885" at bounding box center [302, 287] width 182 height 31
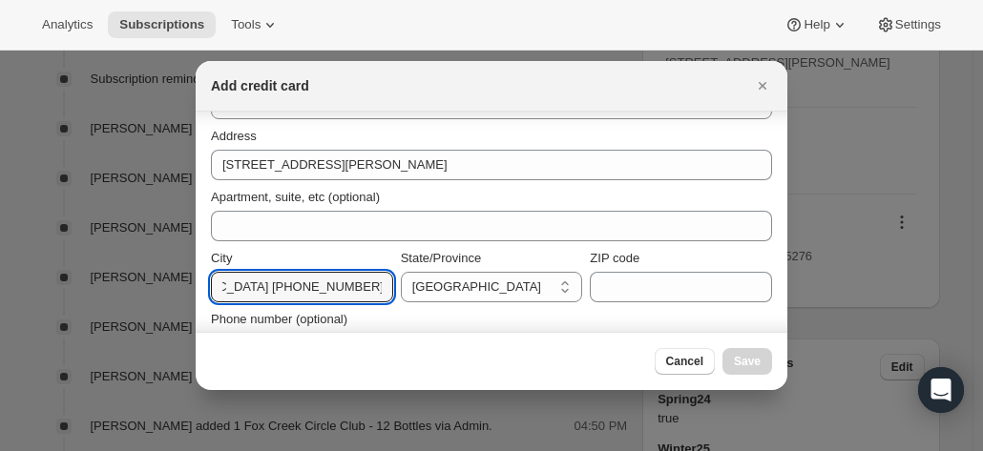
drag, startPoint x: 277, startPoint y: 286, endPoint x: 563, endPoint y: 303, distance: 286.8
click at [563, 303] on div "Country Australia Austria Belgium Canada Czech Republic Denmark Finland France …" at bounding box center [491, 208] width 561 height 309
type input "Largs Bay"
click at [487, 281] on select "Australian Capital Territory New South Wales Northern Territory Queensland Sout…" at bounding box center [492, 287] width 182 height 31
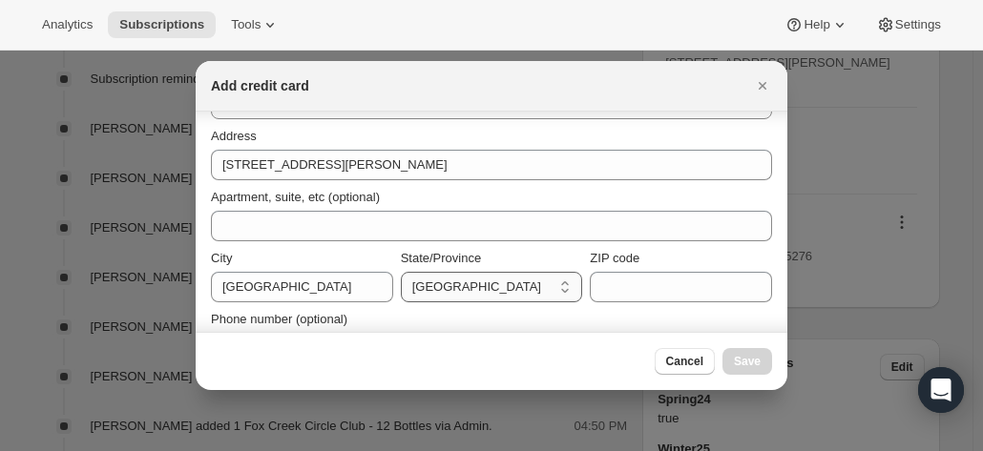
select select "SA"
click at [401, 272] on select "Australian Capital Territory New South Wales Northern Territory Queensland Sout…" at bounding box center [492, 287] width 182 height 31
click at [630, 287] on input "ZIP code" at bounding box center [681, 287] width 182 height 31
paste input "SA, 5016 Australia +61417669885"
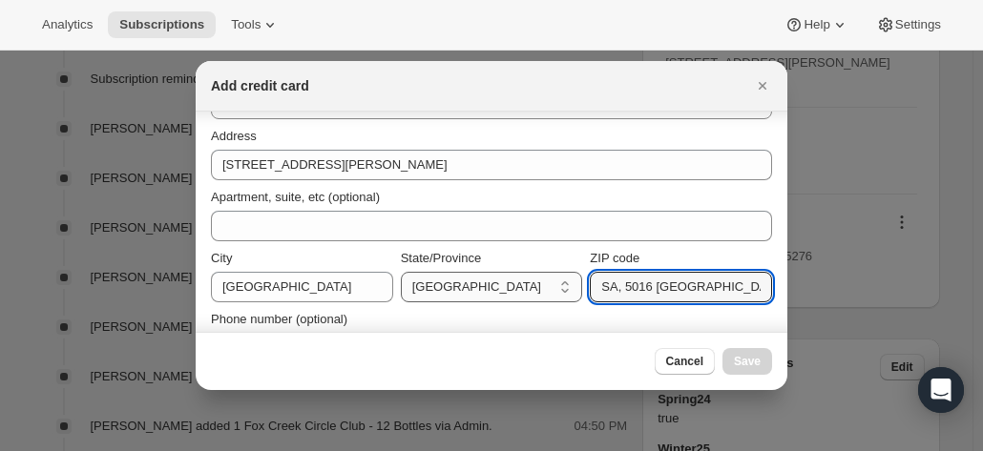
drag, startPoint x: 626, startPoint y: 285, endPoint x: 539, endPoint y: 284, distance: 86.9
click at [539, 284] on div "City Largs Bay State/Province Australian Capital Territory New South Wales Nort…" at bounding box center [491, 275] width 561 height 53
click at [629, 279] on input "SA, 5016 Australia +61417669885" at bounding box center [681, 287] width 182 height 31
click at [616, 289] on input "SA, 5016 Australia +61417669885" at bounding box center [681, 287] width 182 height 31
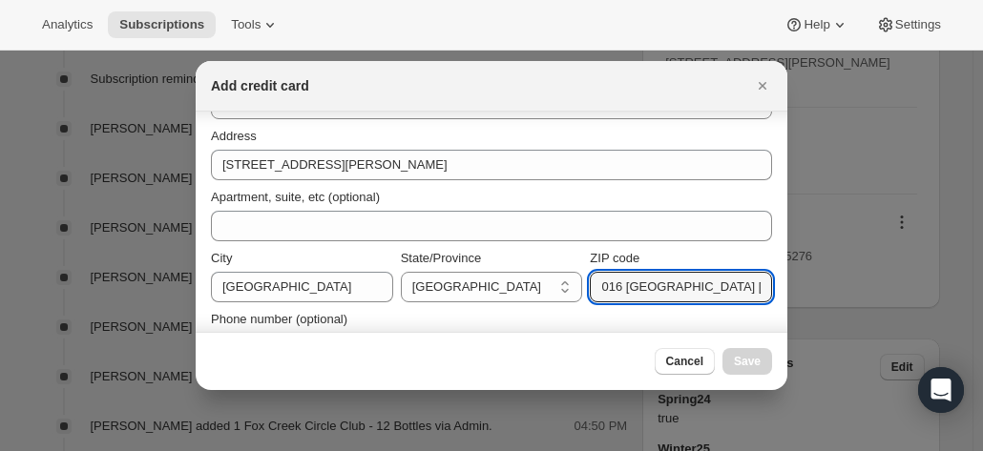
drag, startPoint x: 622, startPoint y: 290, endPoint x: 792, endPoint y: 306, distance: 170.7
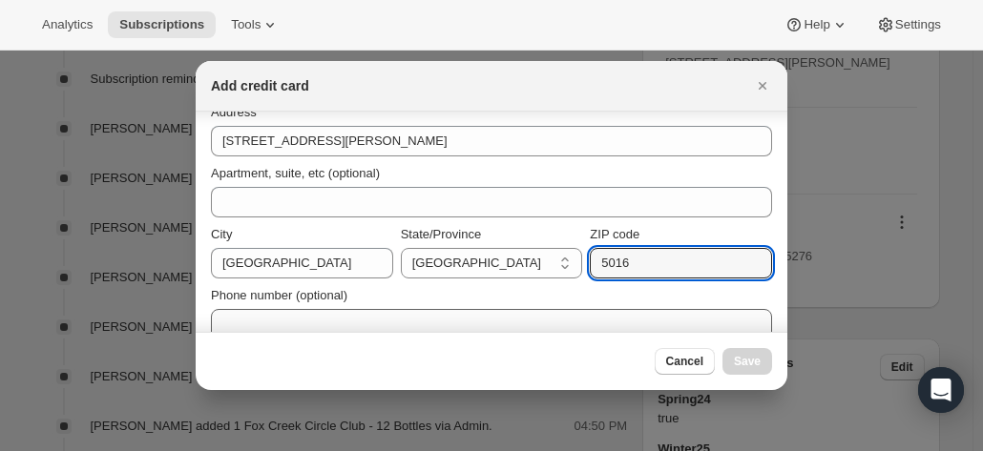
scroll to position [332, 0]
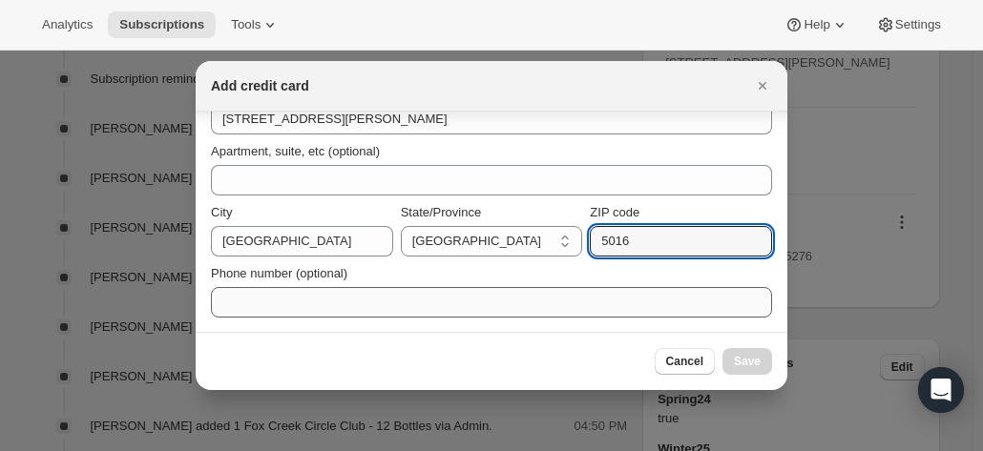
type input "5016"
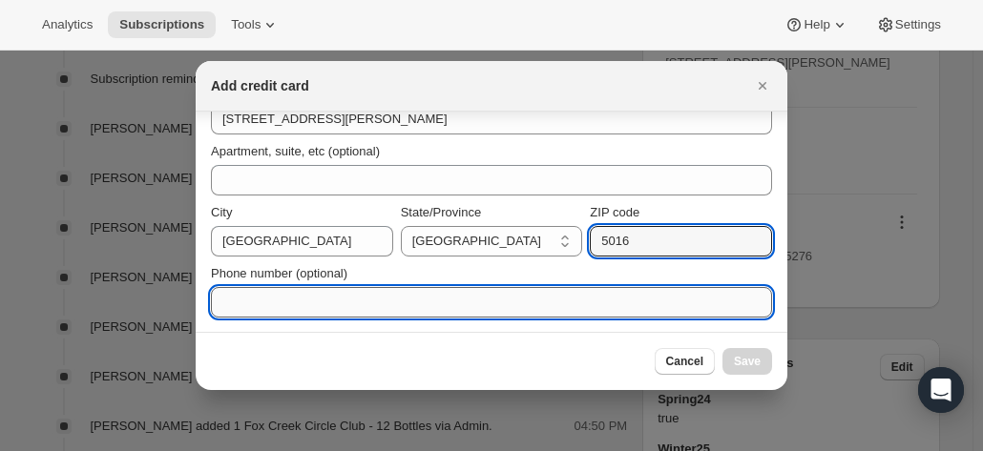
click at [292, 302] on input "Phone number (optional)" at bounding box center [491, 302] width 561 height 31
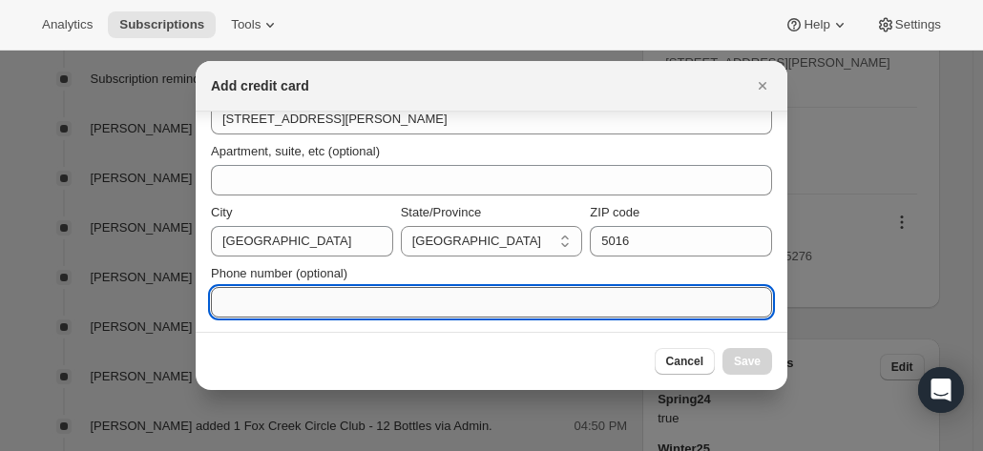
paste input "Australia +61417669885"
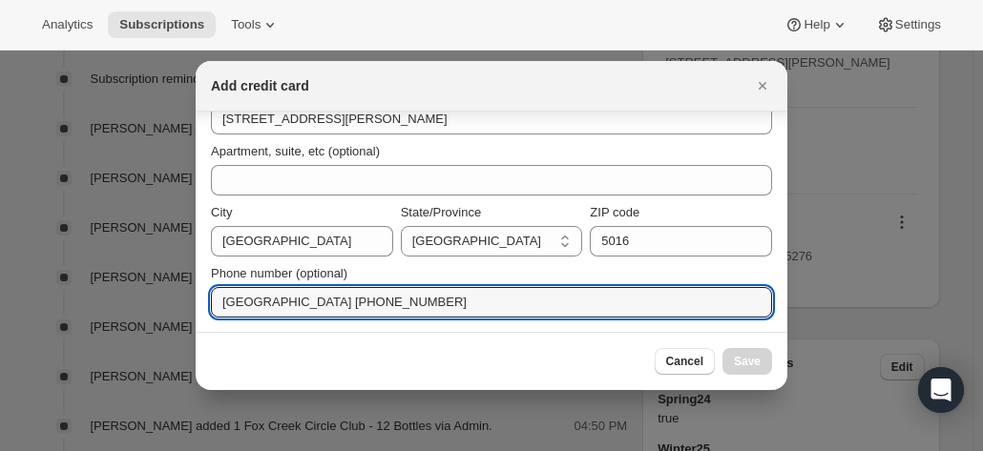
drag, startPoint x: 275, startPoint y: 302, endPoint x: 191, endPoint y: 303, distance: 84.0
drag, startPoint x: 277, startPoint y: 306, endPoint x: 168, endPoint y: 303, distance: 108.9
drag, startPoint x: 277, startPoint y: 307, endPoint x: 155, endPoint y: 305, distance: 122.2
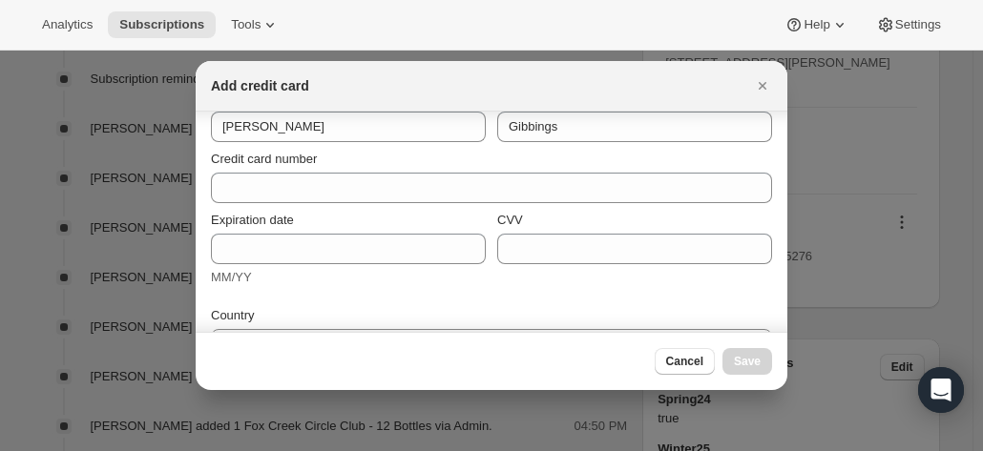
scroll to position [0, 0]
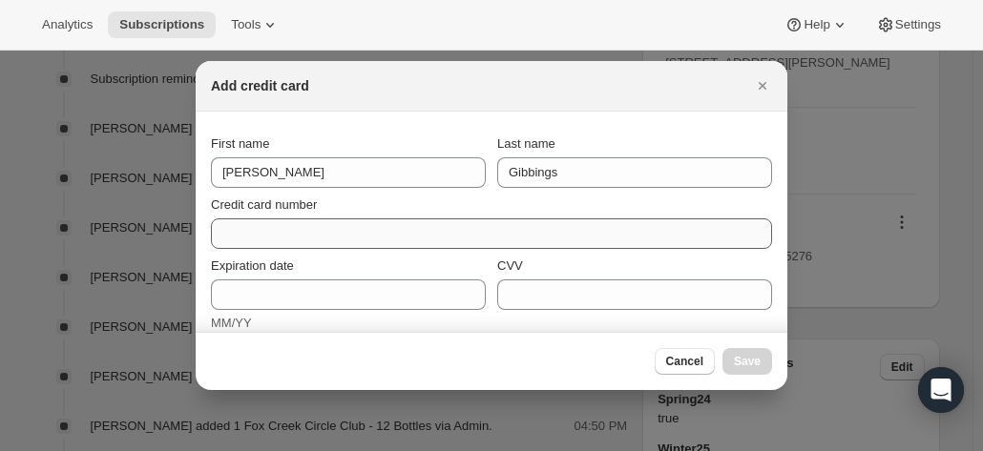
type input "+61417669885"
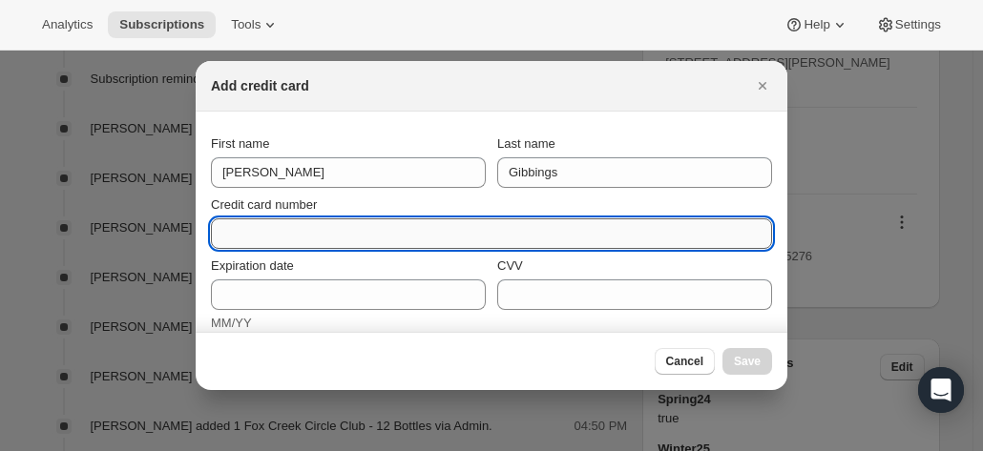
click at [269, 234] on input "Credit card number" at bounding box center [484, 234] width 546 height 31
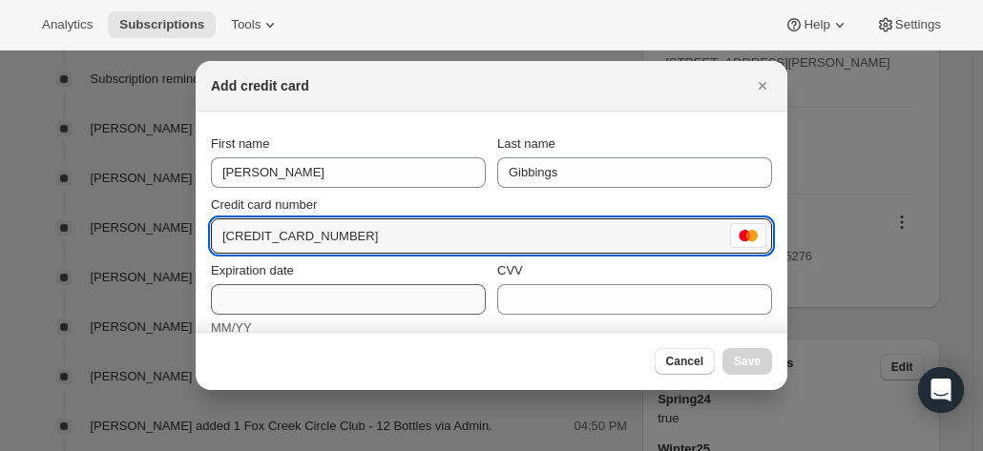
type input "5163 2320 0700 5276"
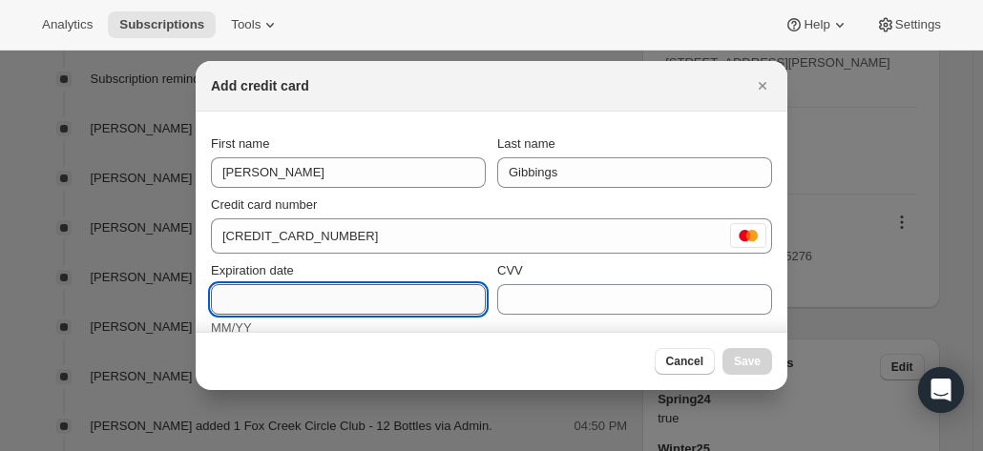
click at [304, 306] on input "Expiration date" at bounding box center [348, 299] width 275 height 31
type input "06/29"
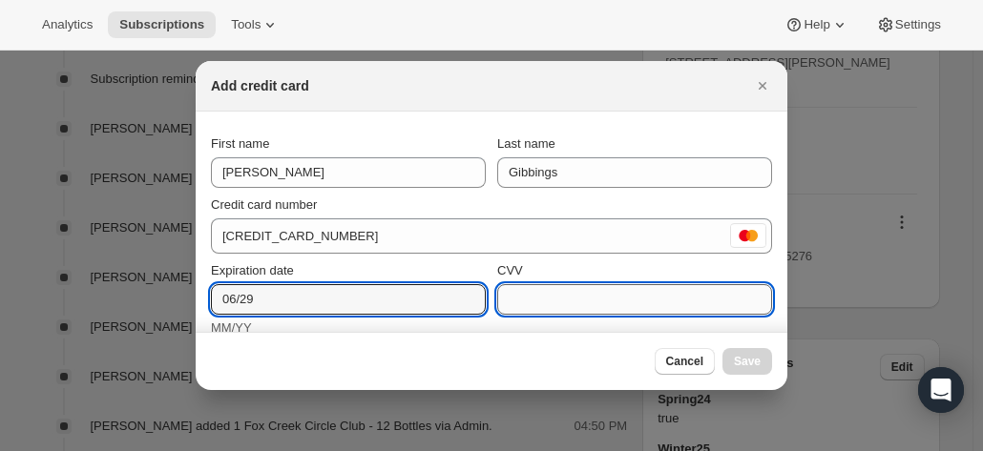
click at [534, 294] on input "CVV" at bounding box center [634, 299] width 275 height 31
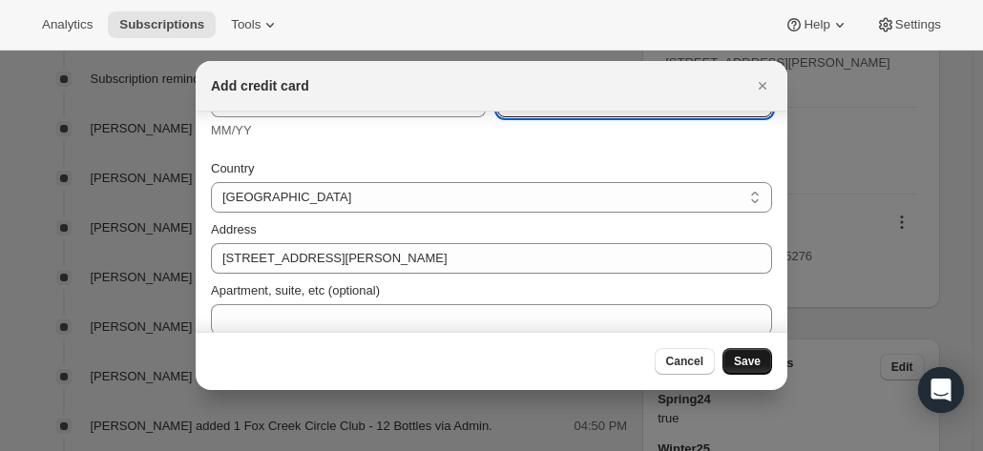
scroll to position [336, 0]
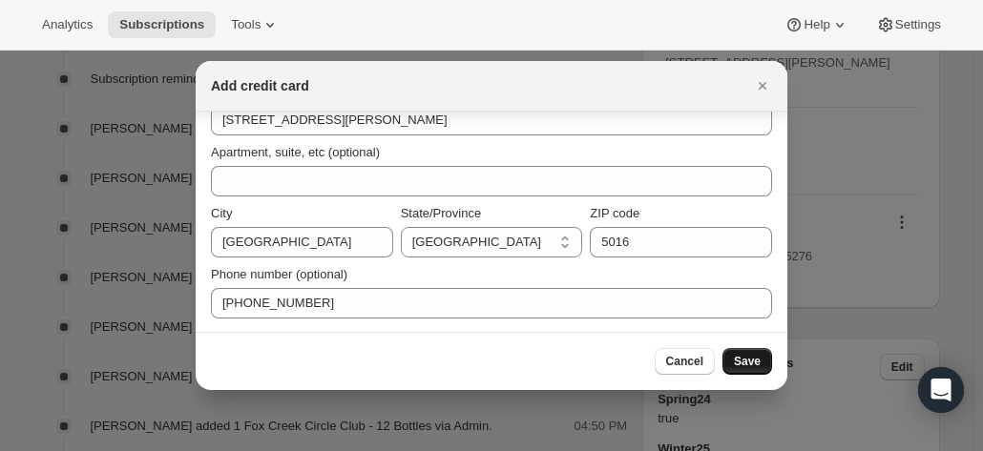
type input "180"
drag, startPoint x: 742, startPoint y: 362, endPoint x: 746, endPoint y: 350, distance: 12.4
click at [747, 358] on span "Save" at bounding box center [747, 361] width 27 height 15
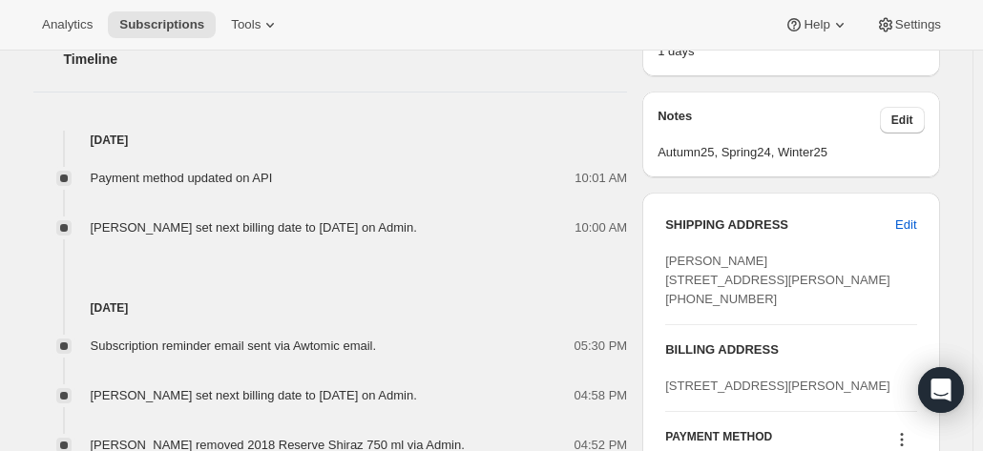
scroll to position [954, 0]
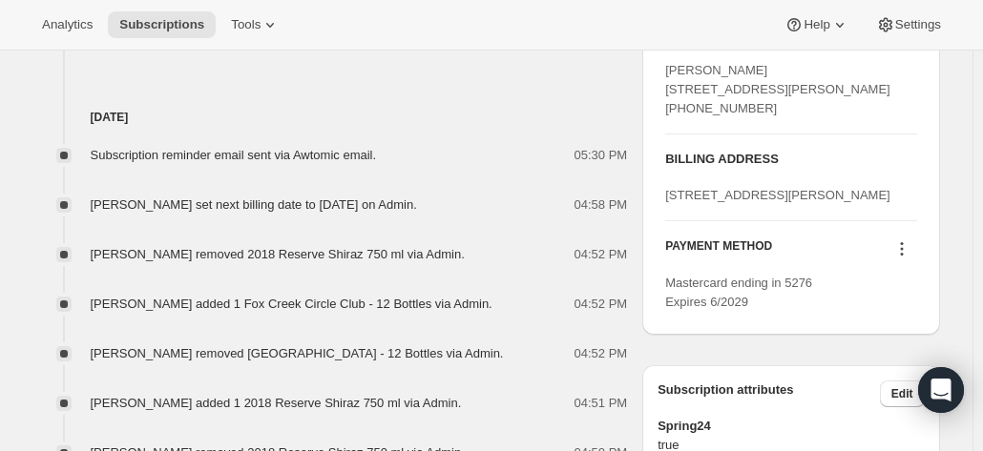
click at [903, 259] on icon at bounding box center [901, 249] width 19 height 19
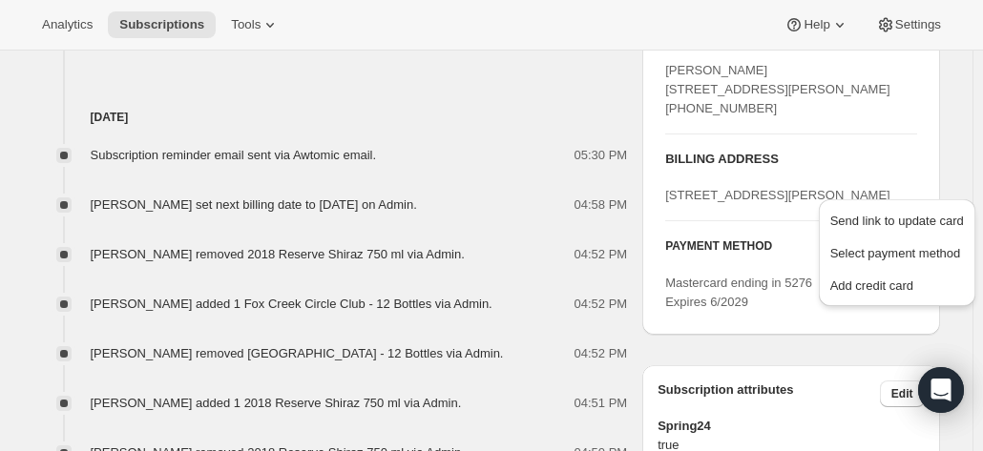
click at [903, 259] on icon at bounding box center [901, 249] width 19 height 19
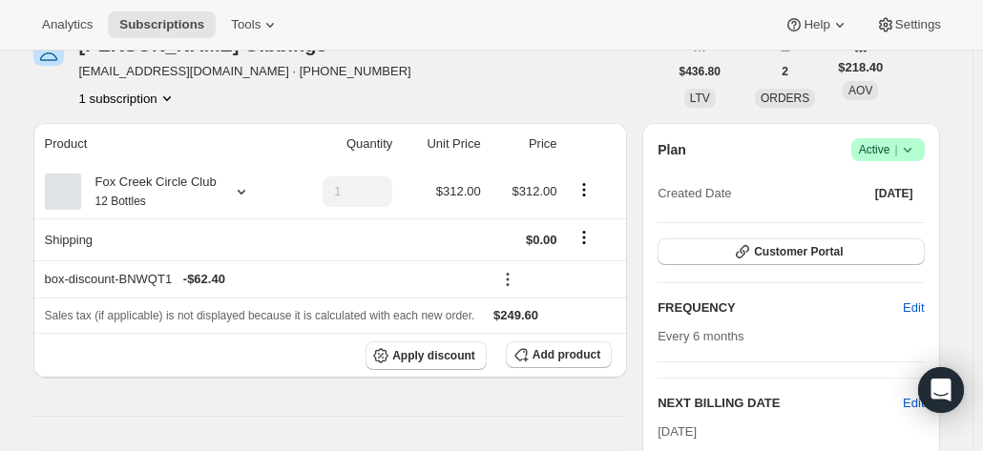
scroll to position [0, 0]
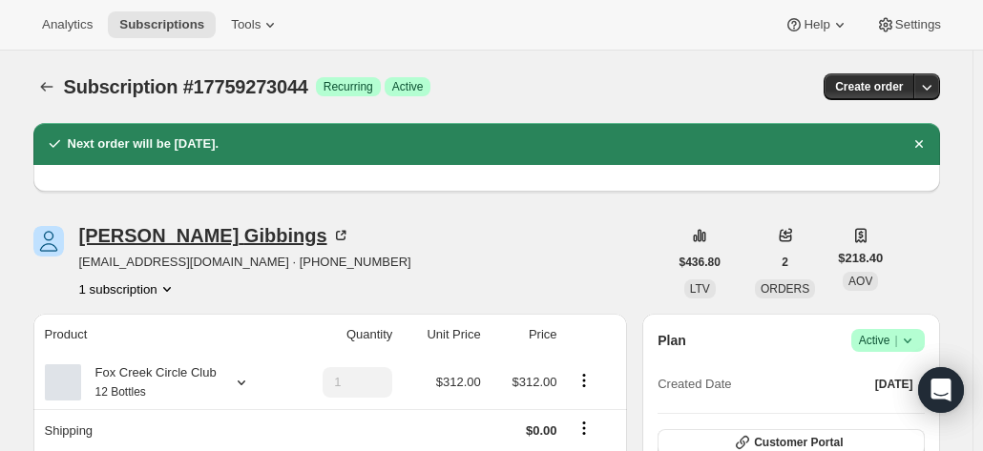
click at [331, 237] on icon at bounding box center [340, 235] width 19 height 19
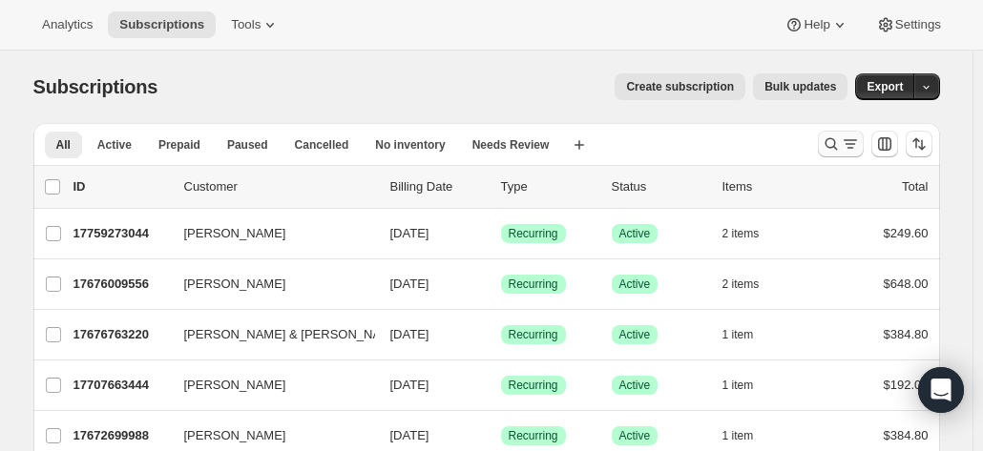
click at [832, 145] on icon "Search and filter results" at bounding box center [831, 144] width 19 height 19
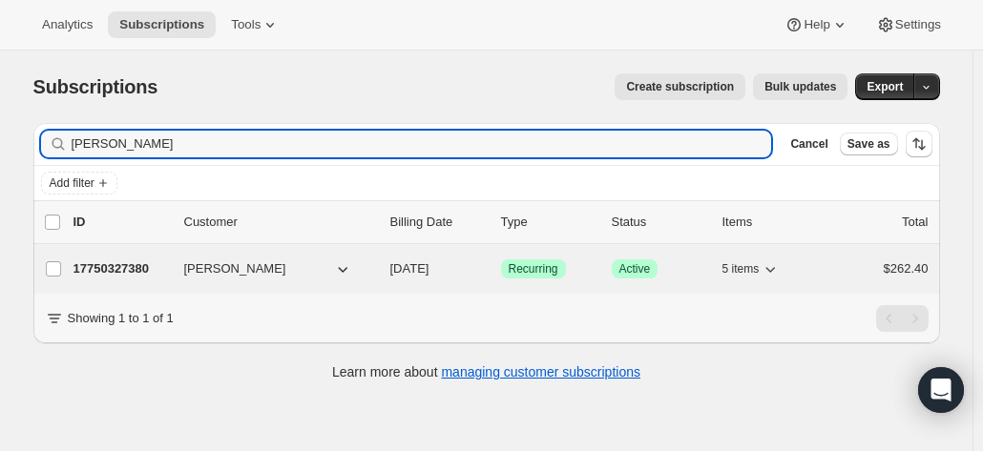
type input "[PERSON_NAME]"
click at [120, 267] on p "17750327380" at bounding box center [120, 269] width 95 height 19
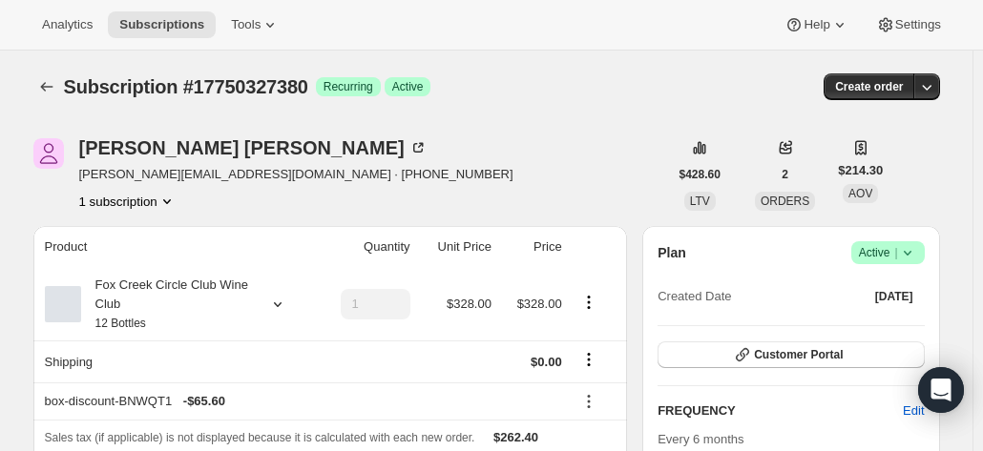
drag, startPoint x: 971, startPoint y: 201, endPoint x: 863, endPoint y: 205, distance: 107.9
drag, startPoint x: 214, startPoint y: 177, endPoint x: 83, endPoint y: 182, distance: 130.9
click at [83, 182] on span "[PERSON_NAME][EMAIL_ADDRESS][DOMAIN_NAME] · [PHONE_NUMBER]" at bounding box center [296, 174] width 434 height 19
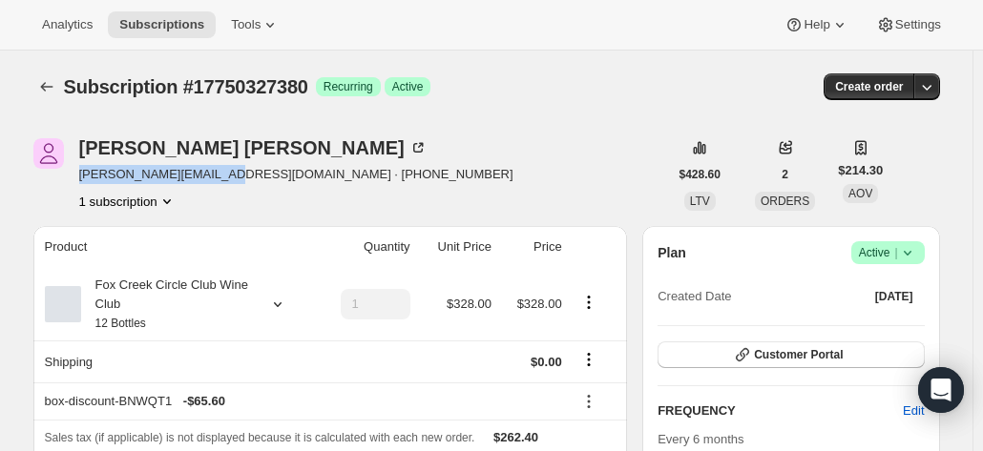
copy span "[PERSON_NAME][EMAIL_ADDRESS][DOMAIN_NAME]"
drag, startPoint x: 416, startPoint y: 140, endPoint x: 365, endPoint y: 155, distance: 53.5
click at [416, 140] on div "[PERSON_NAME] [PERSON_NAME][EMAIL_ADDRESS][DOMAIN_NAME] · [PHONE_NUMBER] 1 subs…" at bounding box center [350, 174] width 635 height 73
